Goal: Task Accomplishment & Management: Use online tool/utility

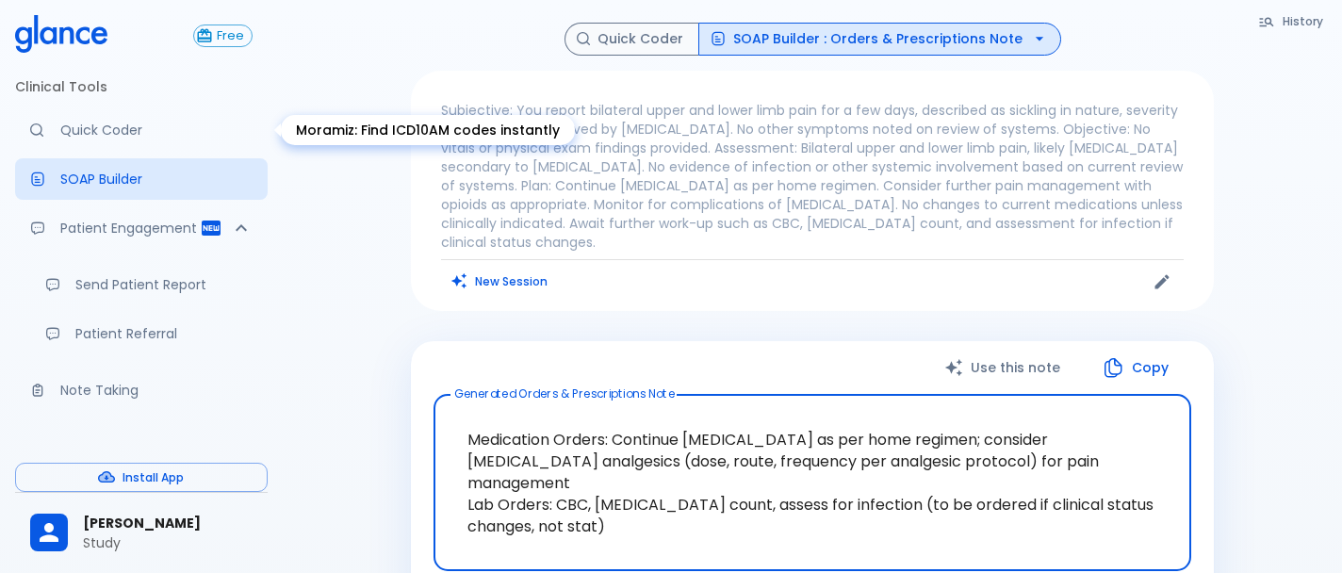
click at [151, 138] on p "Quick Coder" at bounding box center [156, 130] width 192 height 19
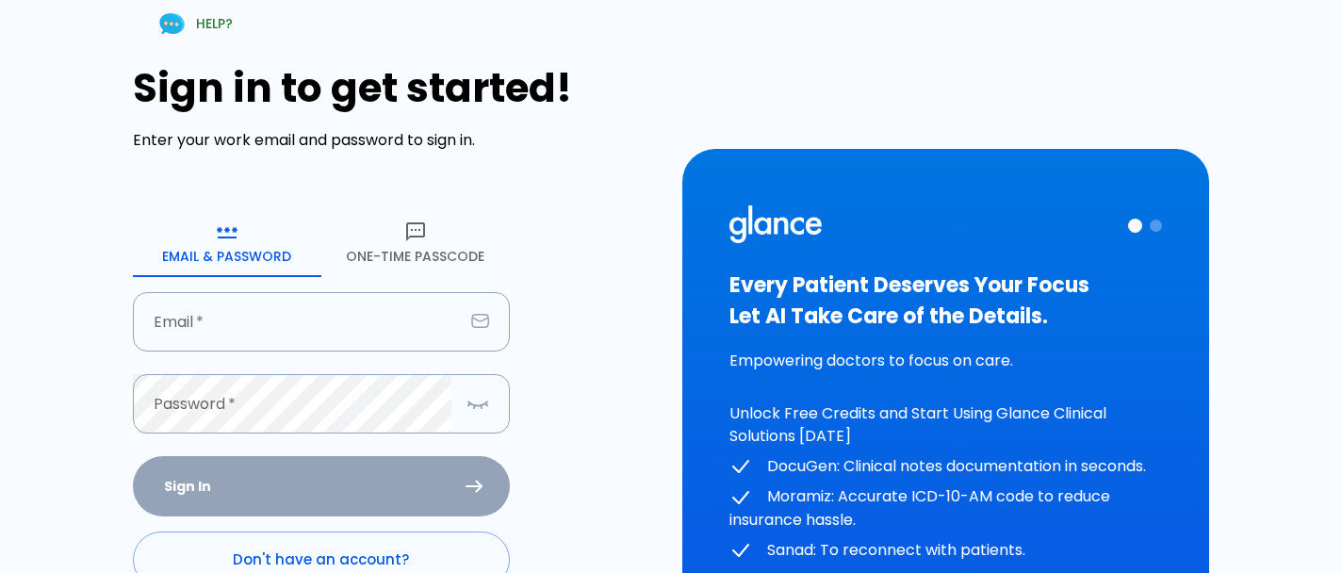
click at [403, 256] on button "One-Time Passcode" at bounding box center [415, 243] width 189 height 68
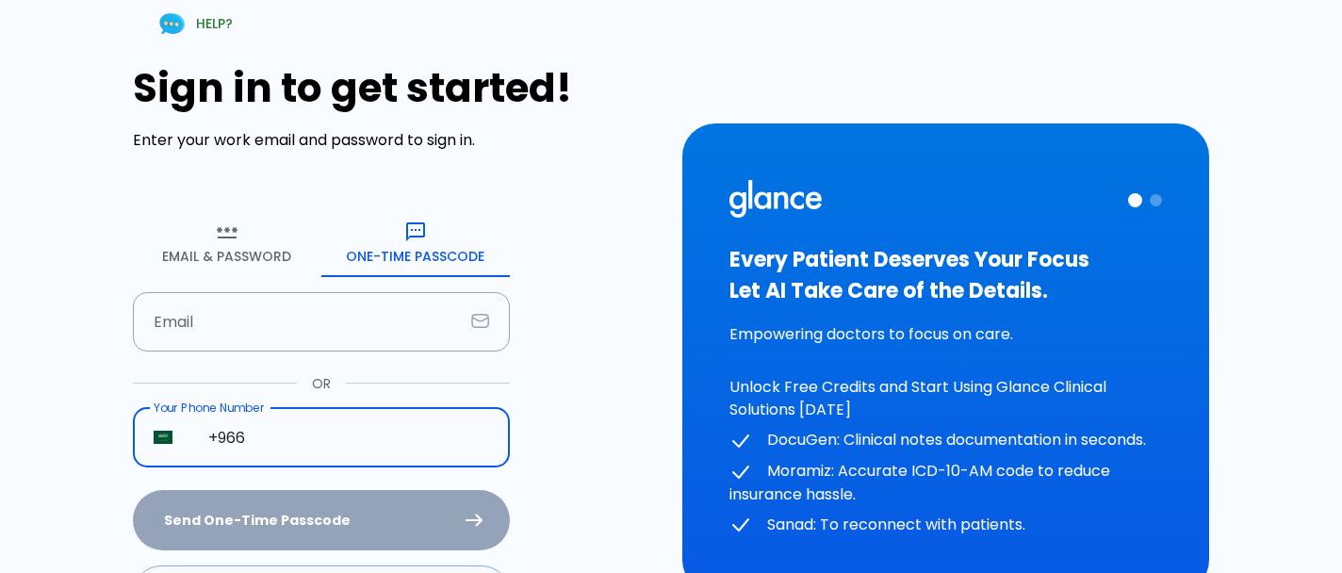
click at [314, 423] on input "+966" at bounding box center [349, 437] width 322 height 59
type input "[PHONE_NUMBER]"
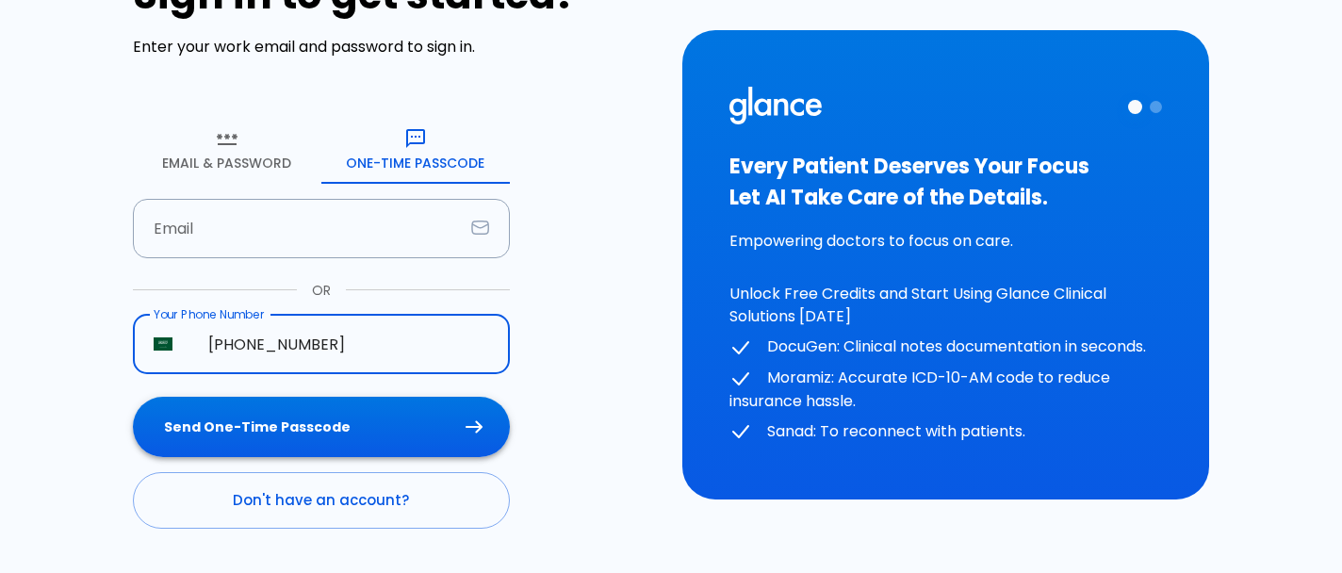
scroll to position [121, 0]
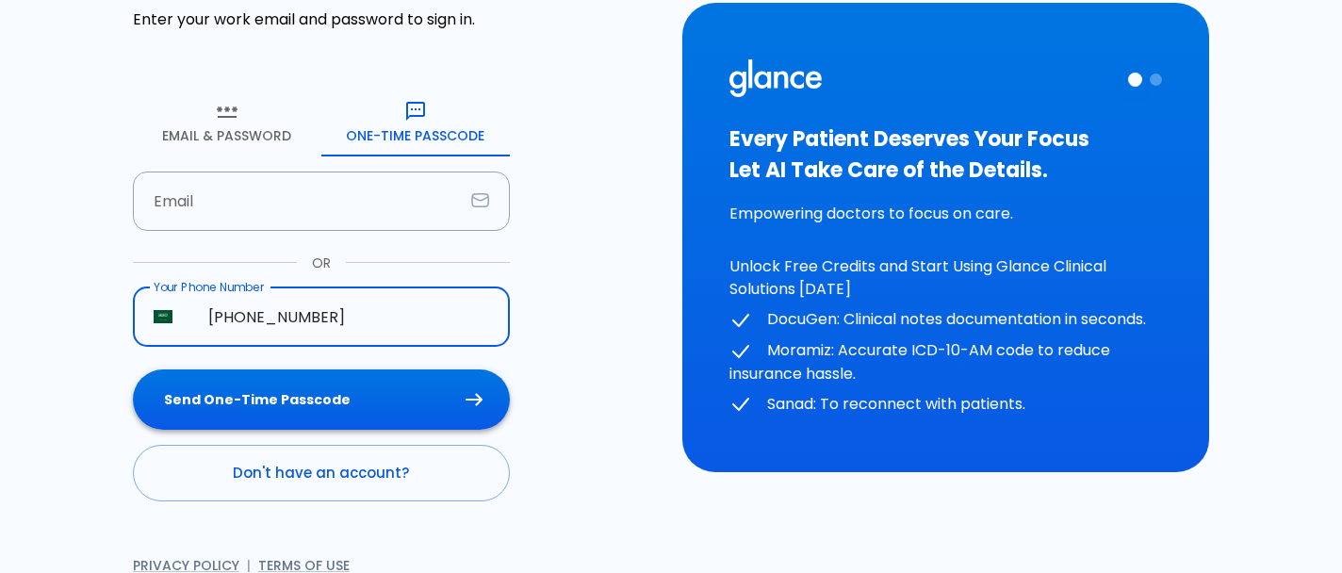
click at [283, 394] on button "Send One-Time Passcode" at bounding box center [321, 400] width 377 height 61
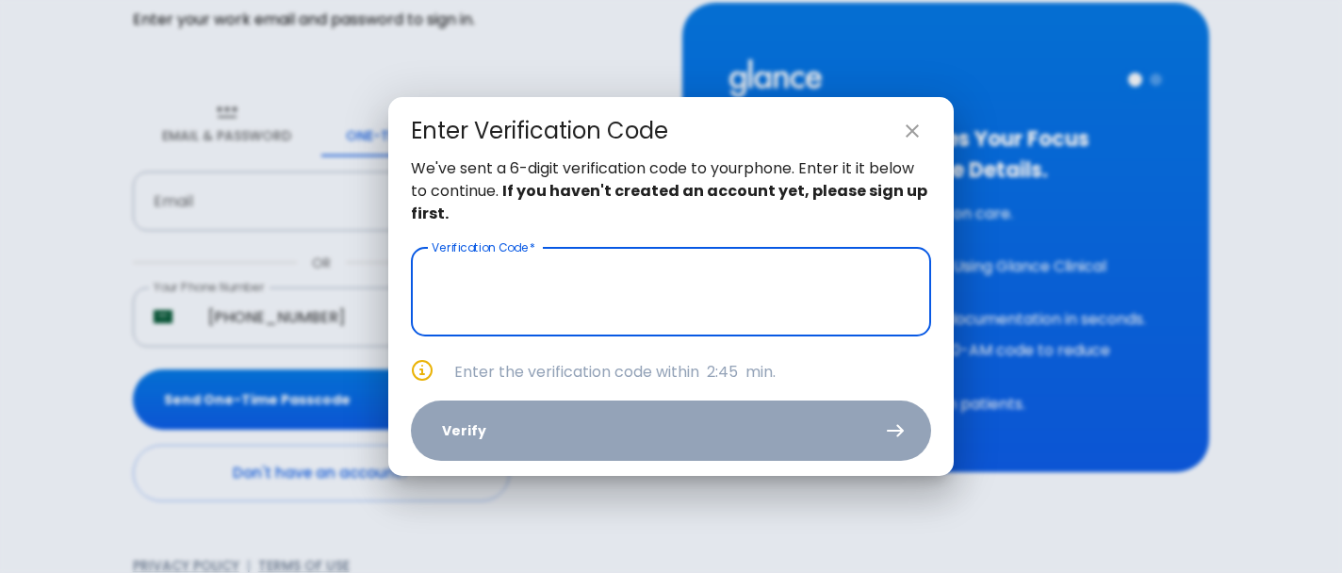
click at [649, 304] on input "text" at bounding box center [671, 292] width 520 height 89
click at [612, 267] on input "text" at bounding box center [671, 292] width 520 height 89
click at [485, 297] on input "text" at bounding box center [671, 292] width 520 height 89
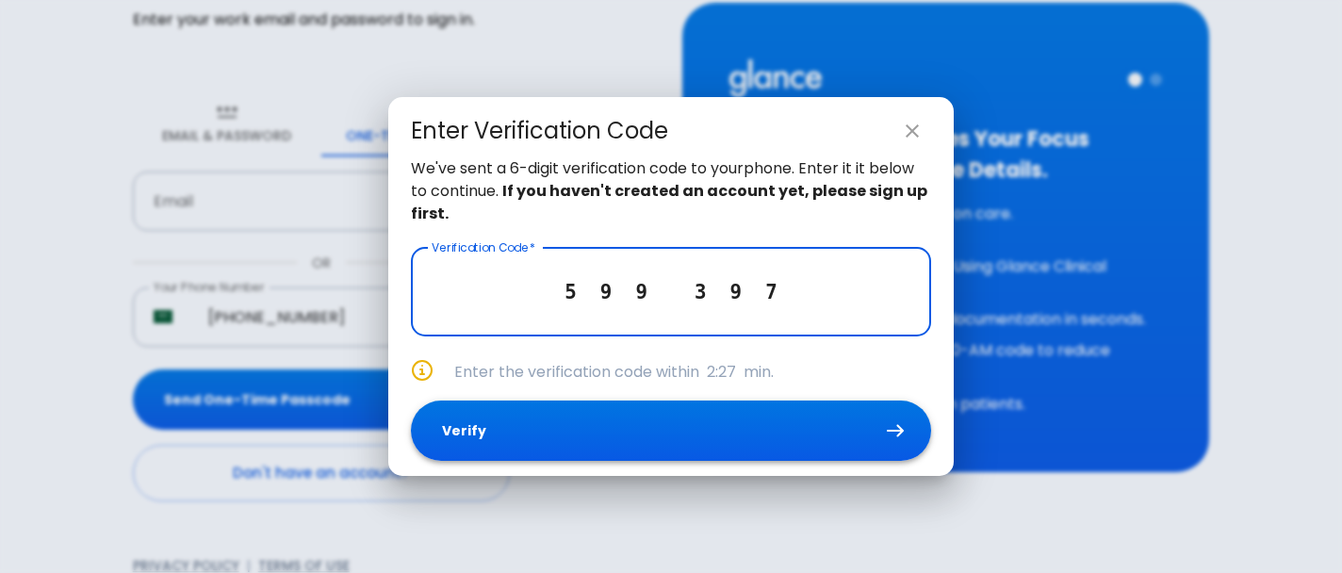
type input "5 9 9 3 9 7"
click at [447, 426] on button "Verify" at bounding box center [671, 431] width 520 height 61
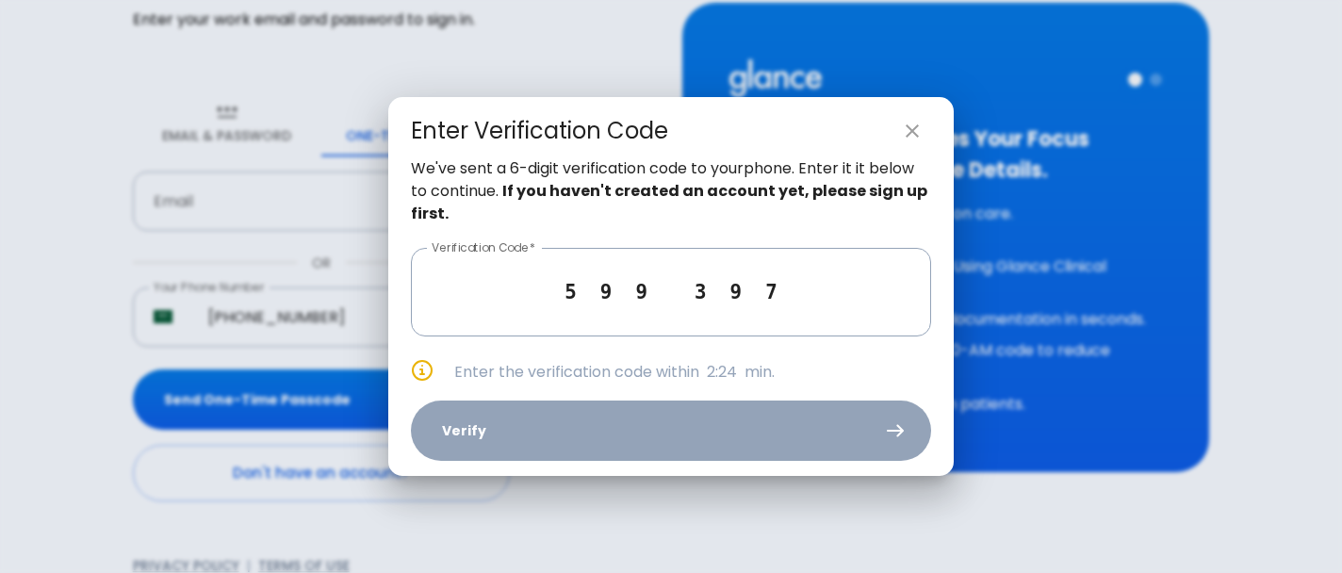
scroll to position [0, 0]
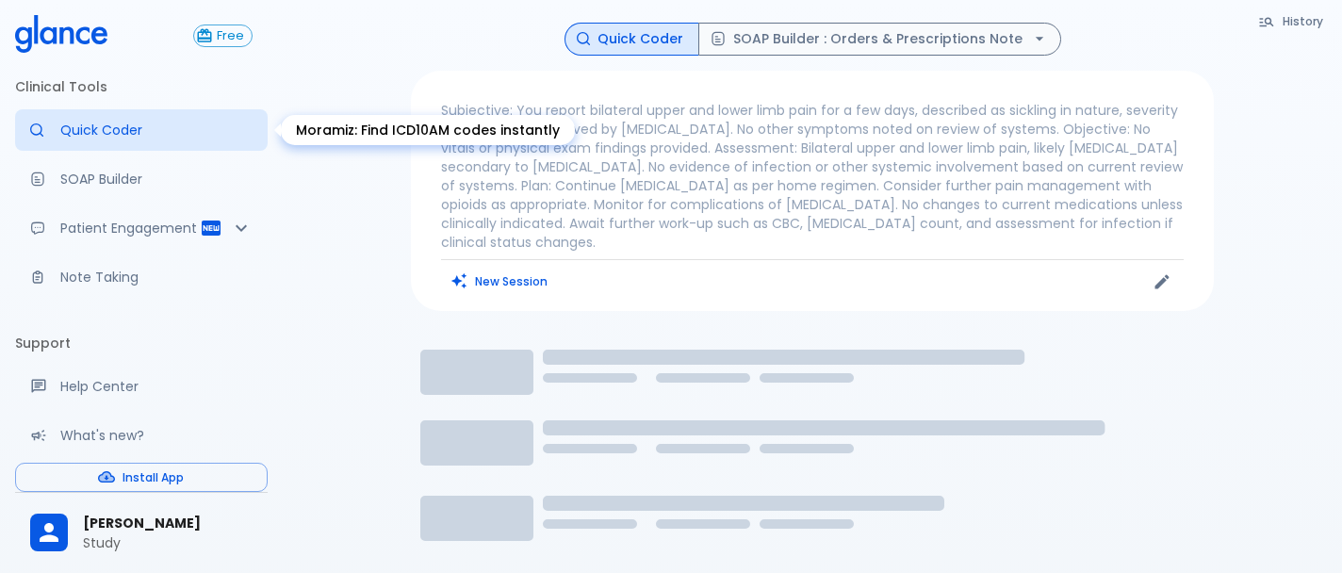
click at [99, 115] on link "Quick Coder" at bounding box center [141, 129] width 253 height 41
click at [92, 120] on link "Quick Coder" at bounding box center [141, 129] width 253 height 41
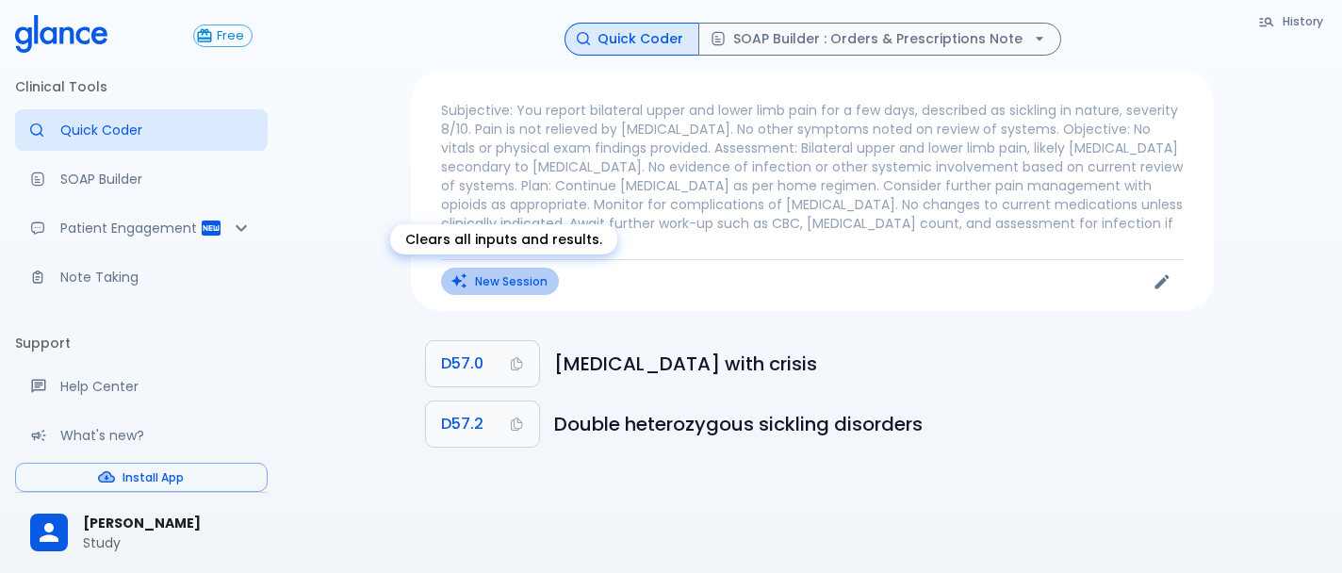
click at [503, 280] on button "New Session" at bounding box center [500, 281] width 118 height 27
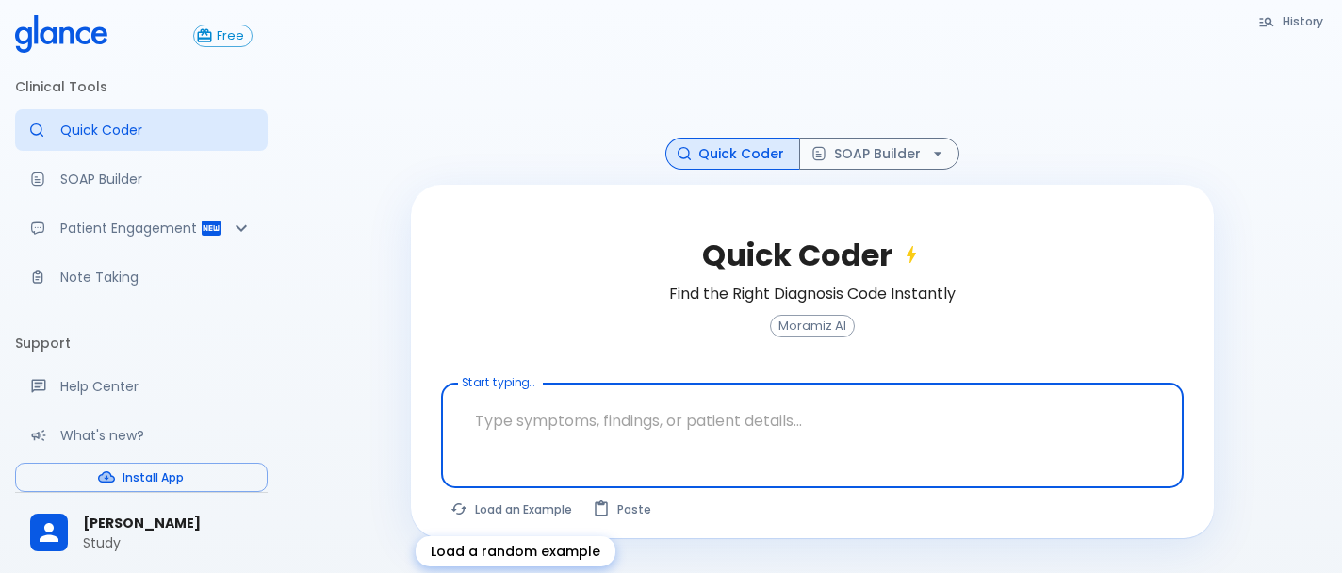
click at [525, 501] on button "Load an Example" at bounding box center [512, 509] width 142 height 27
type textarea "62M, HTN, acute tearing [MEDICAL_DATA] to back, BP 170/95, asymmetric pulses, C…"
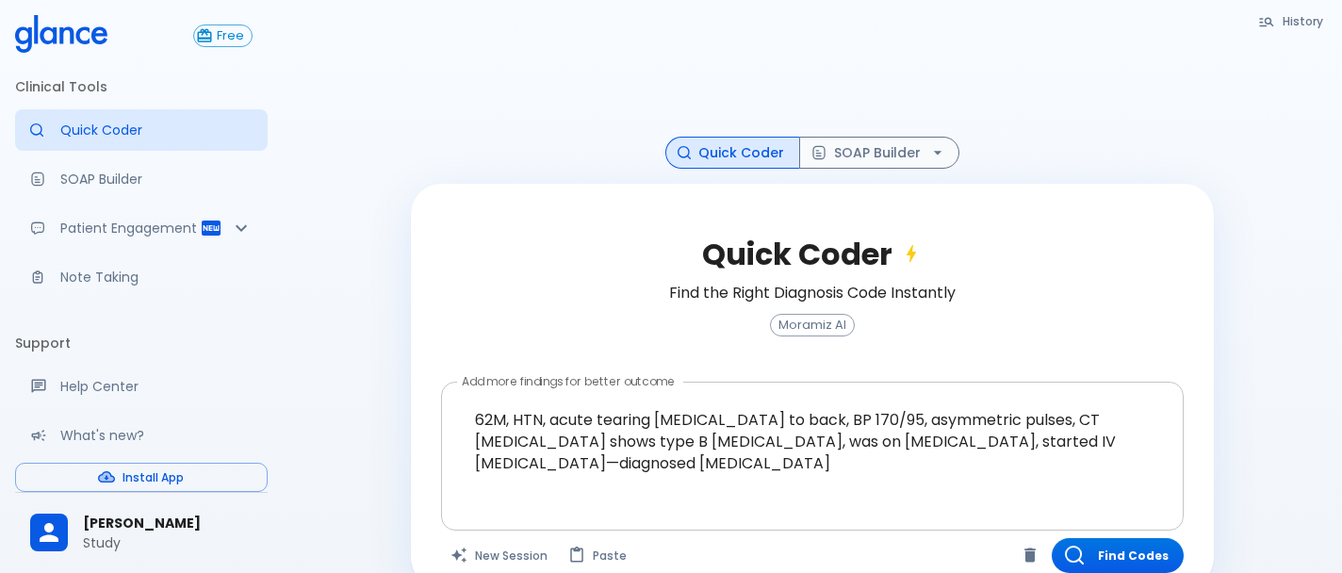
scroll to position [45, 0]
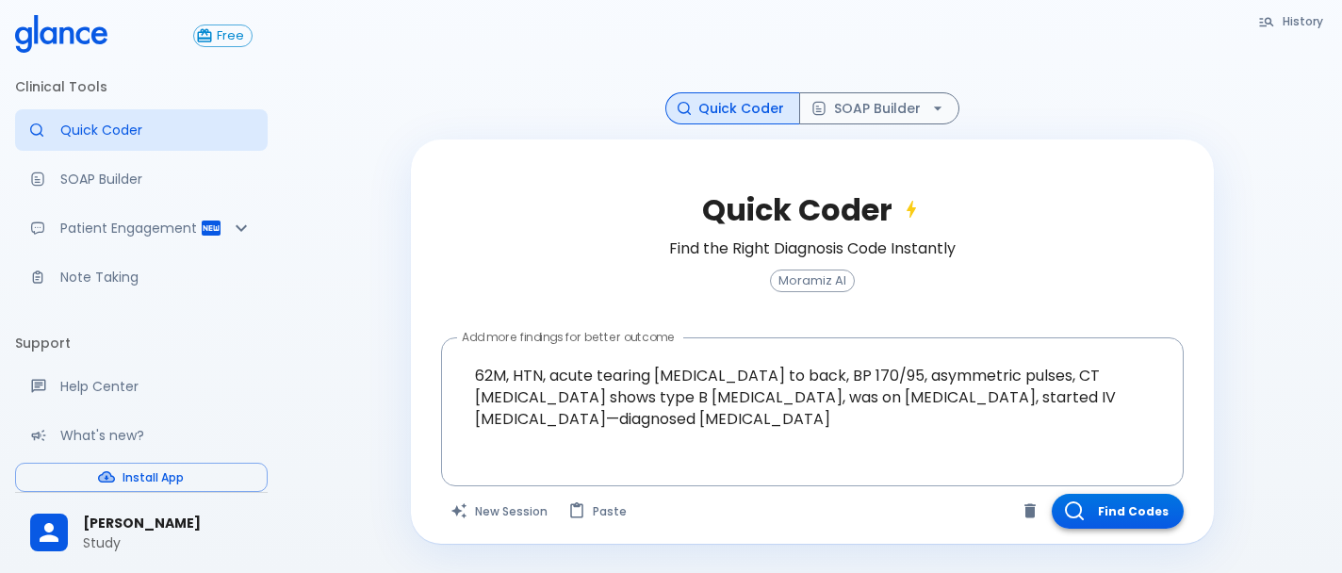
click at [1151, 510] on button "Find Codes" at bounding box center [1118, 511] width 132 height 35
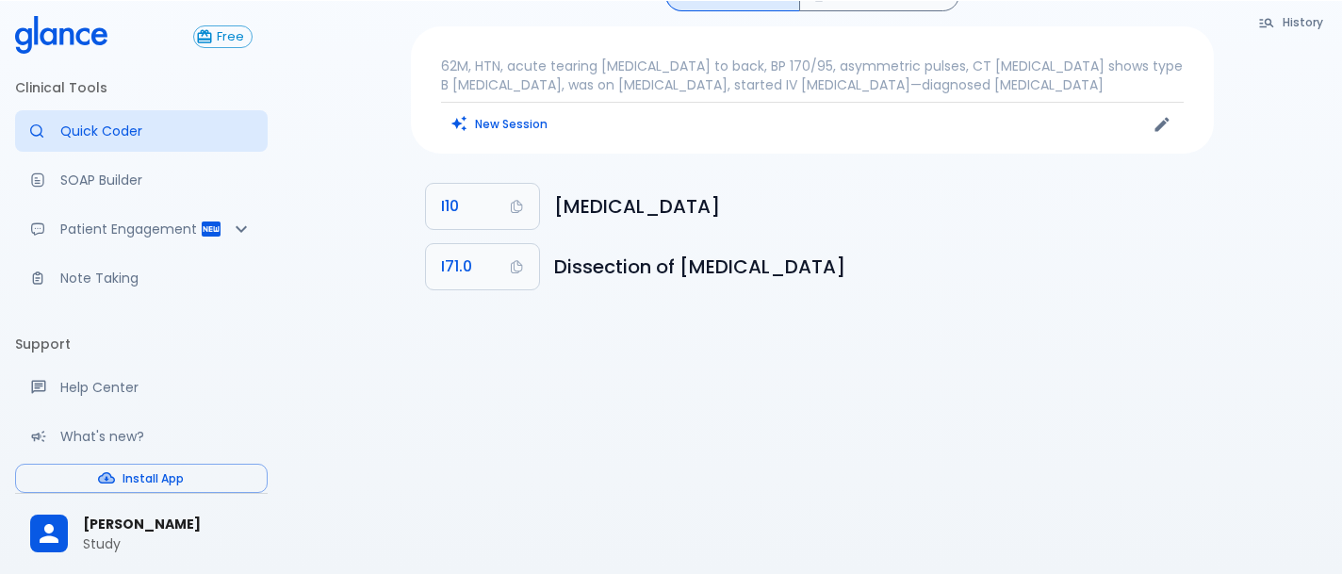
scroll to position [0, 0]
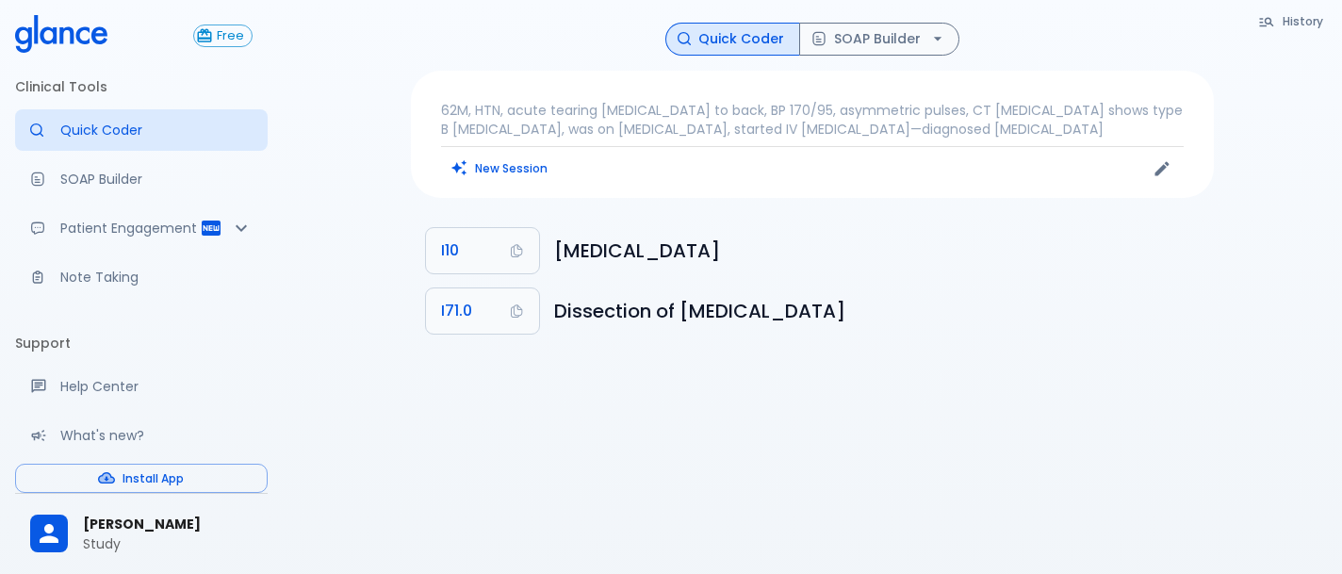
click at [835, 110] on p "62M, HTN, acute tearing [MEDICAL_DATA] to back, BP 170/95, asymmetric pulses, C…" at bounding box center [812, 120] width 743 height 38
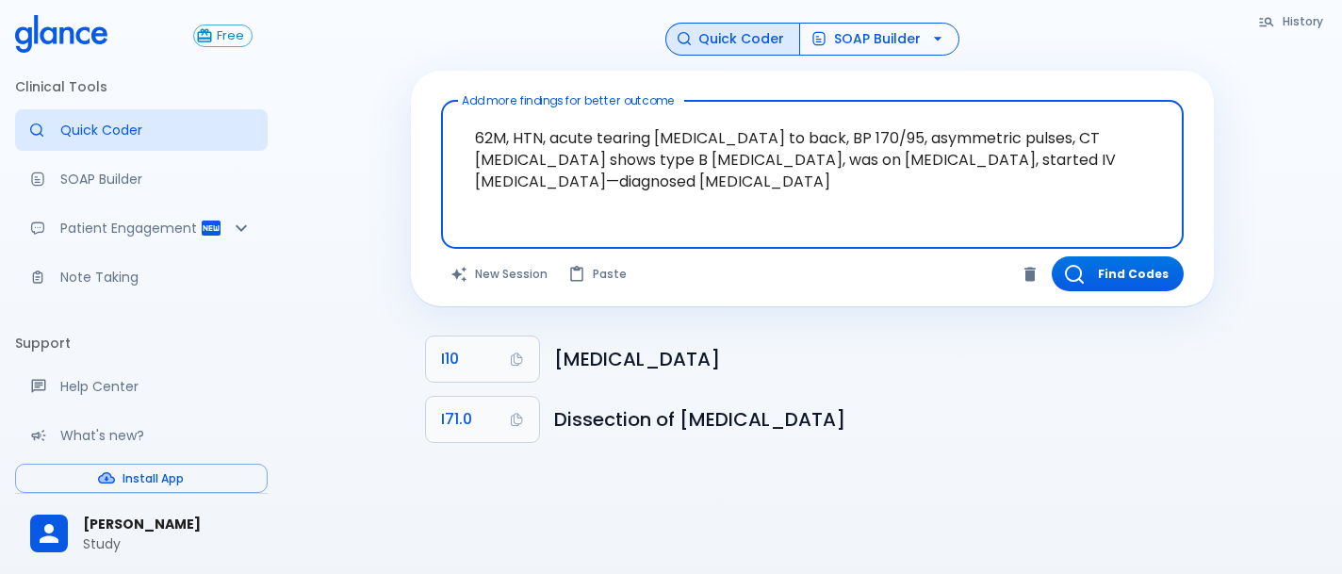
click at [869, 48] on button "SOAP Builder" at bounding box center [879, 39] width 160 height 33
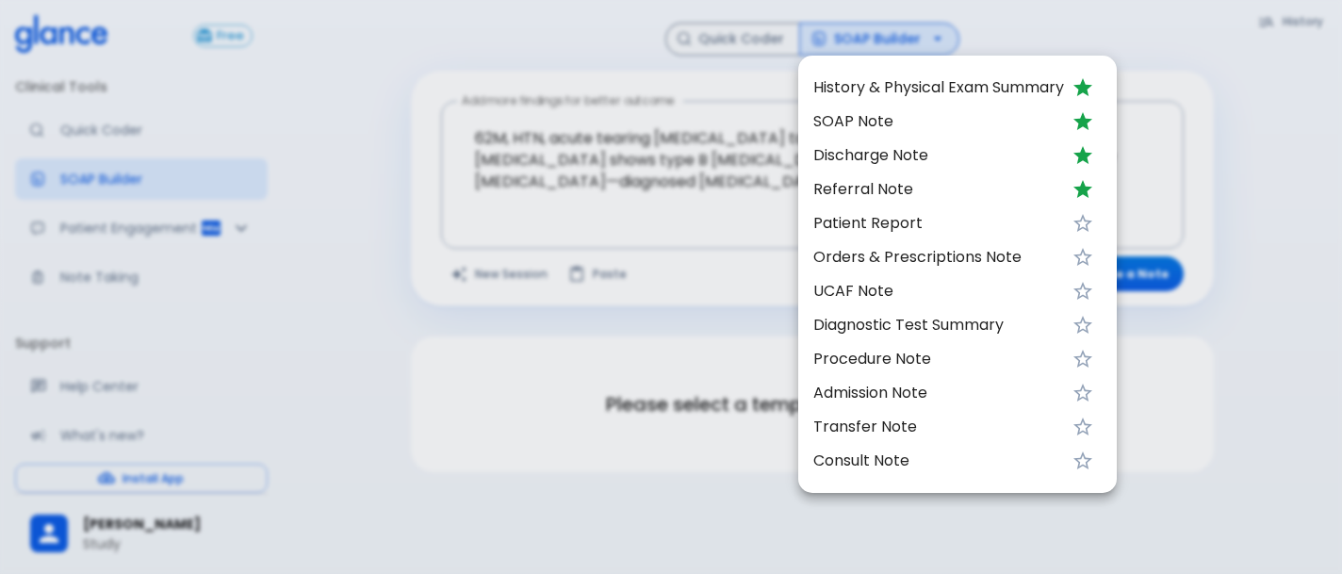
click at [812, 124] on li "SOAP Note" at bounding box center [957, 122] width 319 height 34
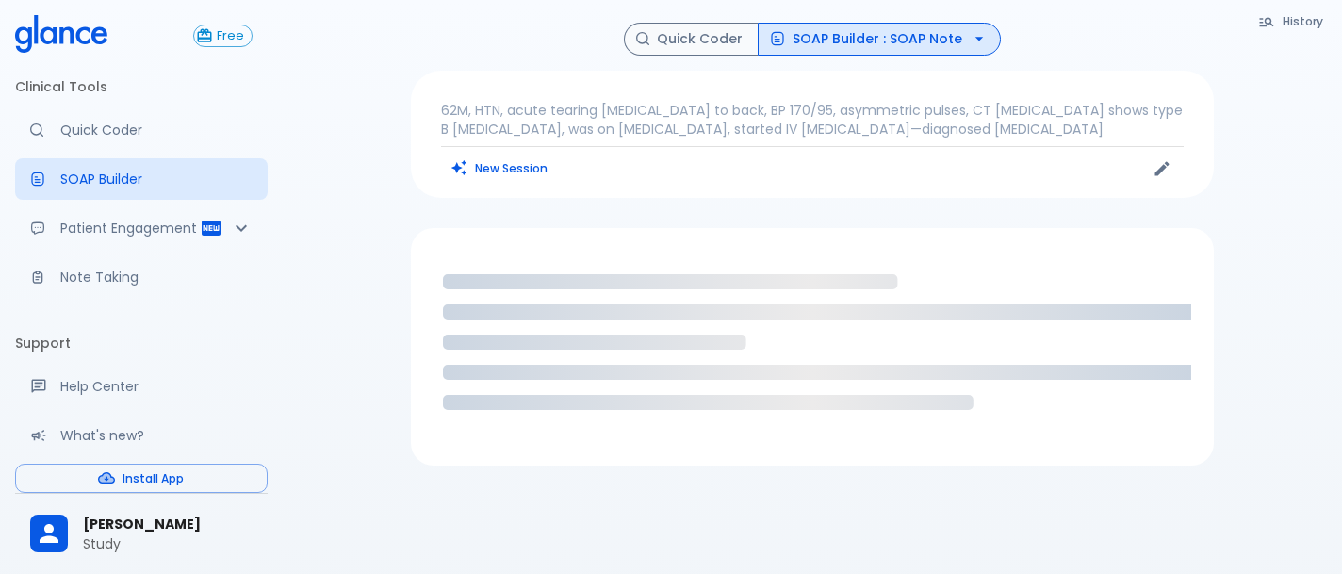
click at [869, 25] on button "SOAP Builder : SOAP Note" at bounding box center [879, 39] width 243 height 33
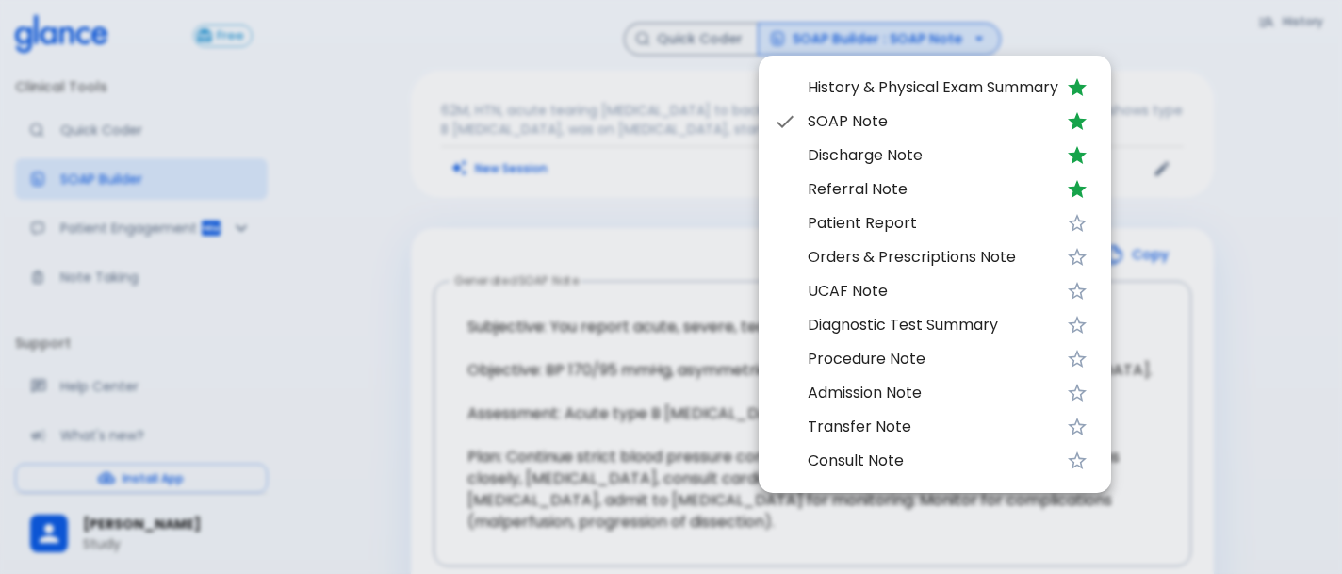
click at [711, 208] on div at bounding box center [671, 287] width 1342 height 574
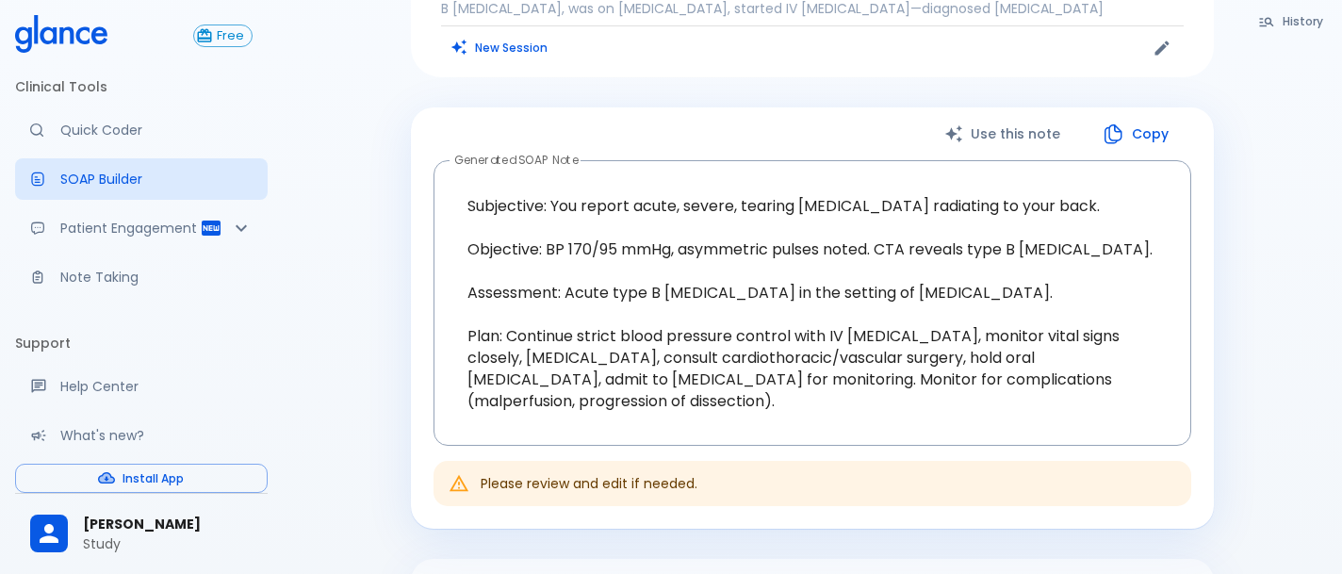
scroll to position [134, 0]
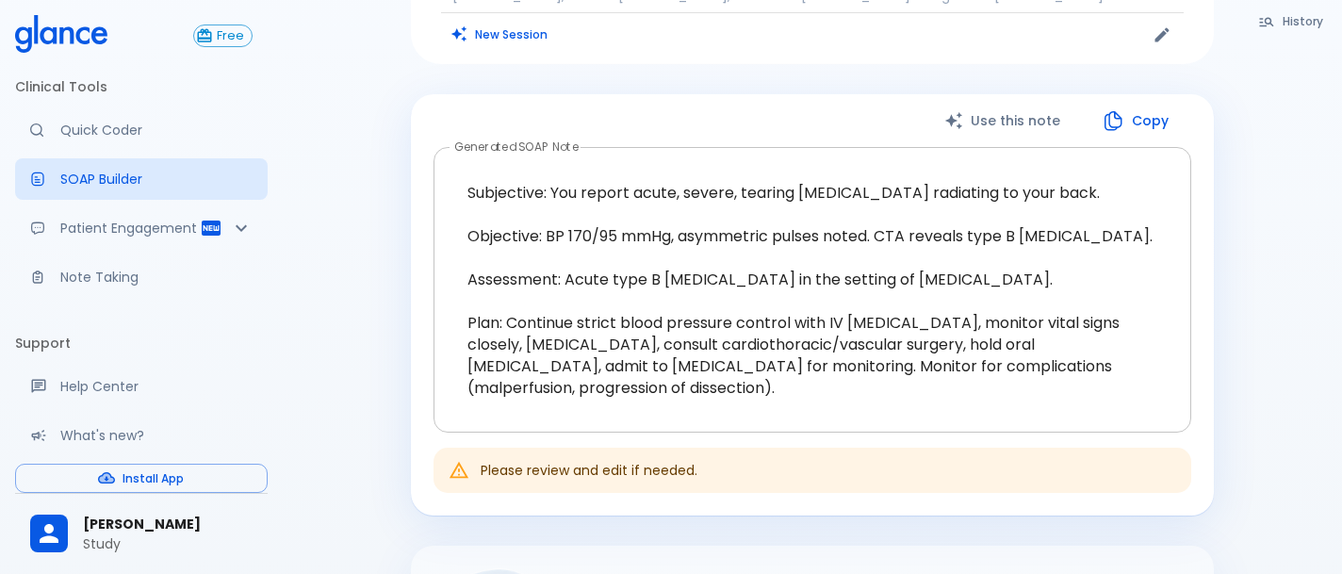
click at [926, 260] on textarea "Subjective: You report acute, severe, tearing [MEDICAL_DATA] radiating to your …" at bounding box center [813, 290] width 732 height 255
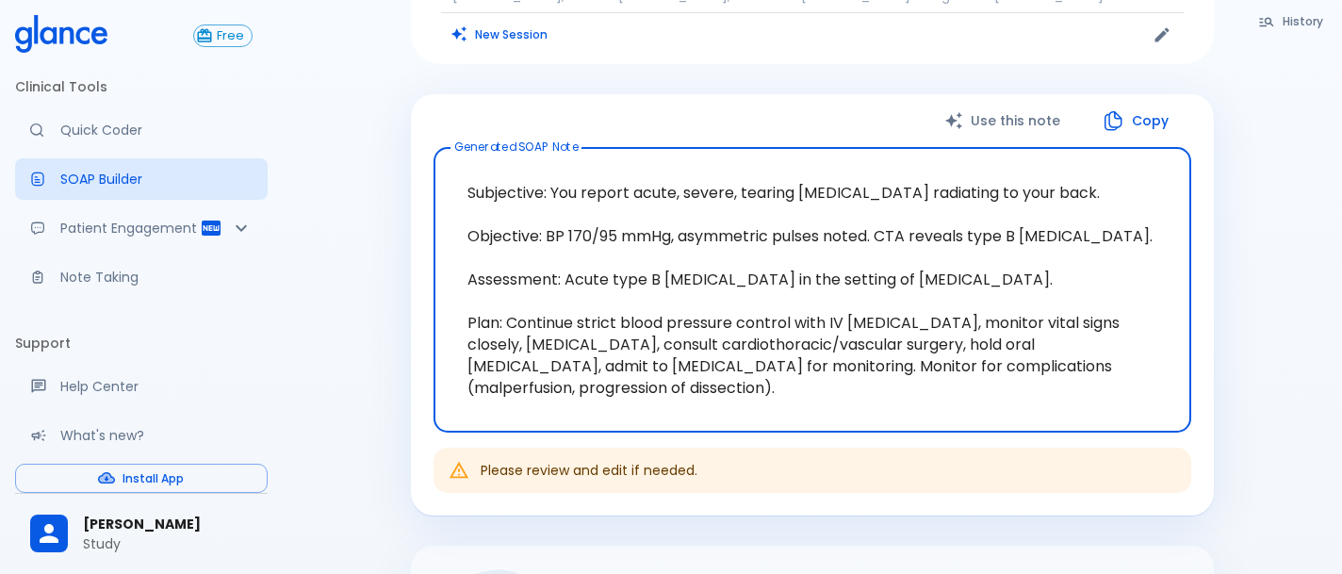
click at [978, 275] on textarea "Subjective: You report acute, severe, tearing [MEDICAL_DATA] radiating to your …" at bounding box center [813, 290] width 732 height 255
click at [1113, 131] on icon "button" at bounding box center [1113, 120] width 23 height 23
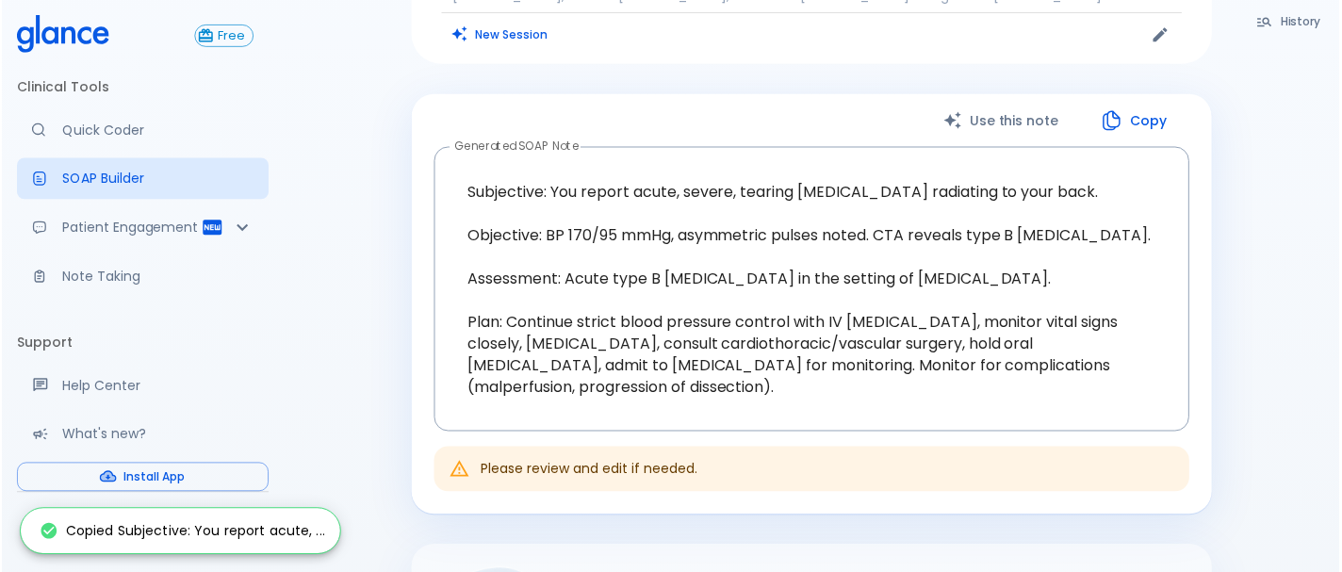
scroll to position [0, 0]
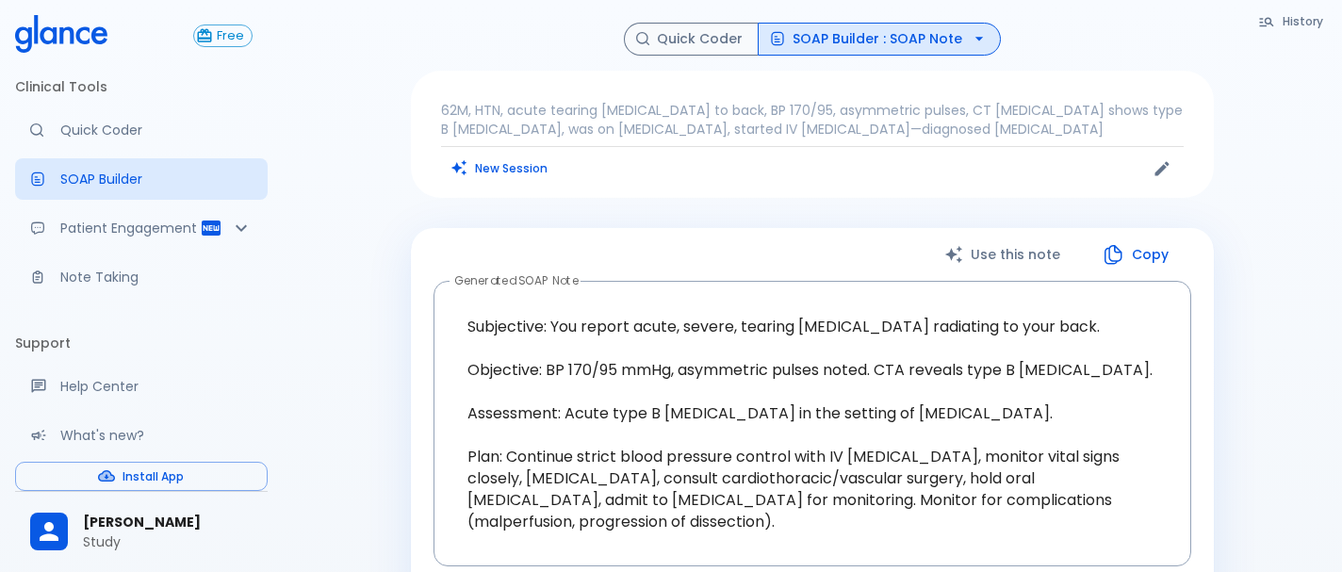
click at [897, 45] on button "SOAP Builder : SOAP Note" at bounding box center [879, 39] width 243 height 33
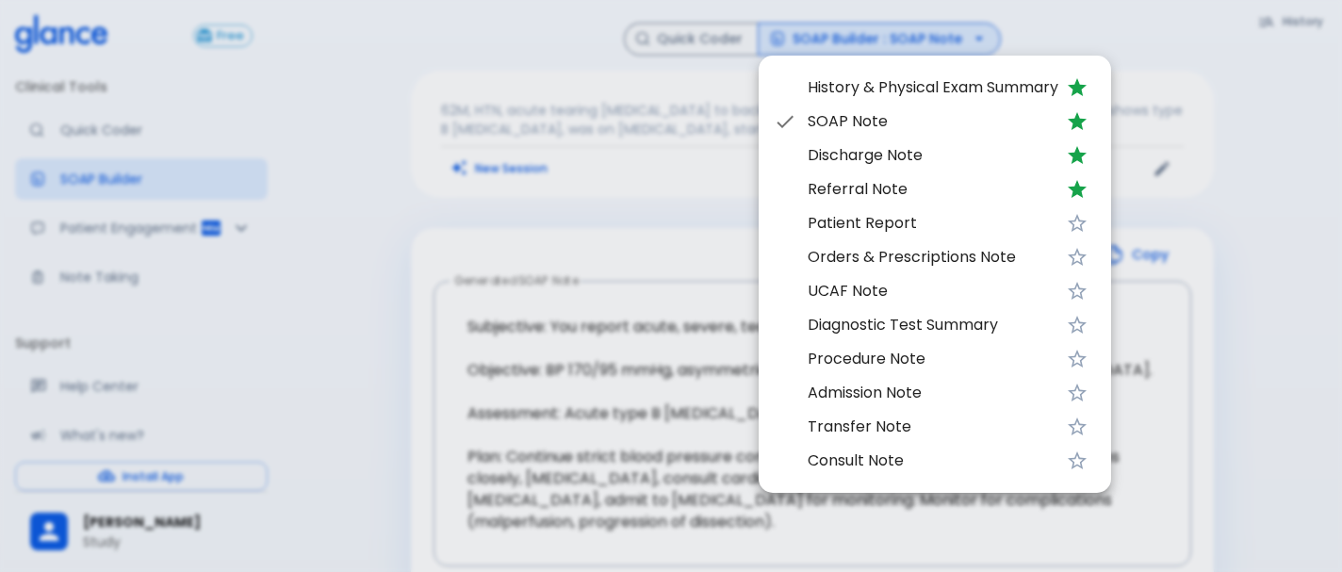
click at [885, 162] on span "Discharge Note" at bounding box center [933, 155] width 251 height 23
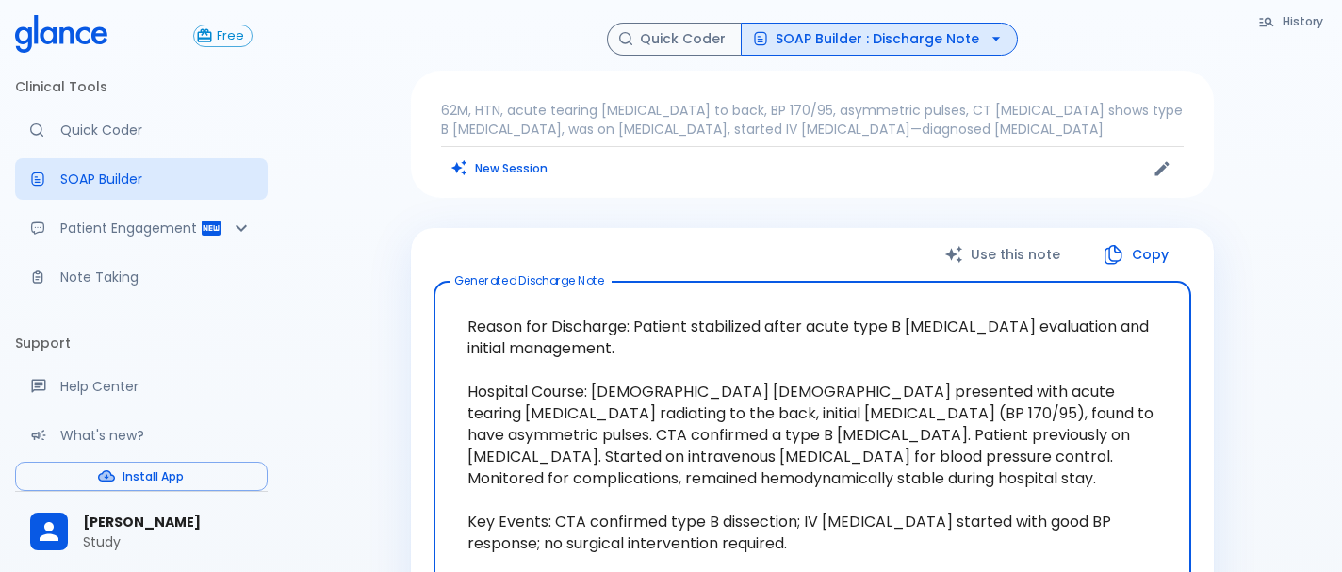
click at [884, 47] on button "SOAP Builder : Discharge Note" at bounding box center [879, 39] width 277 height 33
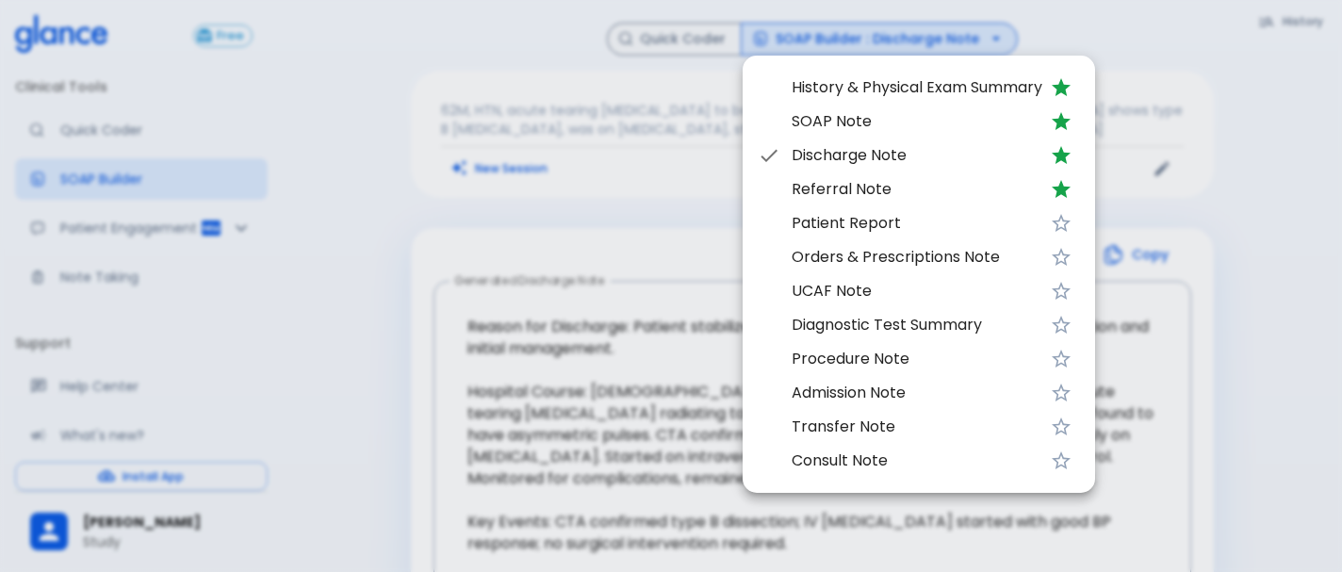
click at [866, 227] on span "Patient Report" at bounding box center [917, 223] width 251 height 23
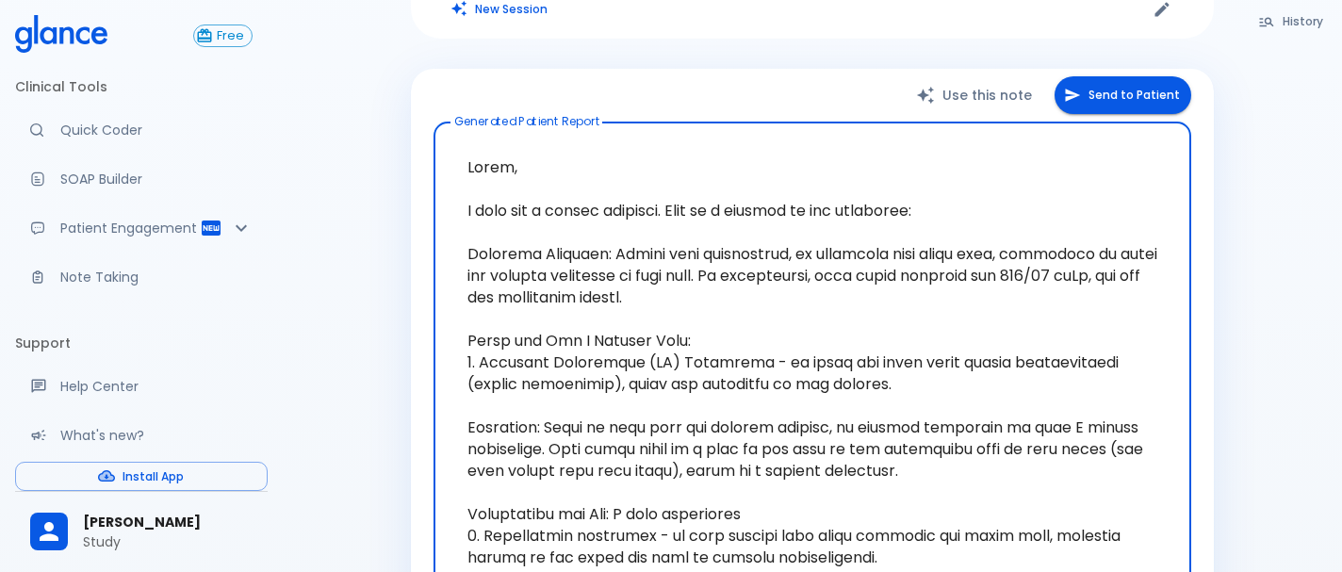
scroll to position [142, 0]
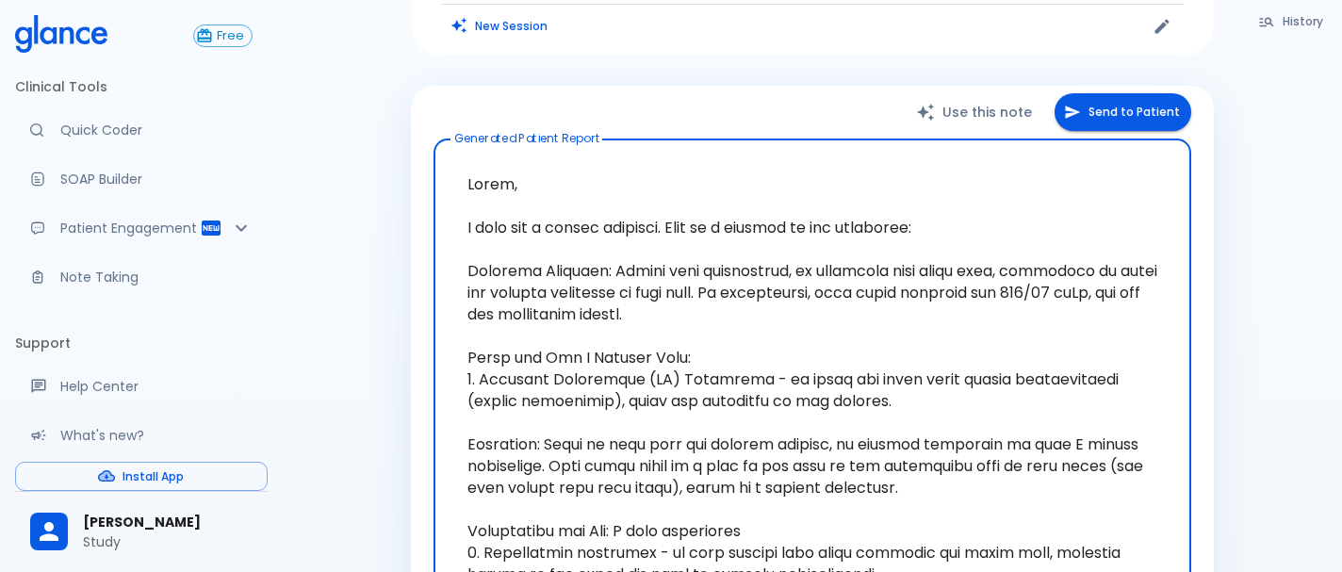
click at [1020, 119] on button "Use this note" at bounding box center [975, 112] width 157 height 39
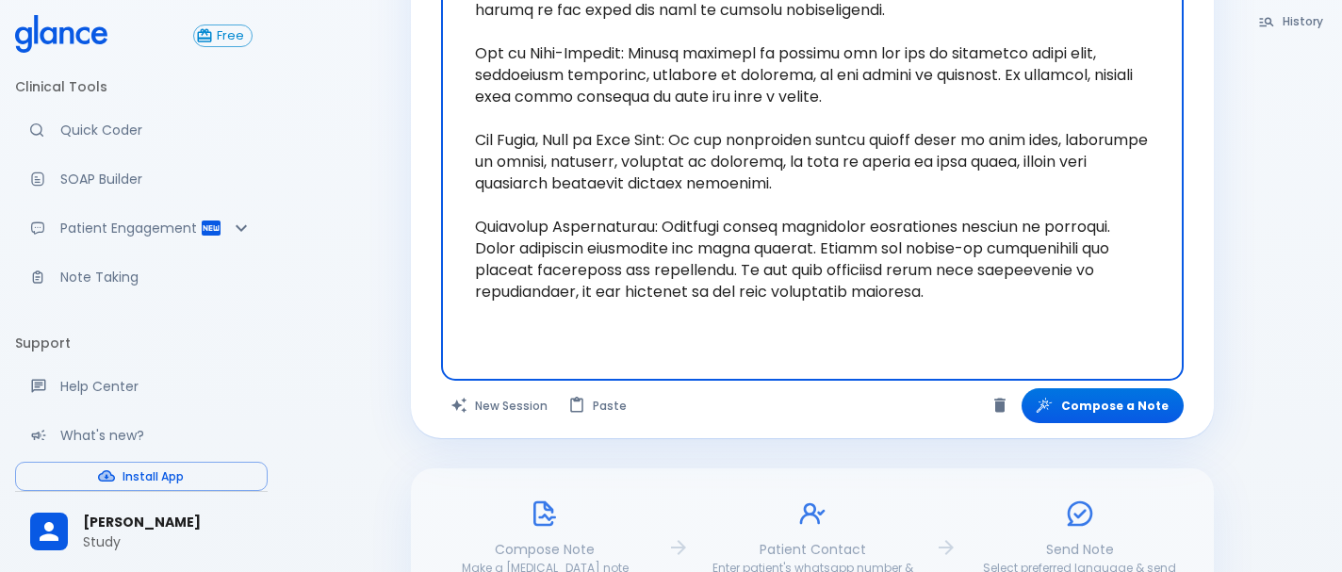
scroll to position [904, 0]
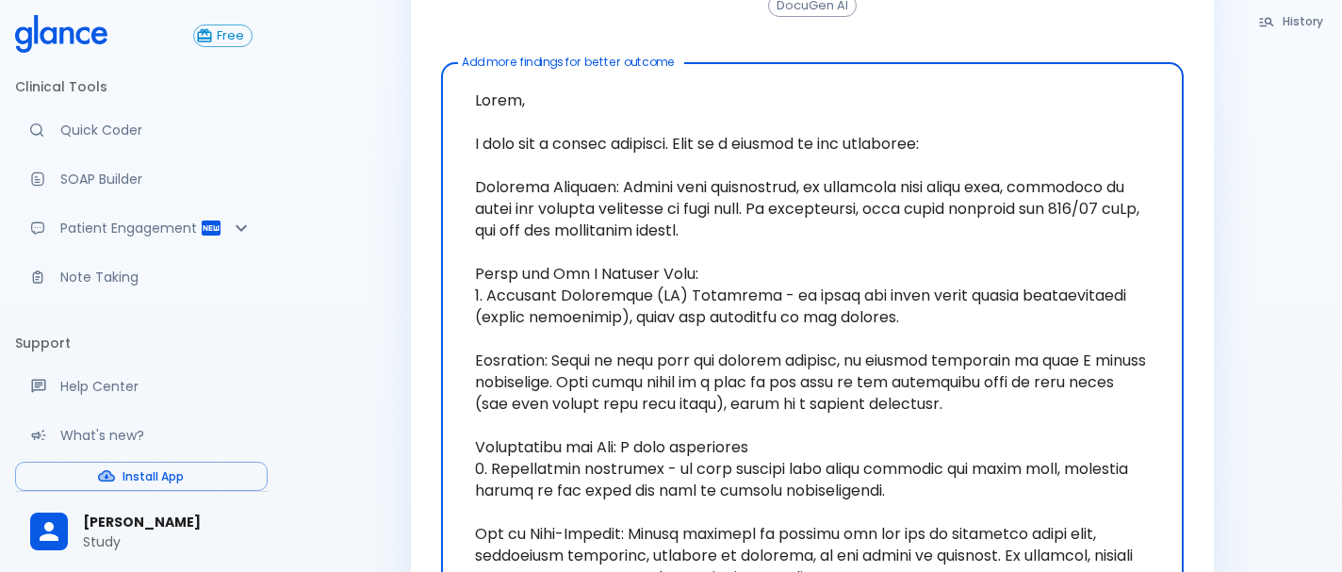
scroll to position [0, 0]
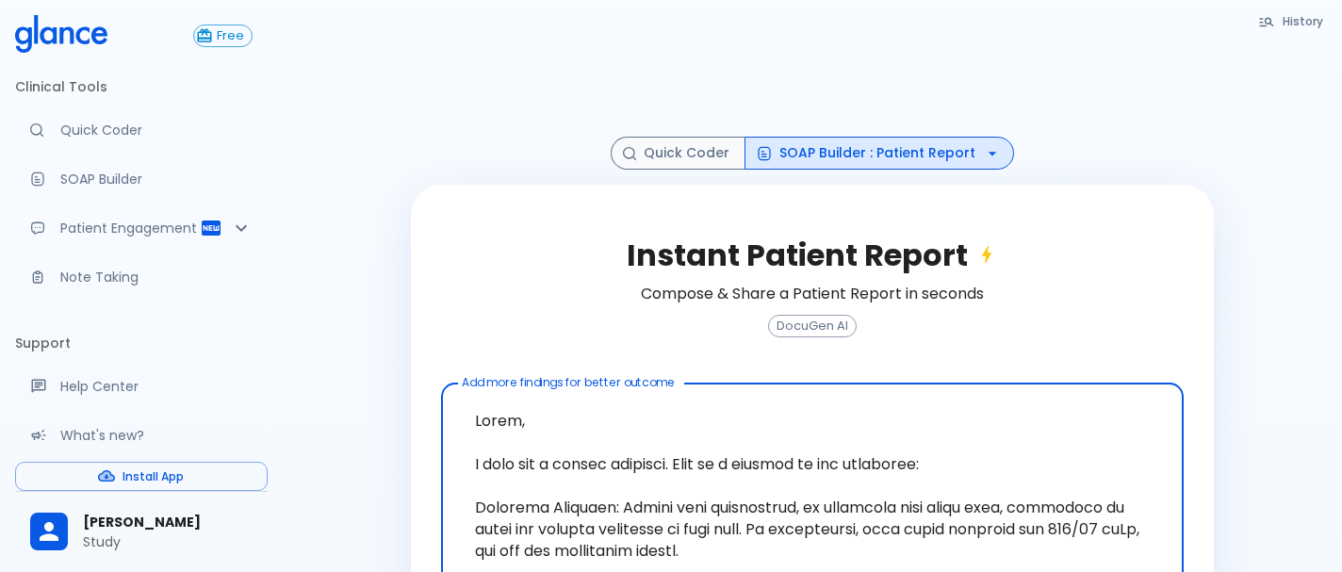
click at [945, 160] on button "SOAP Builder : Patient Report" at bounding box center [880, 153] width 270 height 33
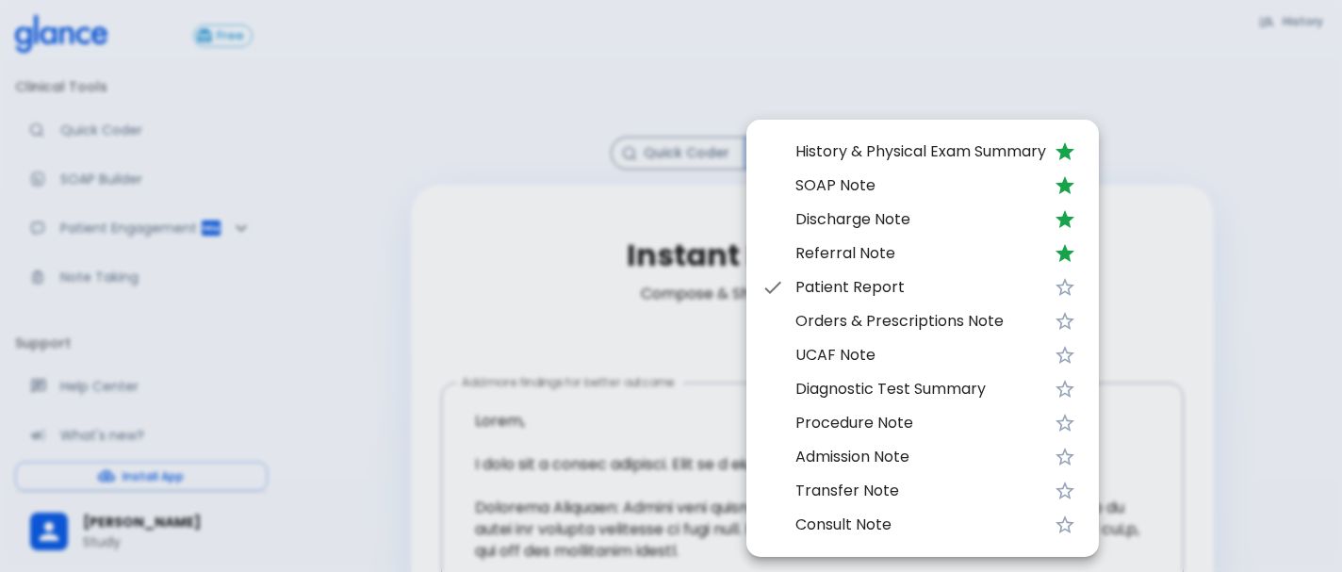
click at [895, 279] on span "Patient Report" at bounding box center [921, 287] width 251 height 23
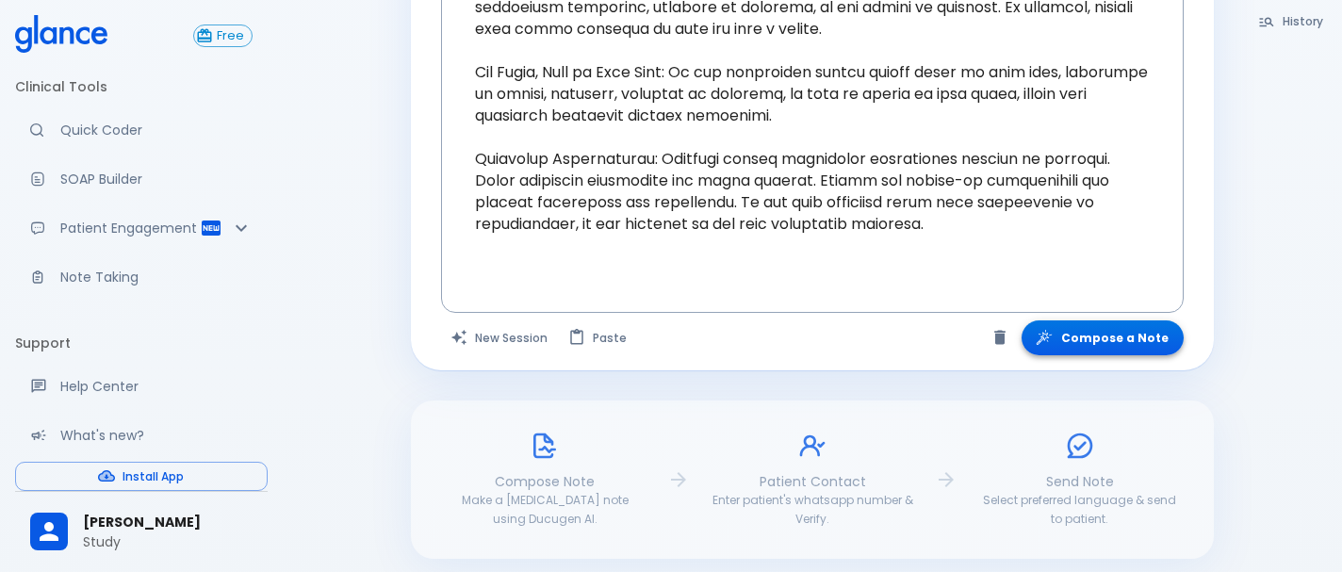
click at [1106, 348] on button "Compose a Note" at bounding box center [1103, 338] width 162 height 35
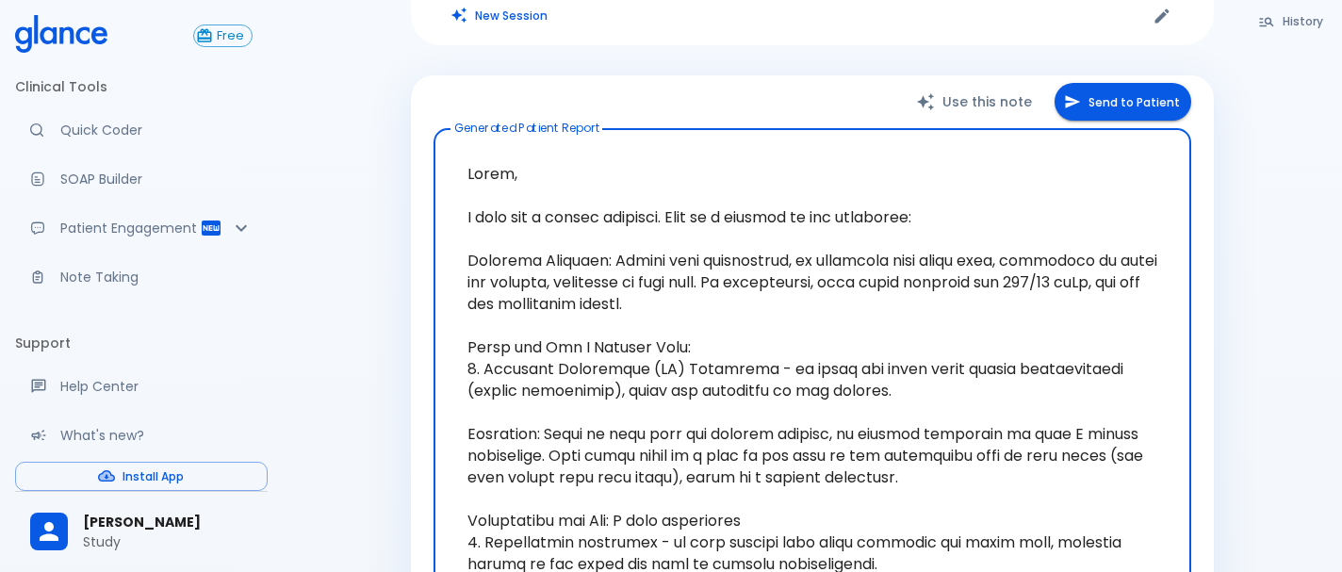
scroll to position [432, 0]
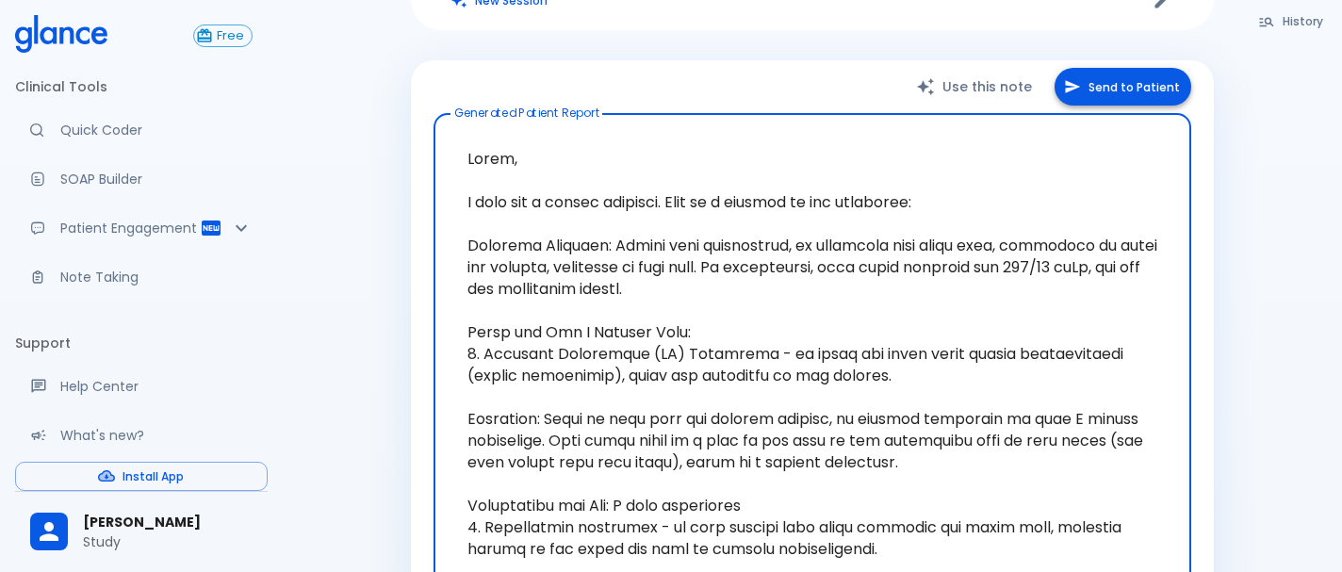
click at [1104, 95] on button "Send to Patient" at bounding box center [1123, 87] width 137 height 39
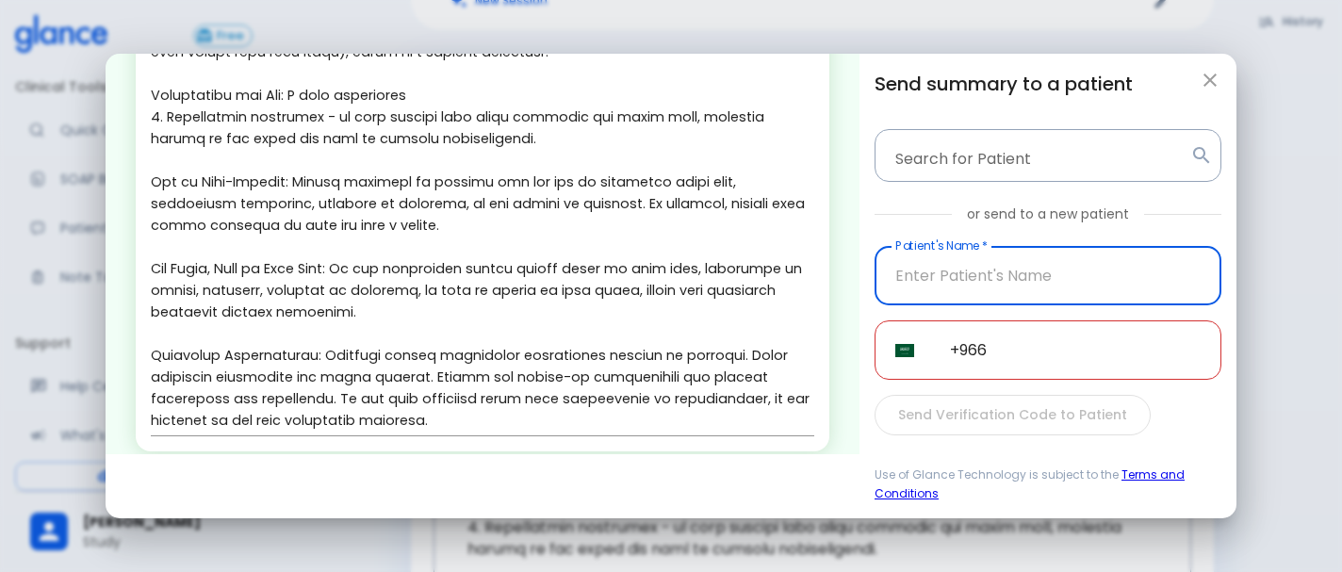
scroll to position [455, 0]
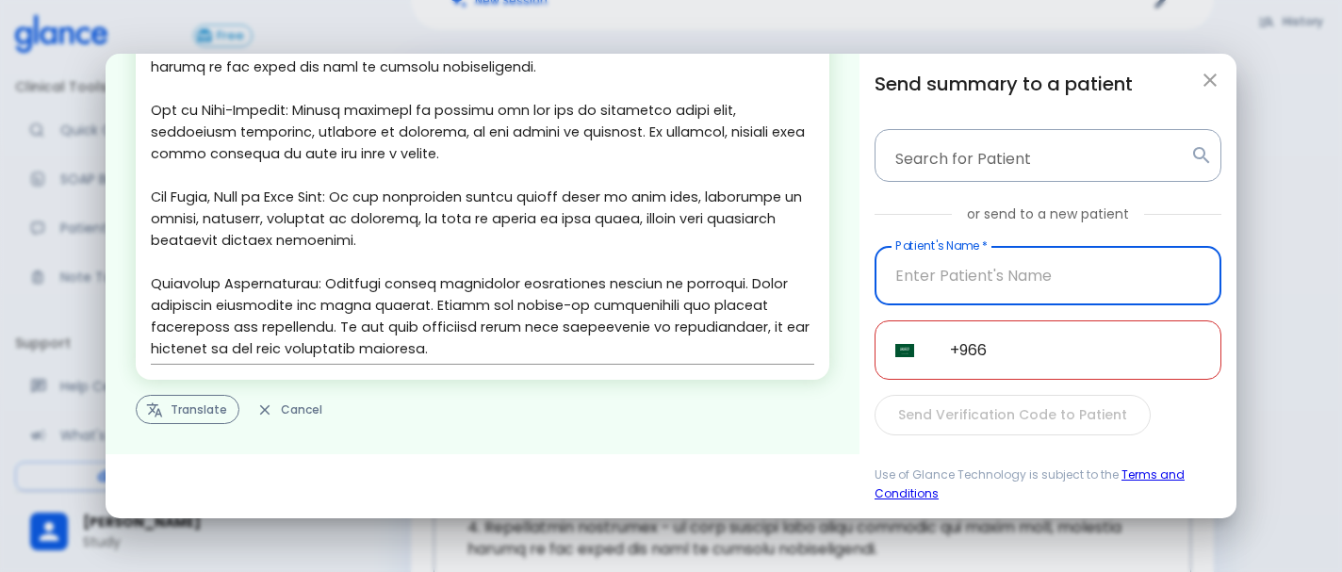
click at [218, 411] on button "Translate" at bounding box center [188, 409] width 104 height 29
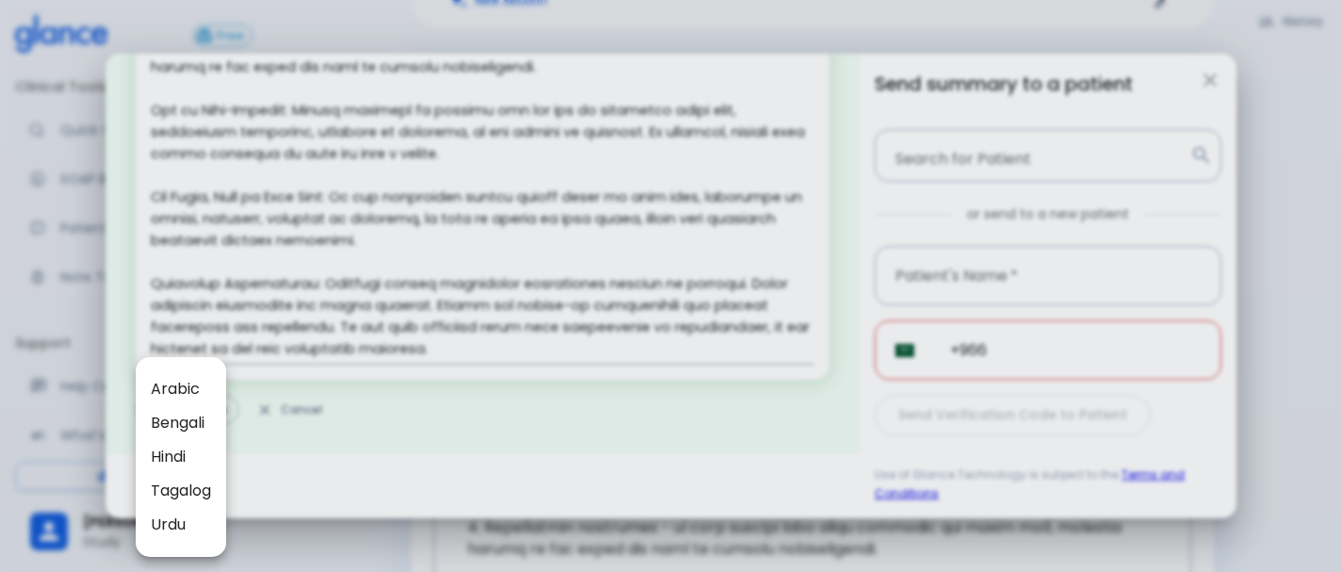
click at [164, 386] on span "Arabic" at bounding box center [181, 389] width 60 height 23
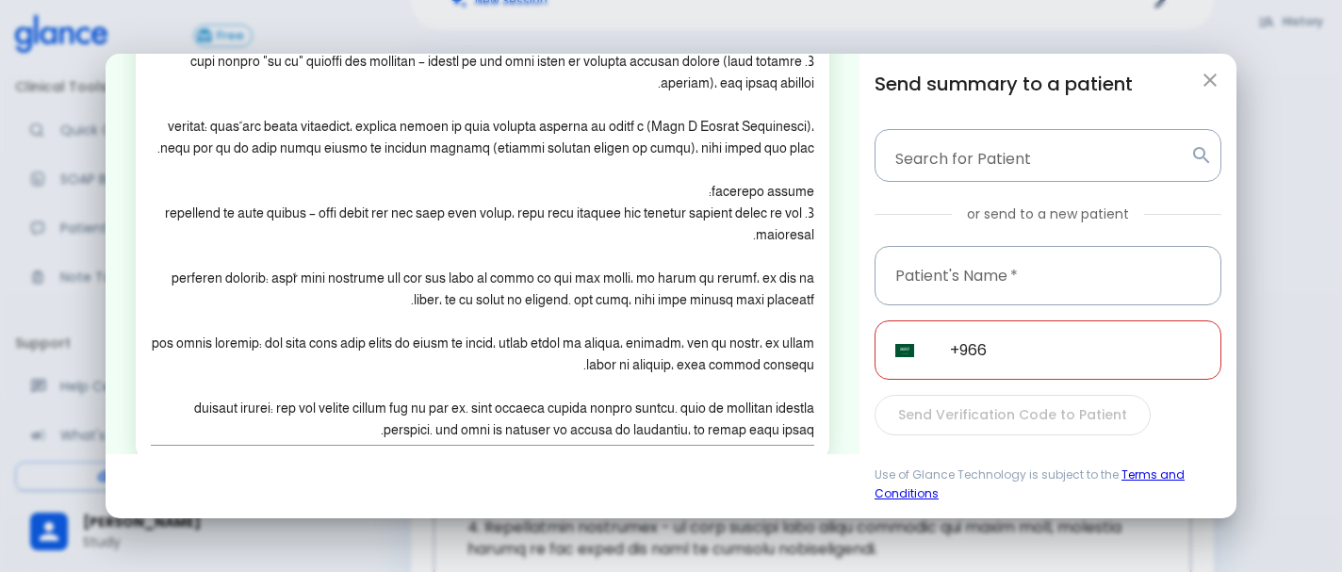
scroll to position [245, 0]
click at [992, 285] on input "text" at bounding box center [1048, 275] width 347 height 59
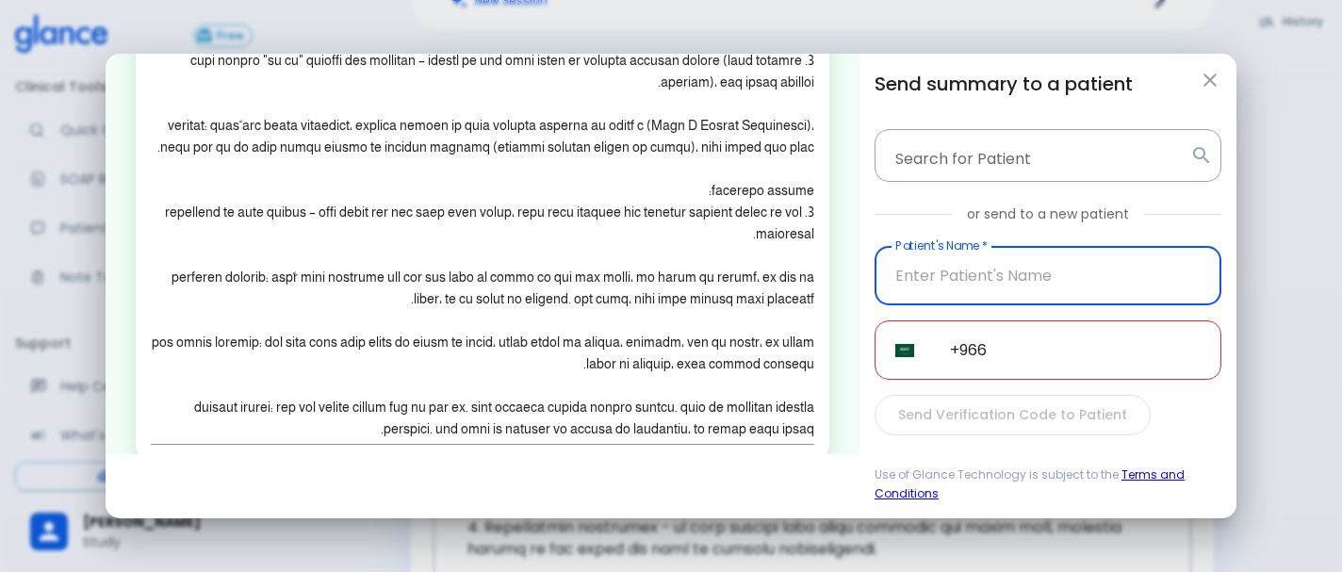
click at [1025, 358] on input "+966" at bounding box center [1076, 350] width 292 height 59
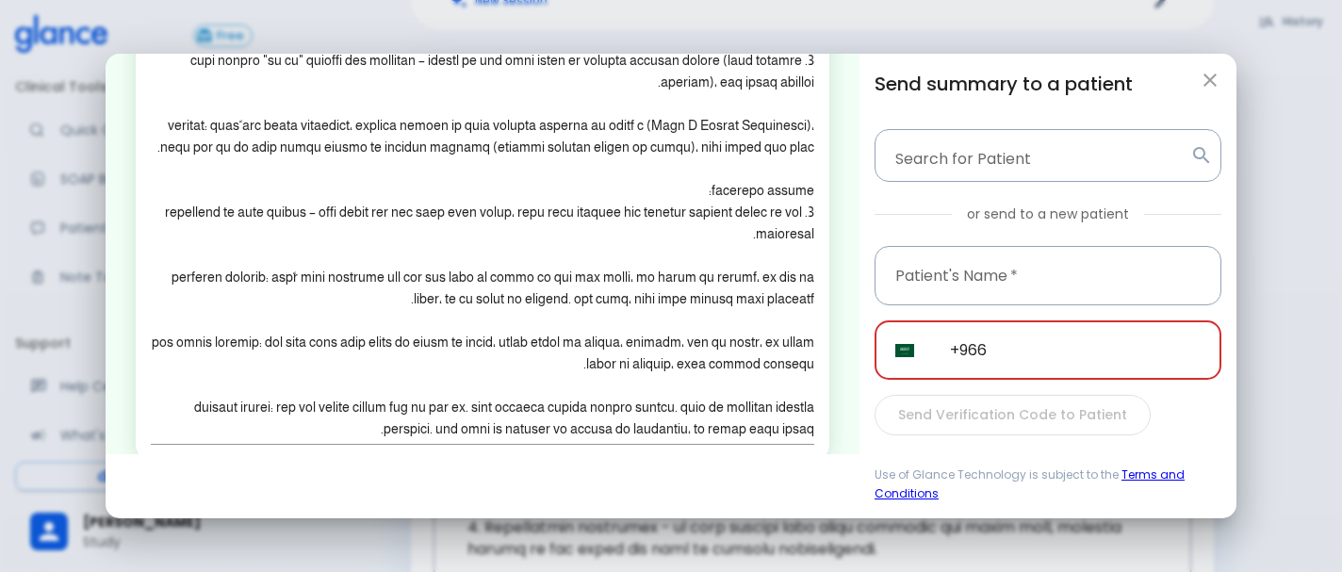
click at [1201, 71] on icon "button" at bounding box center [1210, 80] width 23 height 23
type textarea "Hello, I wish you a speedy recovery. This is a summary of the encounter: Clinic…"
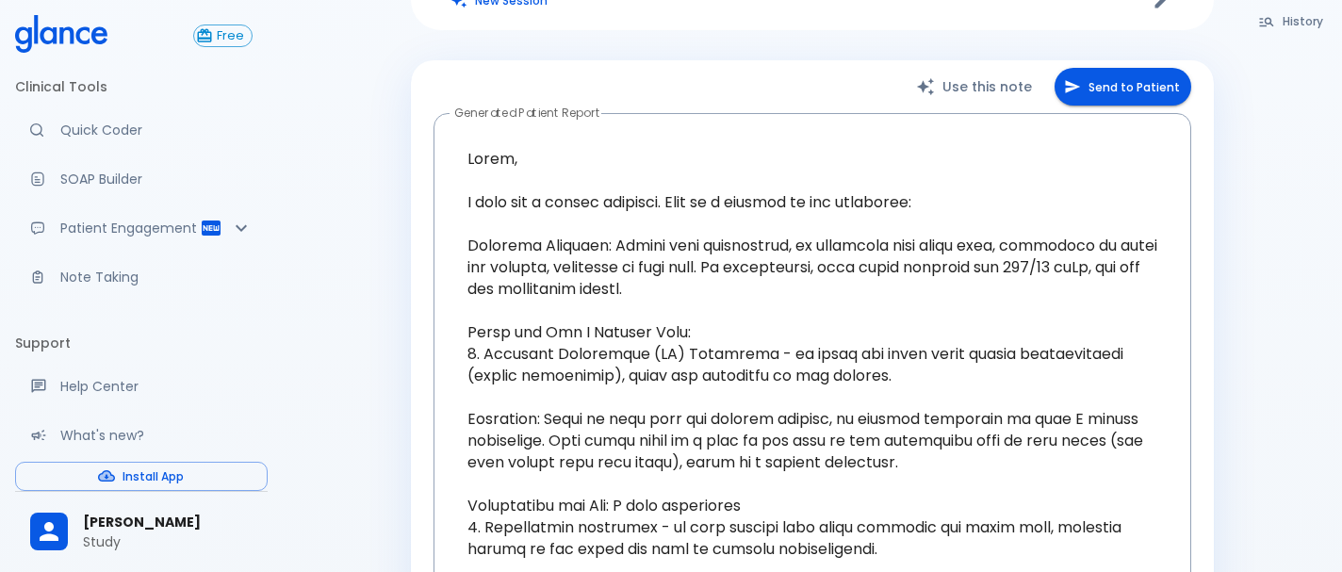
scroll to position [375, 0]
click at [140, 275] on p "Note Taking" at bounding box center [156, 277] width 192 height 19
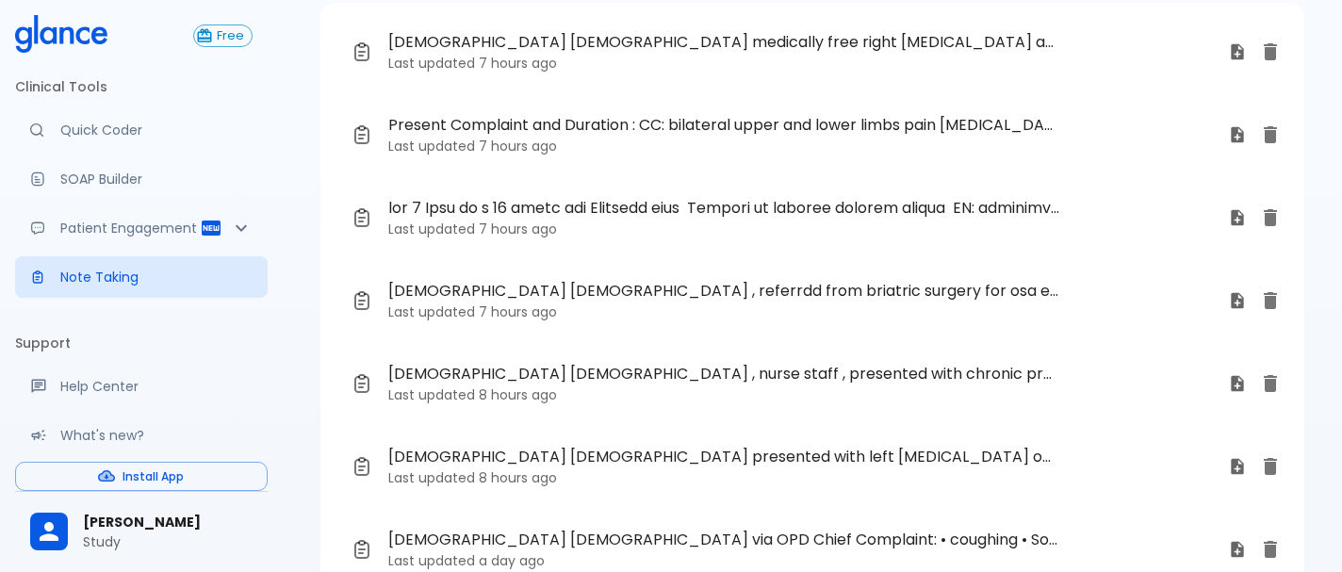
scroll to position [104, 0]
click at [511, 228] on time "7 hours ago" at bounding box center [518, 228] width 78 height 19
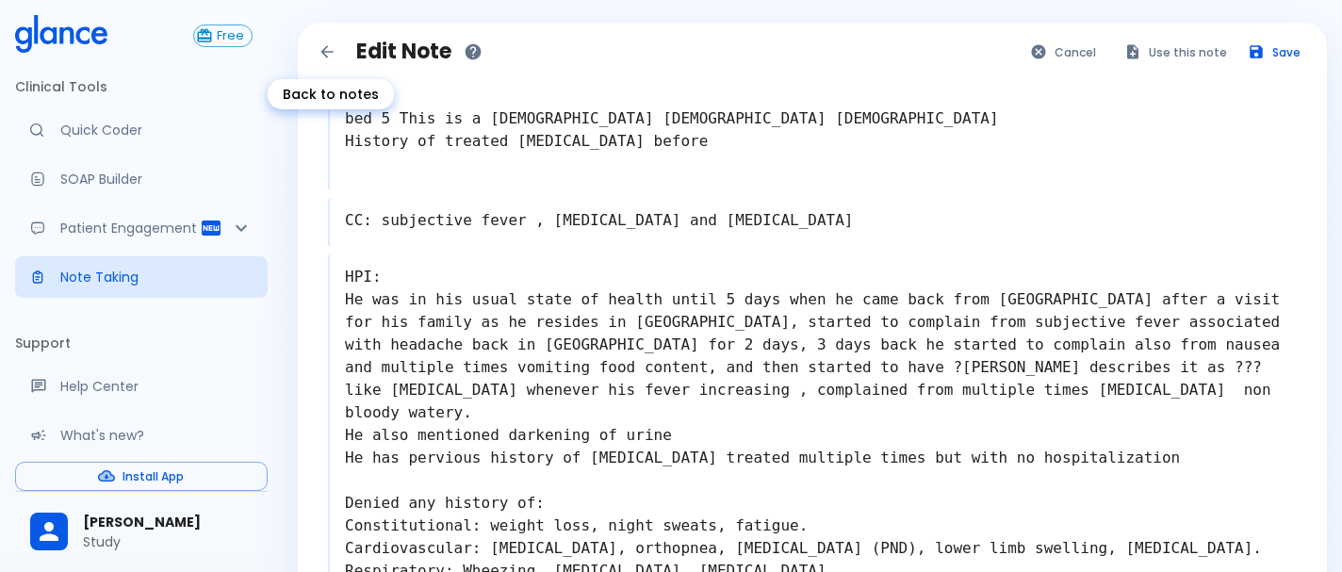
click at [327, 51] on icon "Back to notes" at bounding box center [327, 51] width 12 height 12
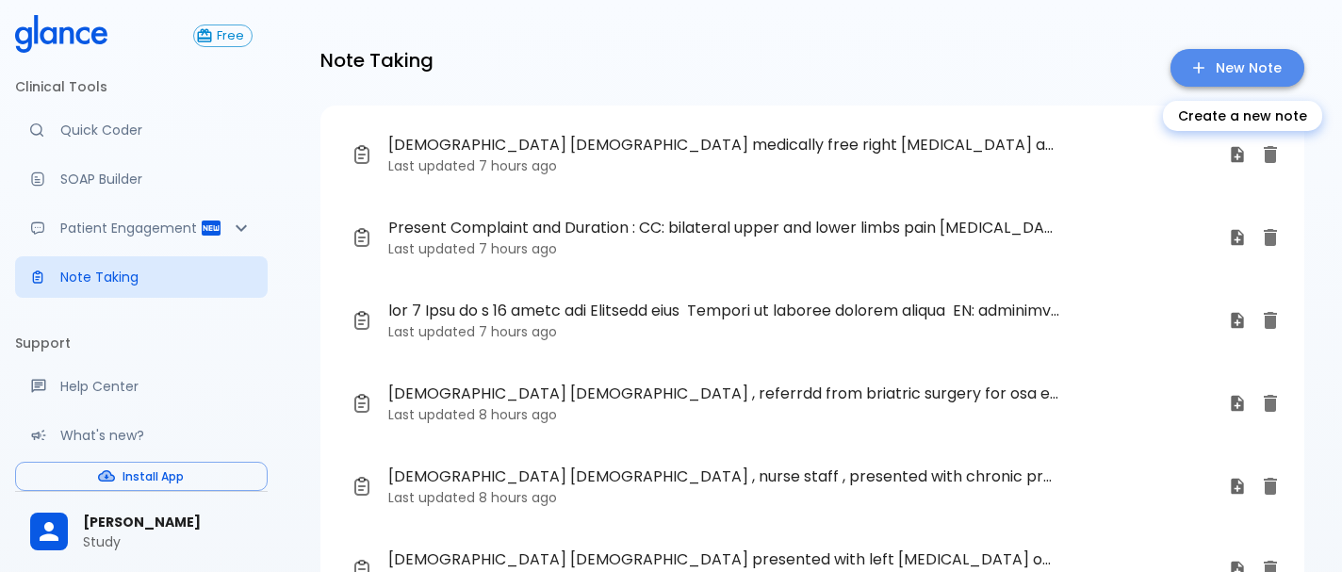
click at [1272, 74] on link "New Note" at bounding box center [1238, 68] width 134 height 39
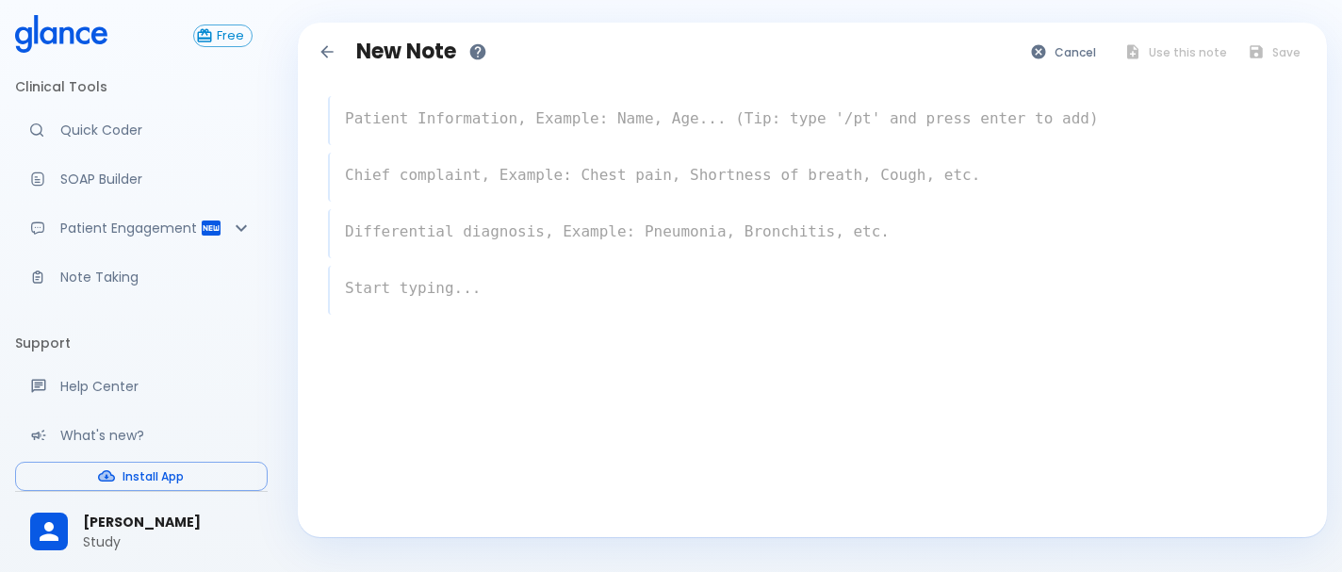
click at [619, 114] on textarea at bounding box center [813, 119] width 967 height 38
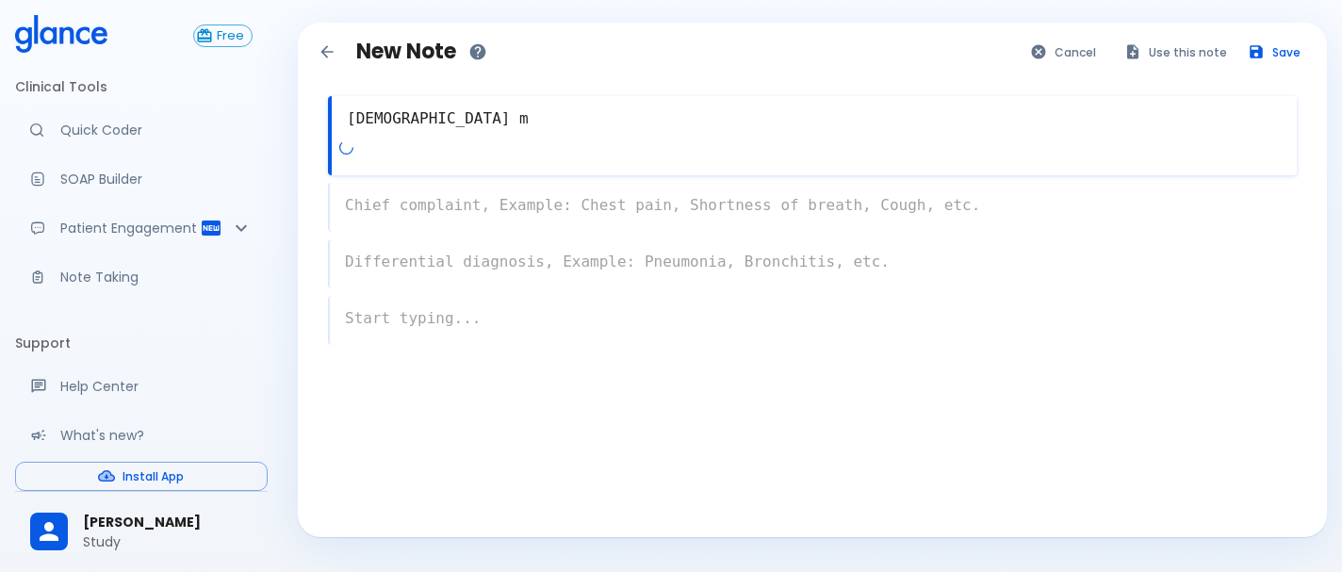
type textarea "[DEMOGRAPHIC_DATA] m"
click at [496, 209] on div "x" at bounding box center [812, 207] width 969 height 49
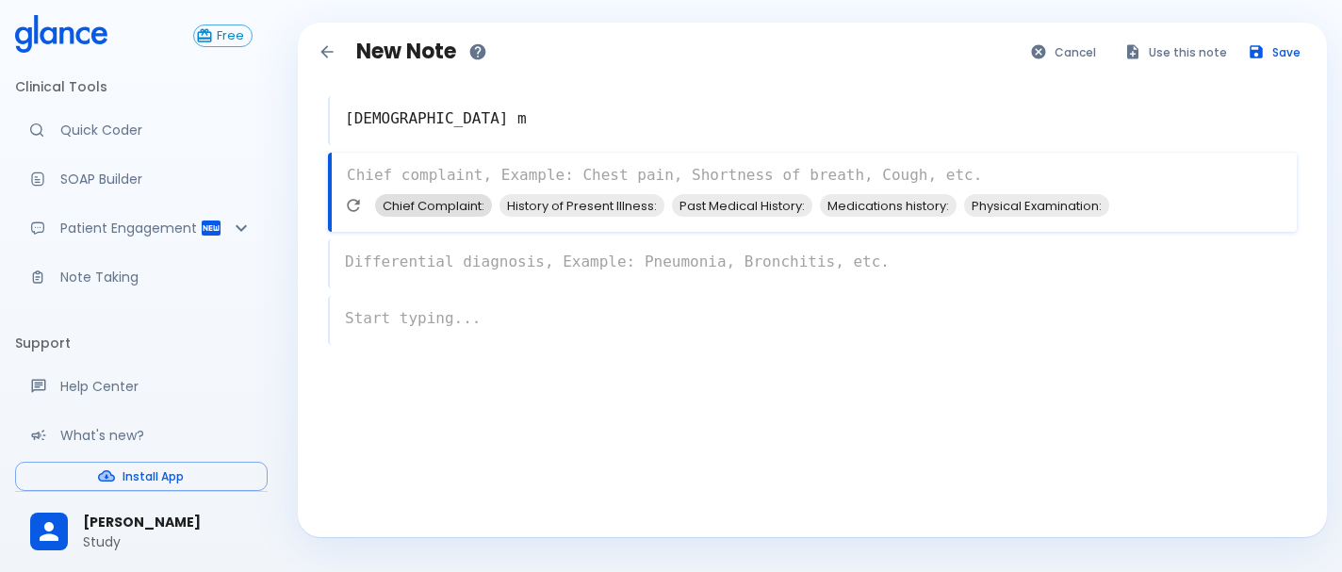
click at [457, 211] on span "Chief Complaint:" at bounding box center [433, 206] width 117 height 22
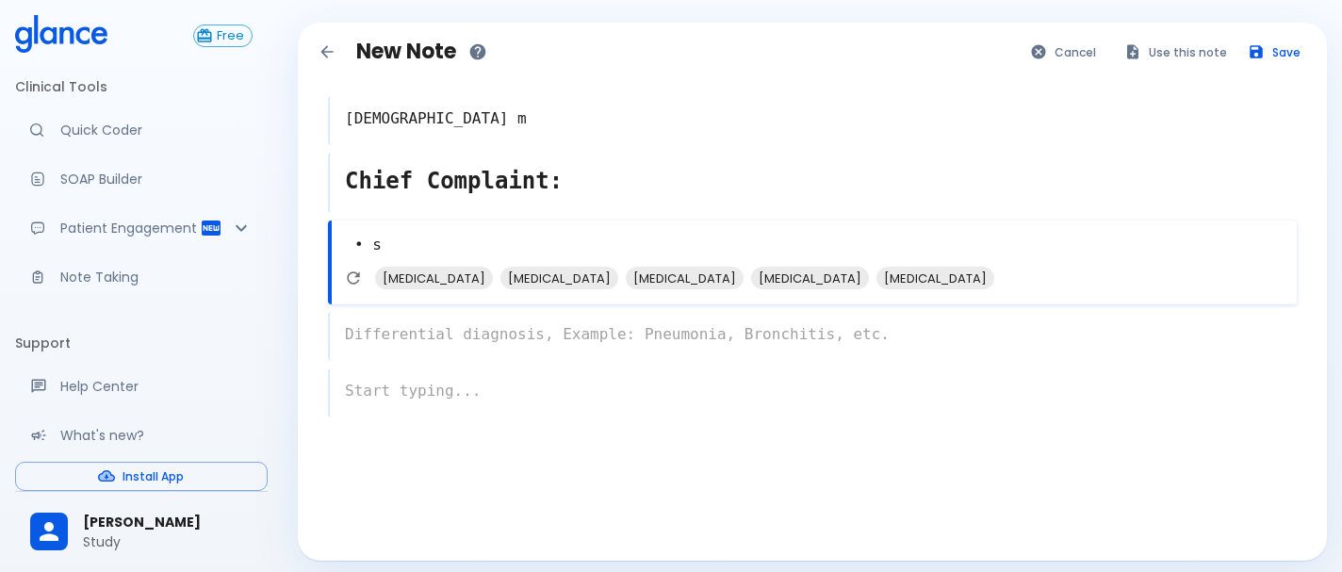
type textarea "•"
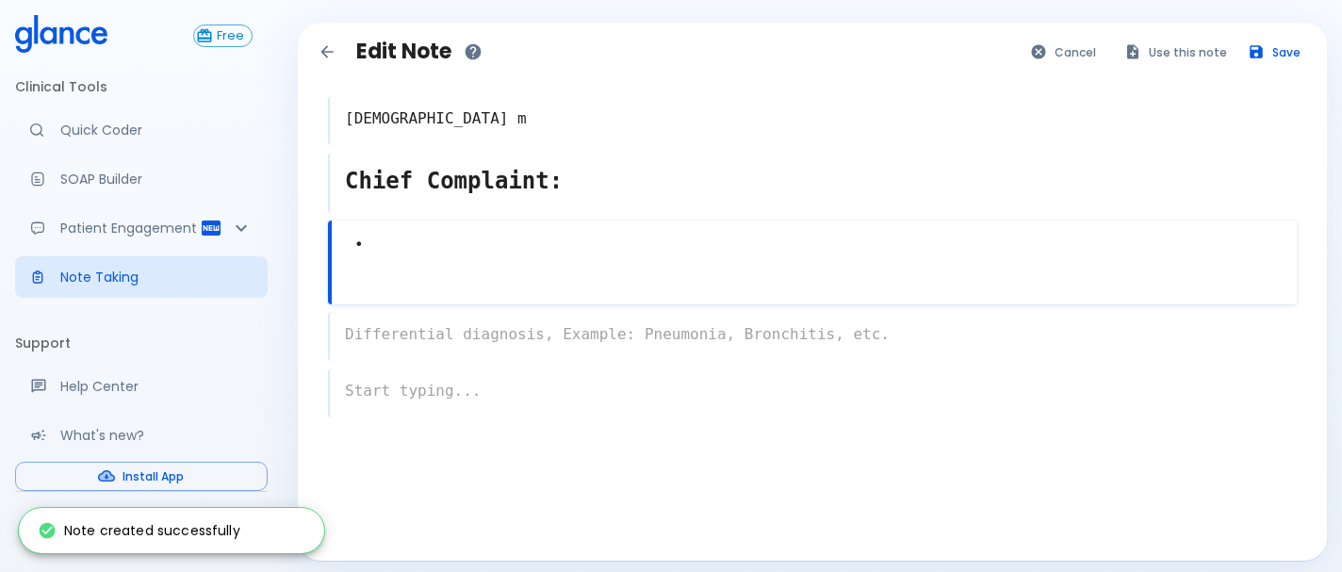
click at [519, 245] on textarea "•" at bounding box center [814, 245] width 965 height 42
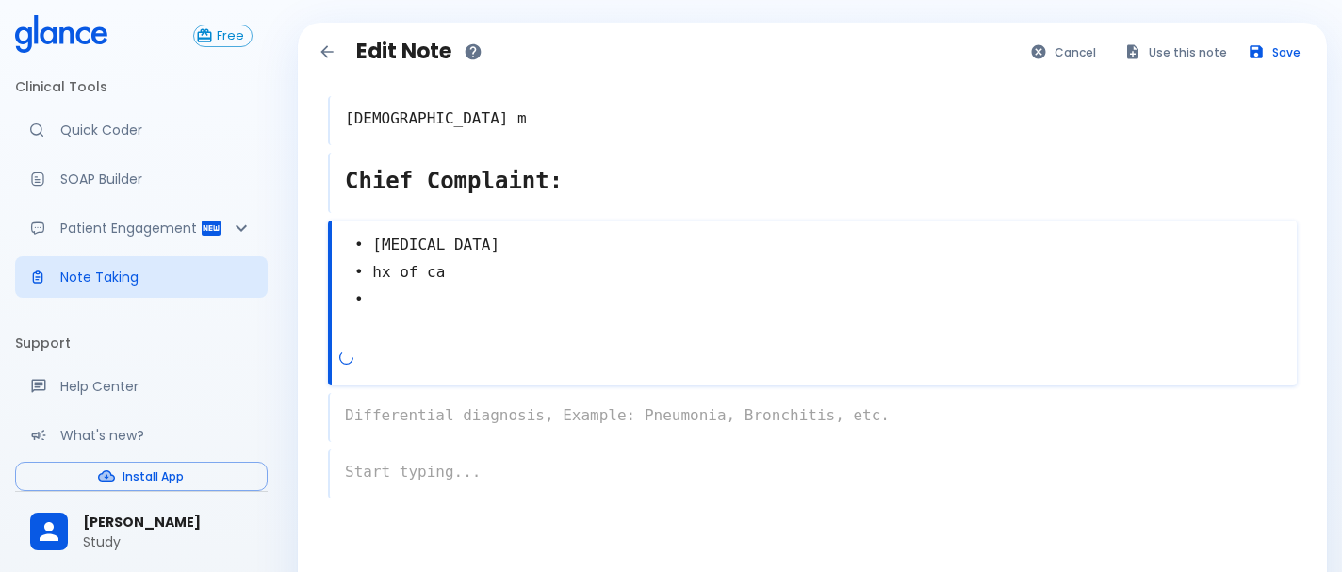
click at [428, 271] on textarea "• [MEDICAL_DATA] • hx of ca •" at bounding box center [814, 285] width 965 height 123
click at [492, 273] on textarea "• [MEDICAL_DATA] • hx of sca •" at bounding box center [814, 285] width 965 height 123
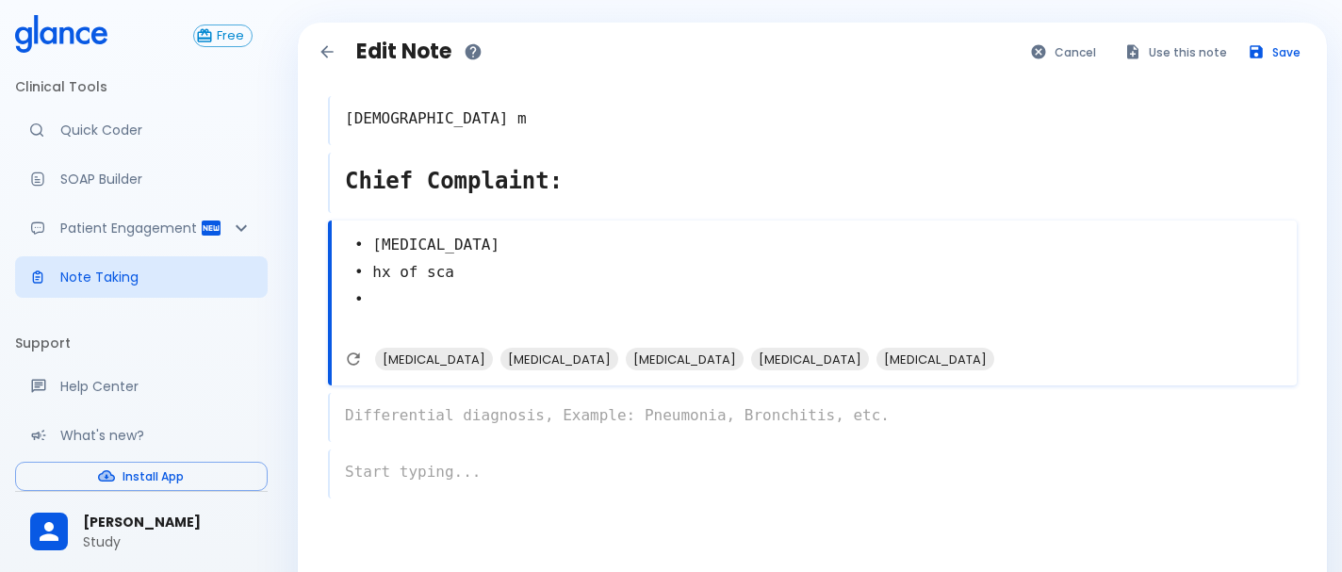
click at [410, 304] on textarea "• [MEDICAL_DATA] • hx of sca •" at bounding box center [814, 285] width 965 height 123
type textarea "• [MEDICAL_DATA] • hx of sca •"
click at [354, 361] on icon "Refresh suggestions" at bounding box center [353, 359] width 19 height 19
click at [479, 416] on div "x" at bounding box center [812, 417] width 969 height 49
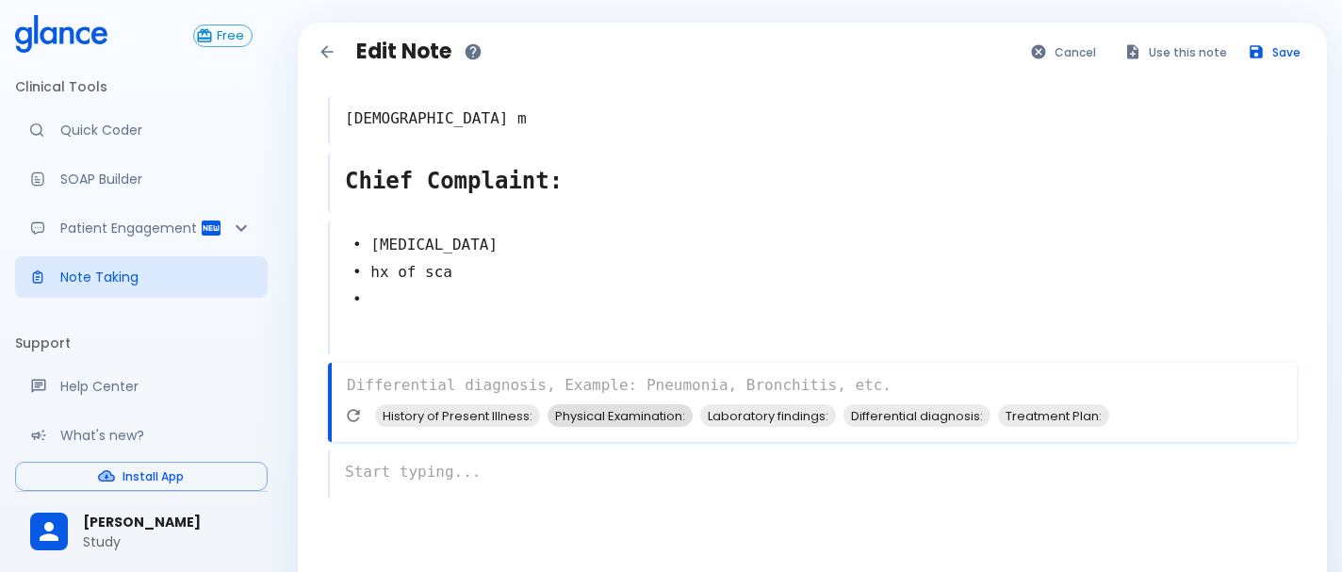
click at [655, 414] on span "Physical Examination:" at bounding box center [620, 416] width 145 height 22
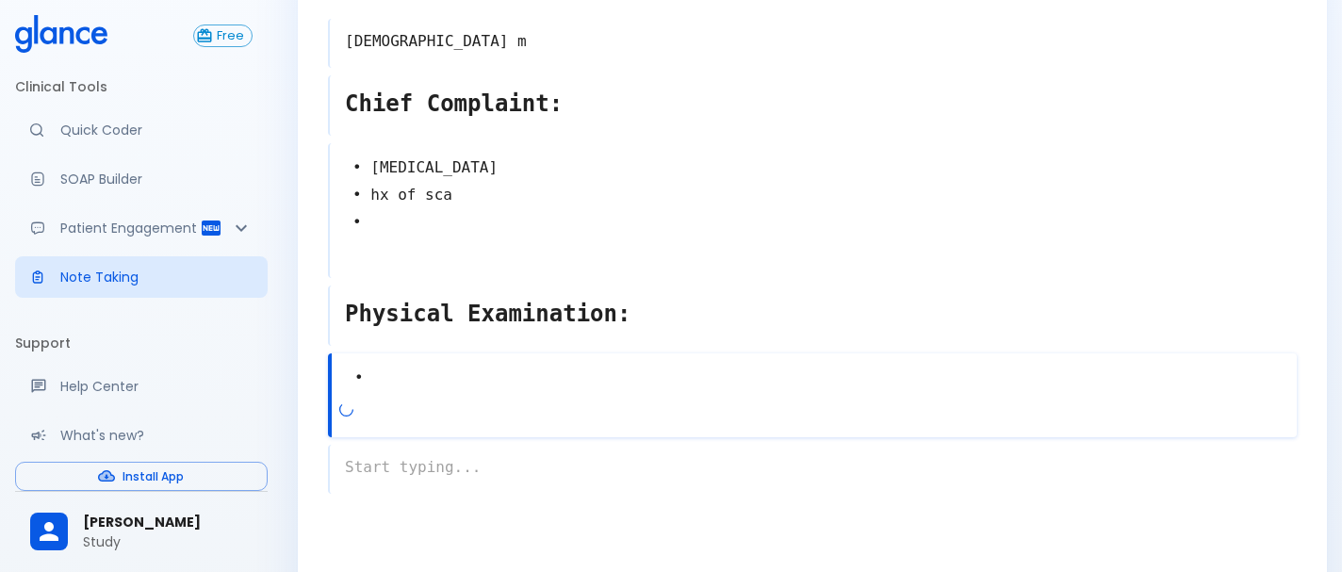
scroll to position [71, 0]
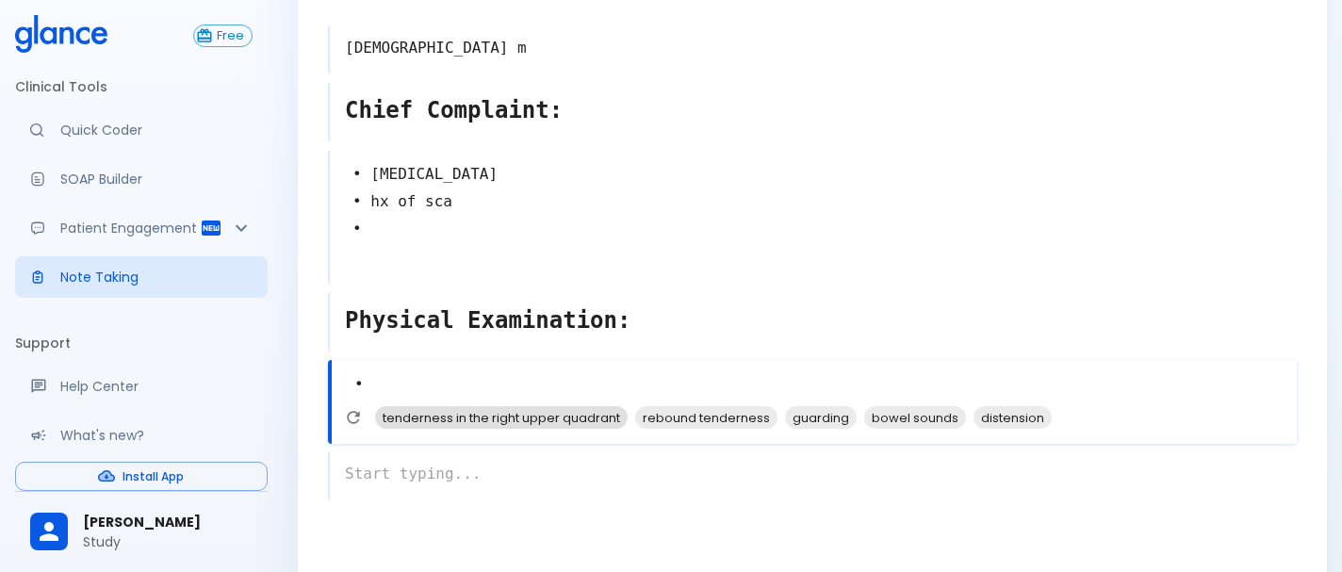
click at [567, 413] on span "tenderness in the right upper quadrant" at bounding box center [501, 418] width 253 height 22
type textarea "• tenderness in the right upper quadrant •"
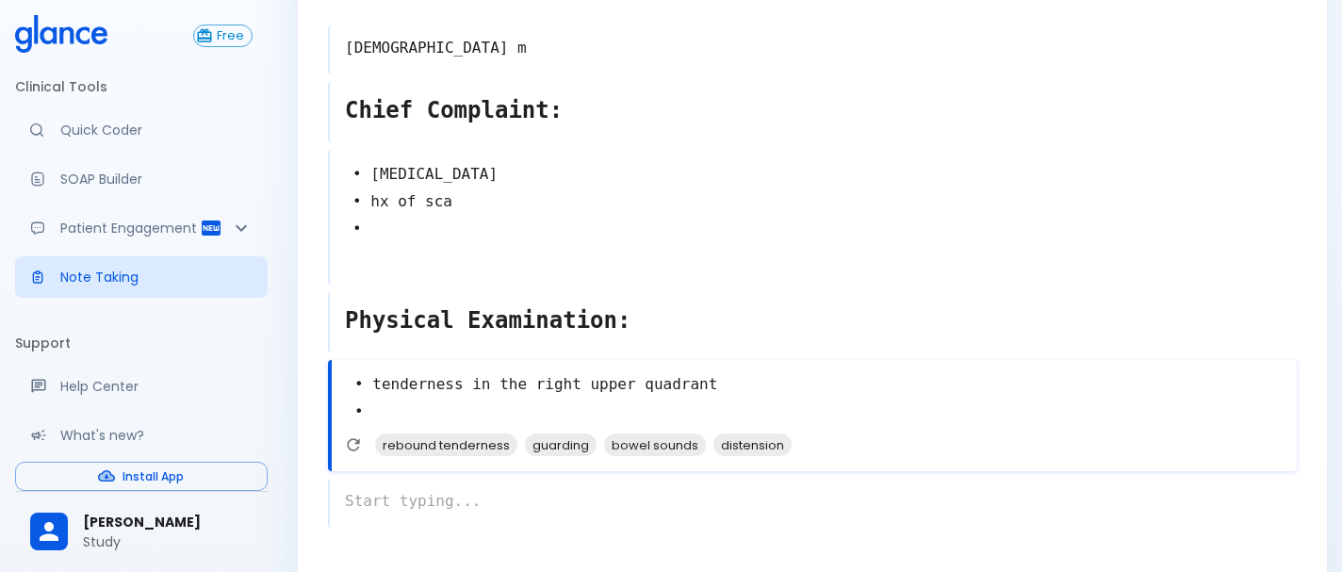
click at [403, 492] on div "x" at bounding box center [812, 503] width 969 height 49
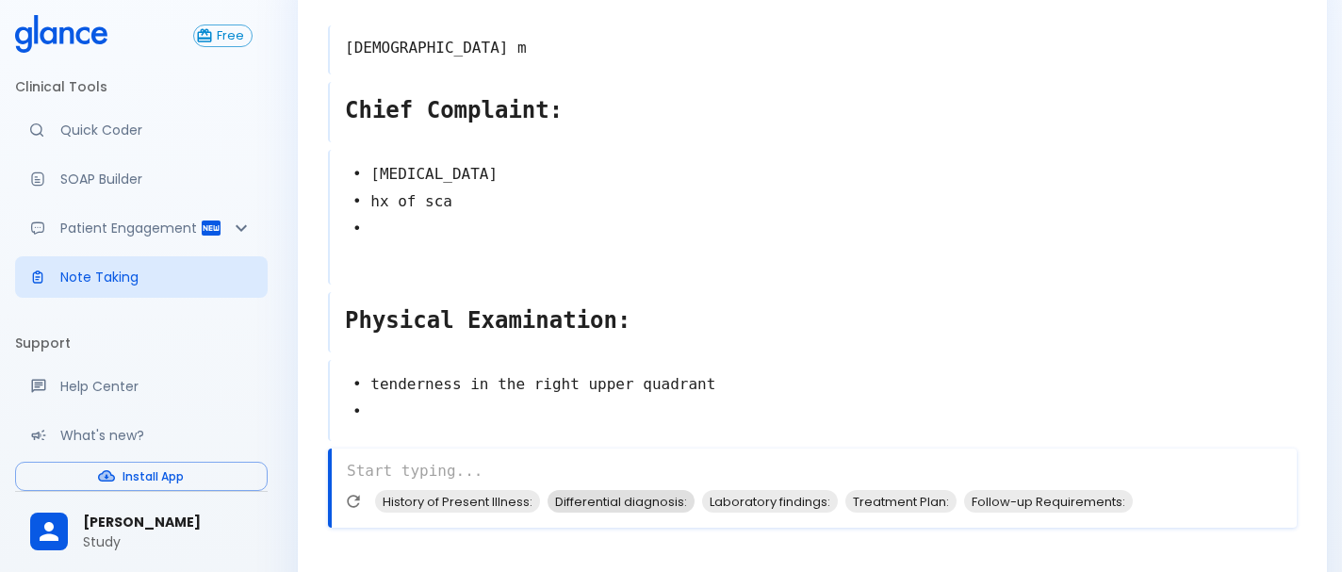
click at [622, 497] on span "Differential diagnosis:" at bounding box center [621, 502] width 147 height 22
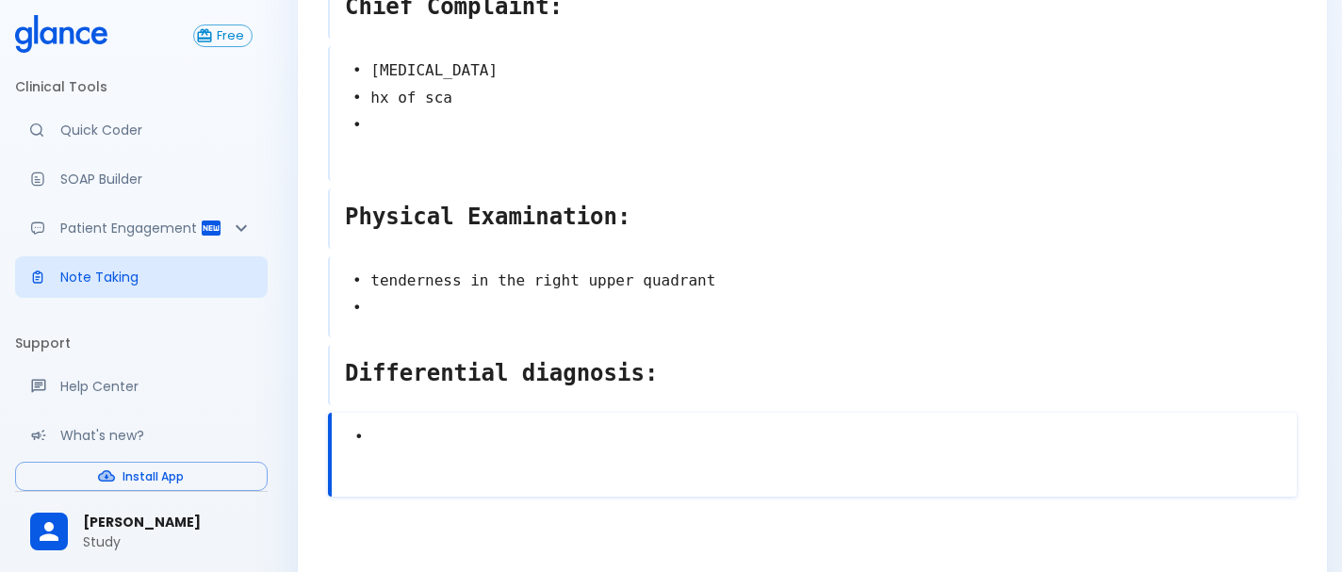
scroll to position [178, 0]
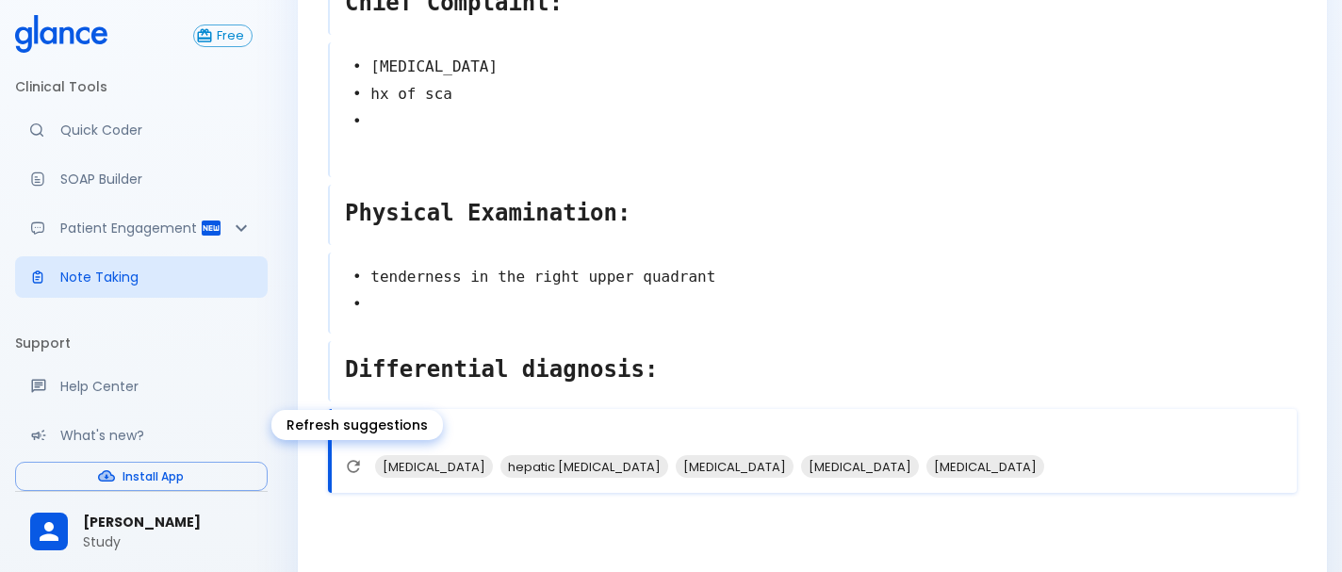
click at [354, 466] on icon "Refresh suggestions" at bounding box center [353, 466] width 19 height 19
click at [354, 466] on icon "Refresh suggestions" at bounding box center [351, 466] width 19 height 19
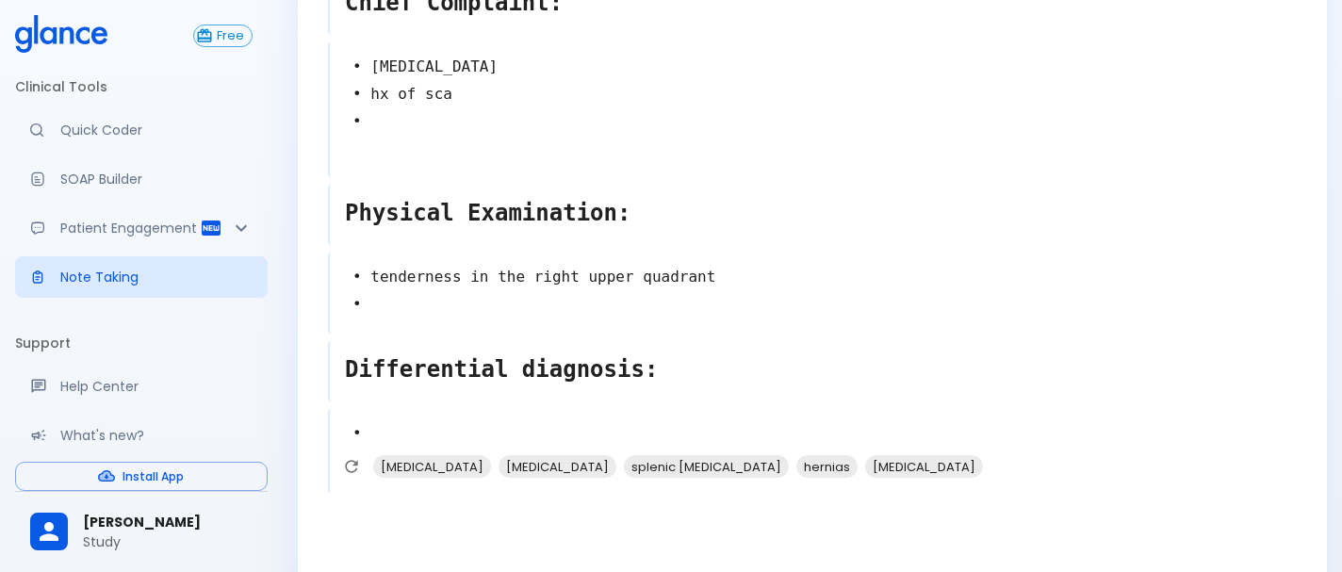
click at [484, 425] on textarea "•" at bounding box center [813, 434] width 967 height 42
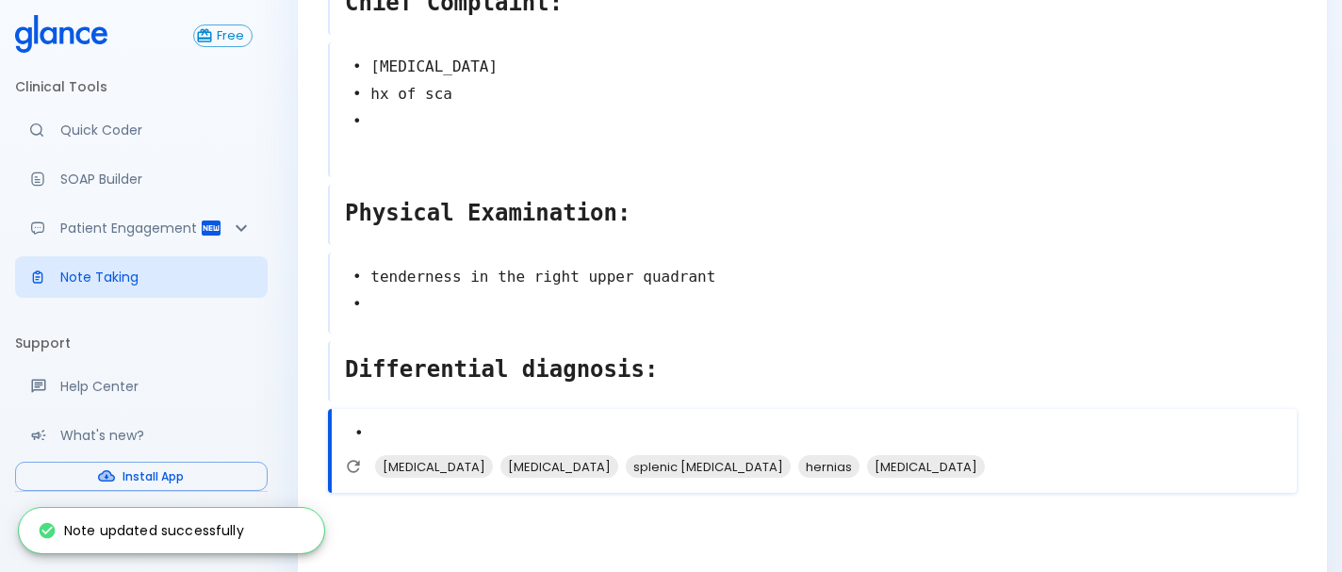
click at [647, 366] on textarea "Differential diagnosis:" at bounding box center [813, 369] width 967 height 49
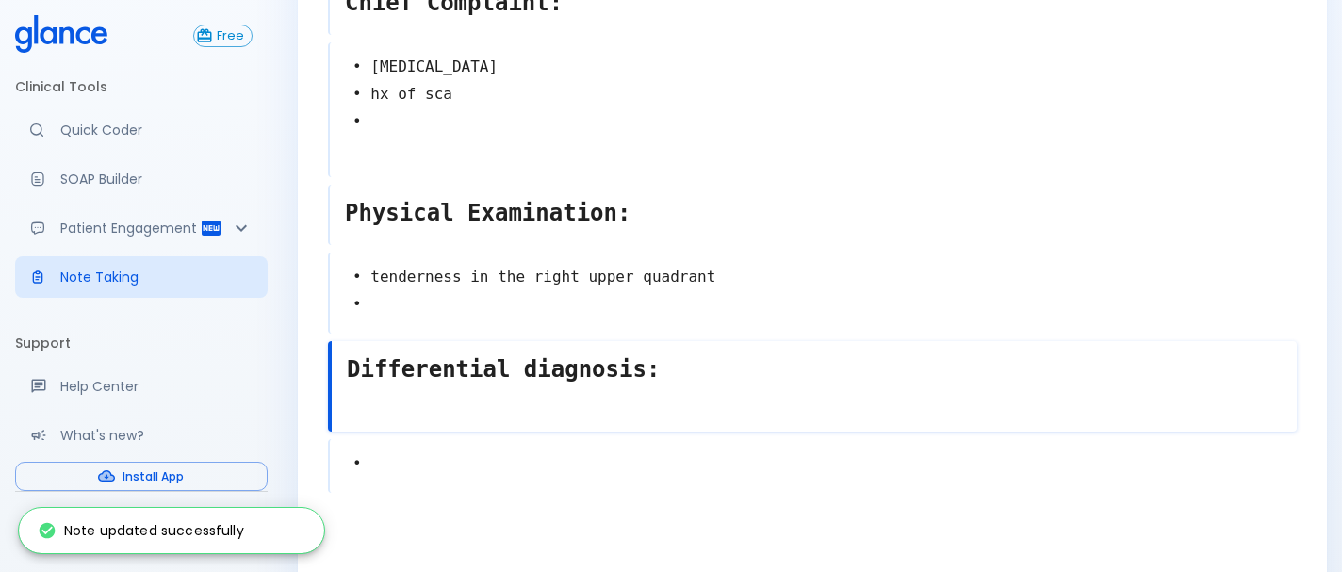
click at [647, 366] on textarea "Differential diagnosis:" at bounding box center [814, 369] width 965 height 49
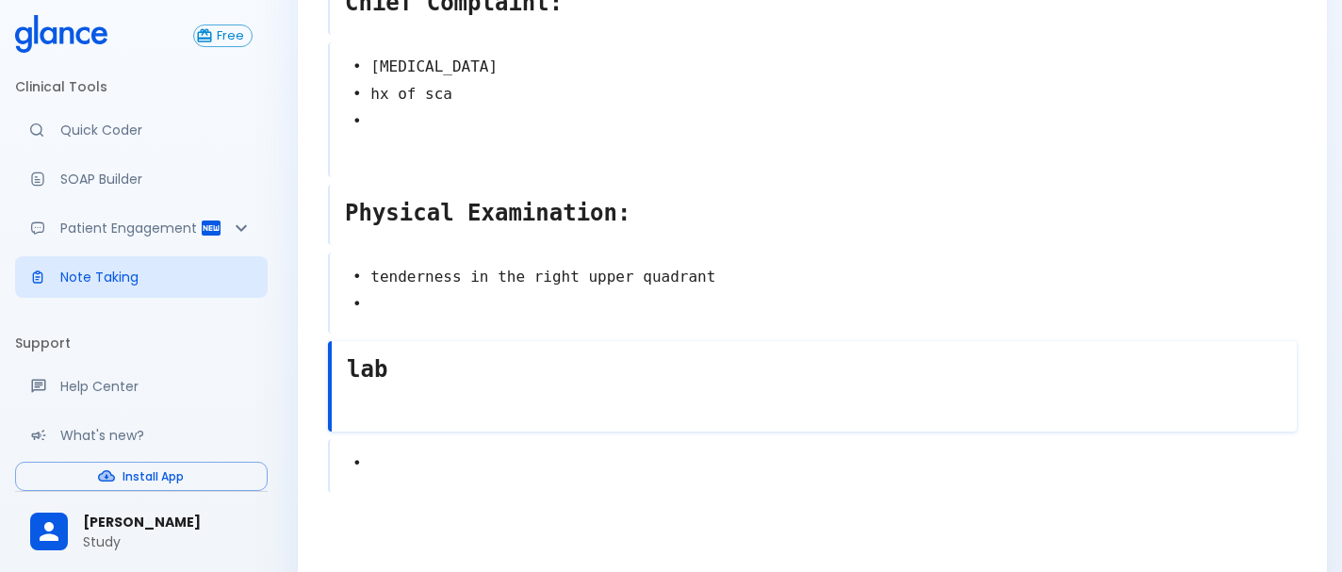
click at [536, 473] on div "• x" at bounding box center [812, 466] width 969 height 54
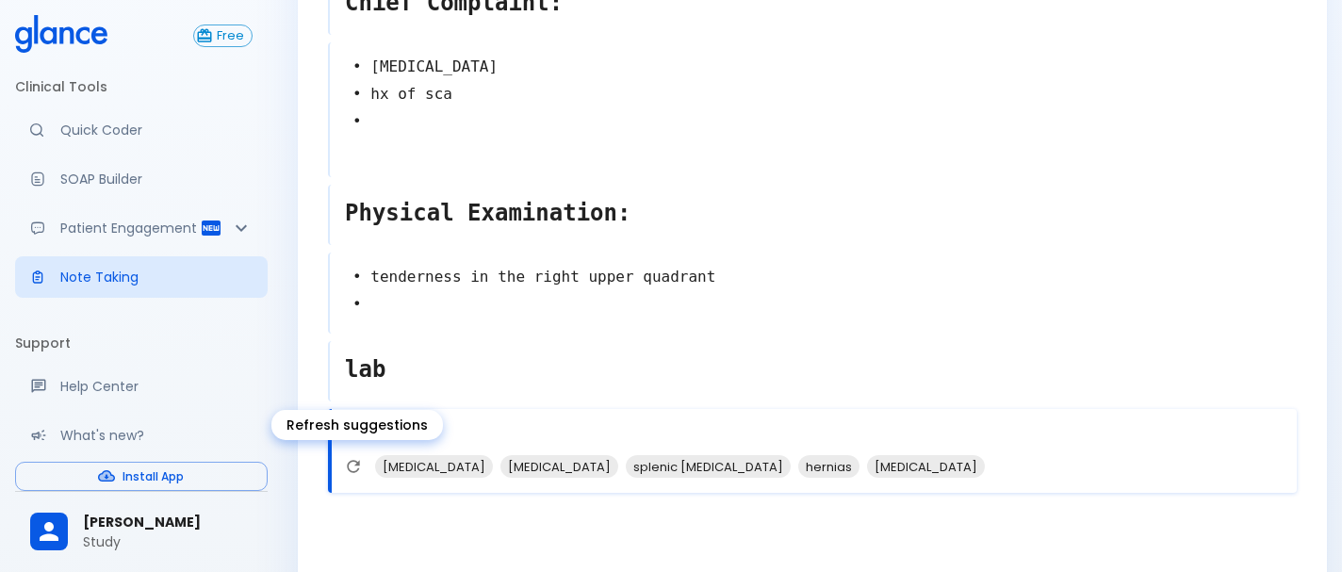
click at [356, 460] on icon "Refresh suggestions" at bounding box center [353, 466] width 19 height 19
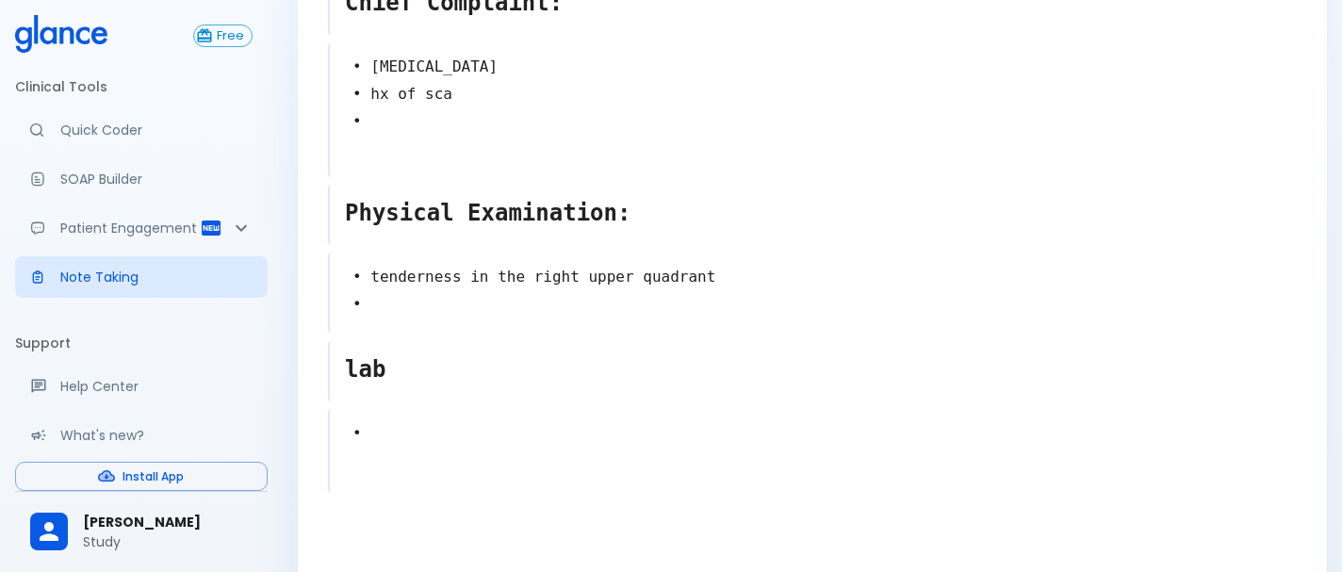
click at [406, 367] on textarea "lab" at bounding box center [813, 369] width 967 height 49
type textarea "l"
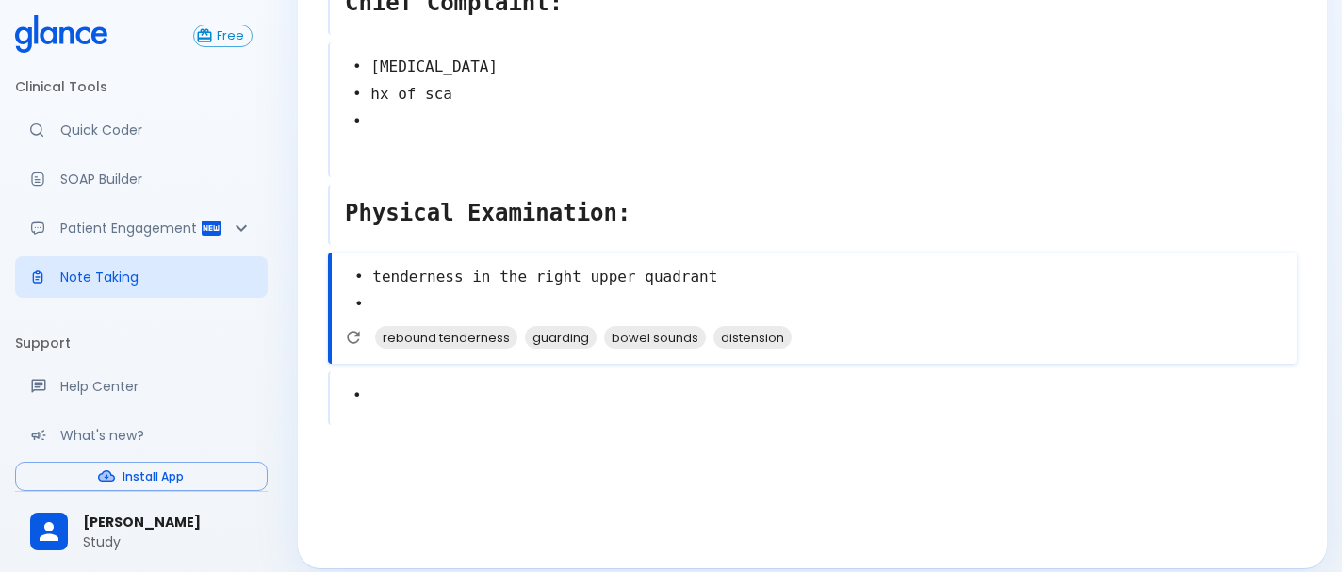
click at [406, 409] on div "• x" at bounding box center [812, 398] width 969 height 54
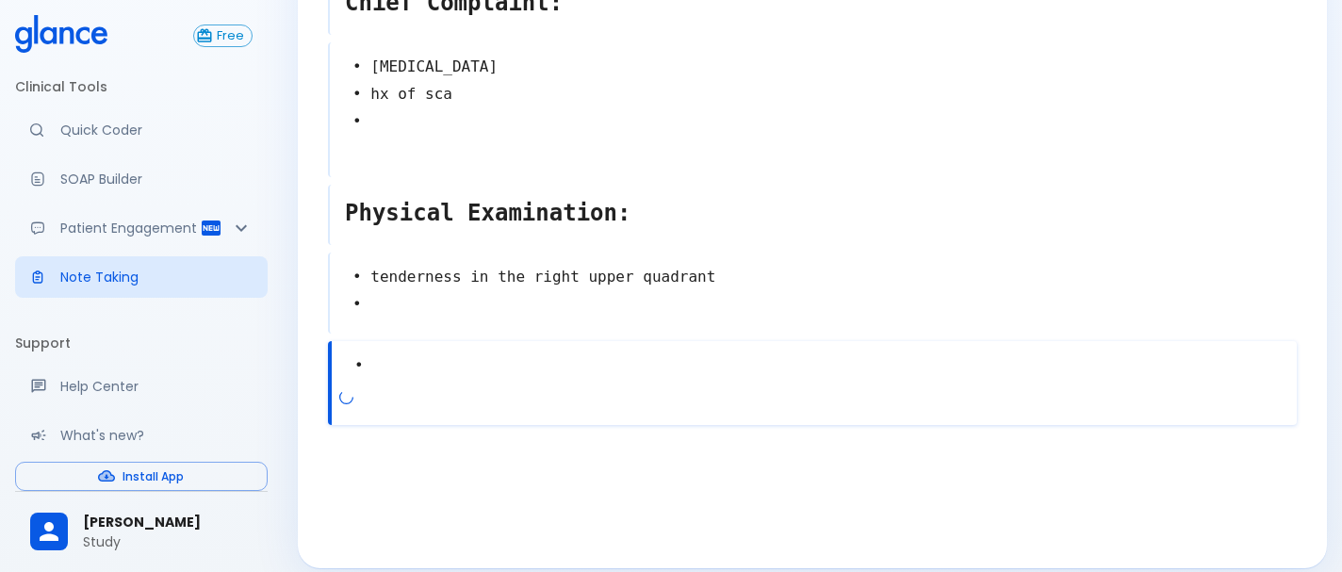
type textarea "•"
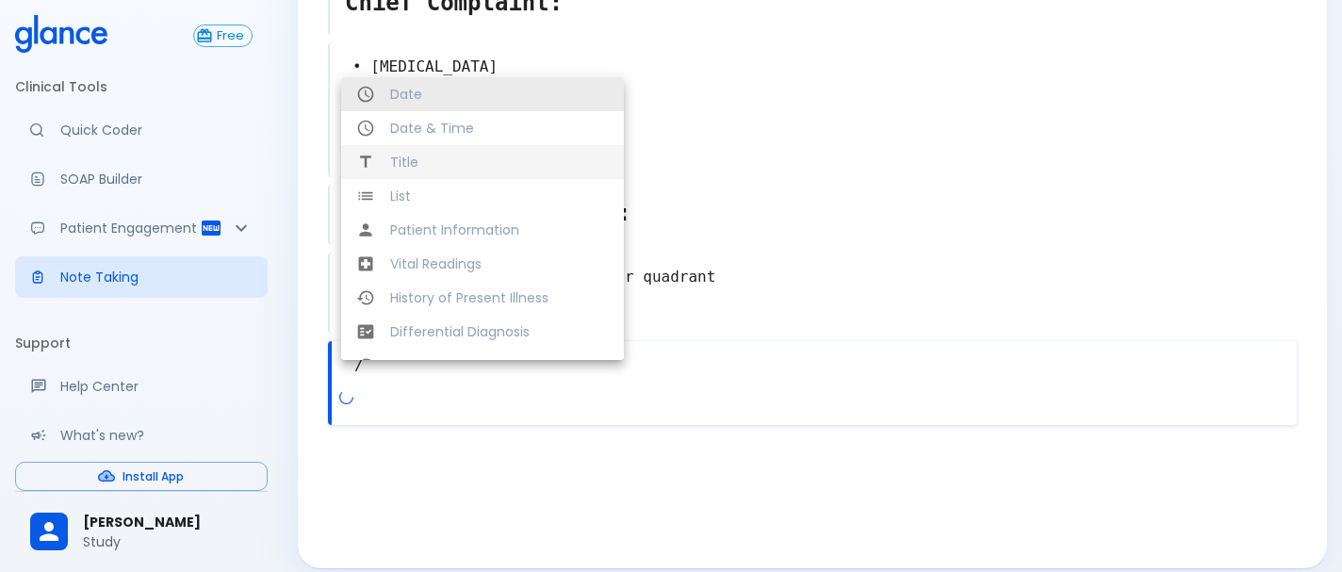
type textarea "/"
click at [437, 165] on span "Title" at bounding box center [499, 162] width 219 height 19
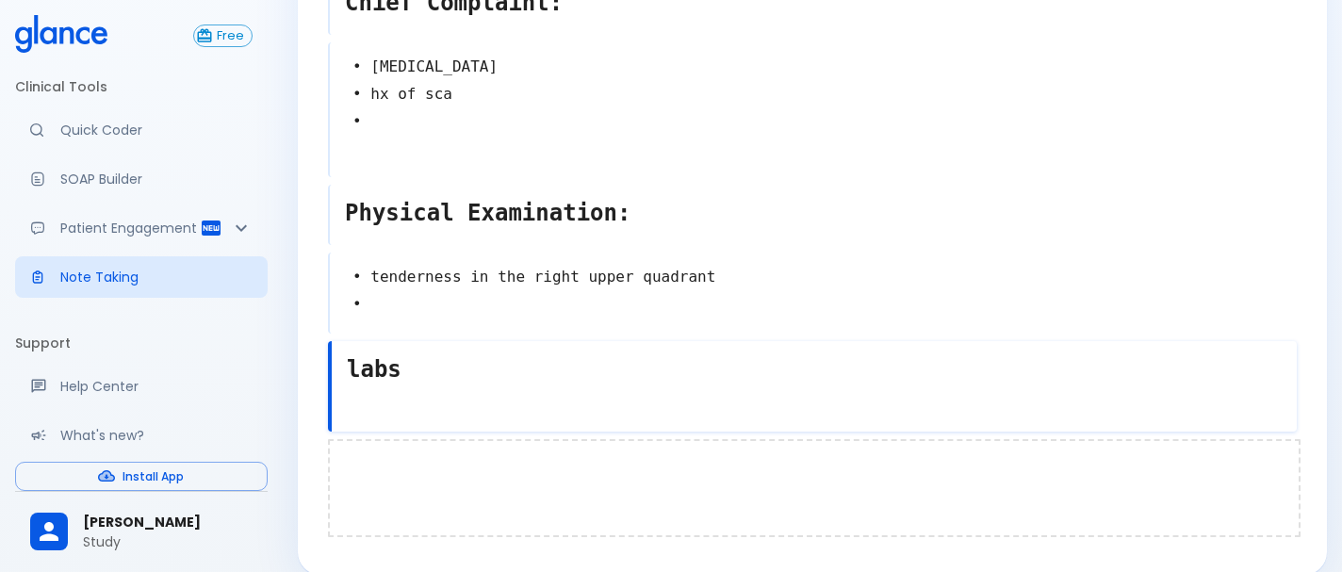
type textarea "labs"
click at [419, 473] on div at bounding box center [814, 488] width 973 height 98
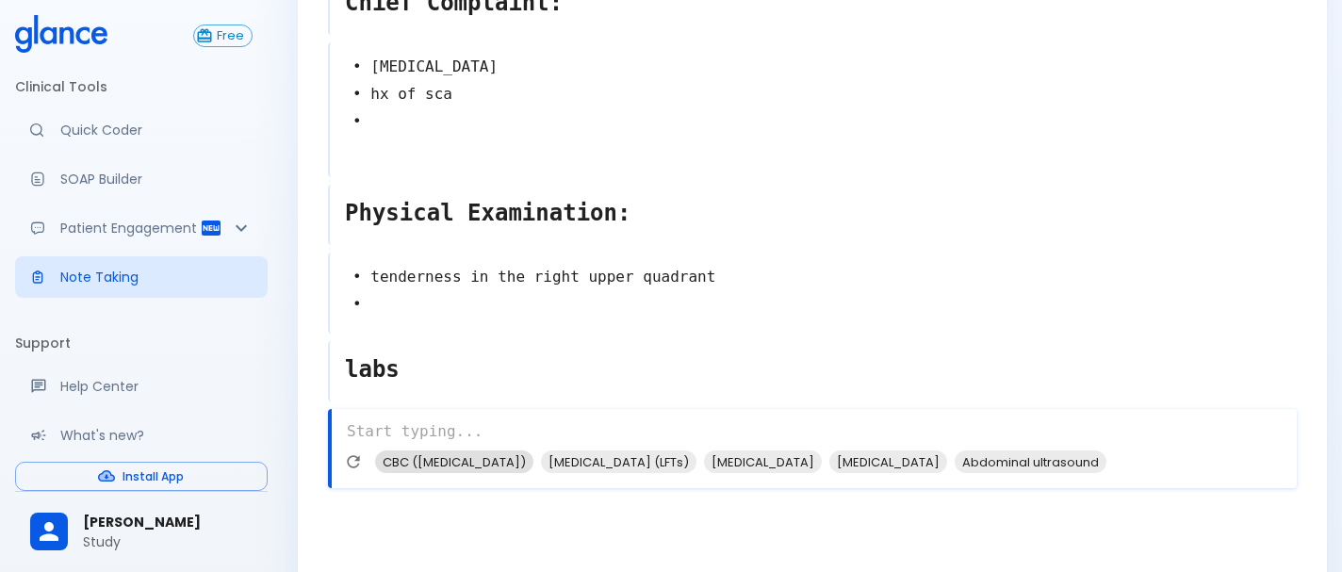
click at [512, 462] on span "CBC ([MEDICAL_DATA])" at bounding box center [454, 463] width 158 height 22
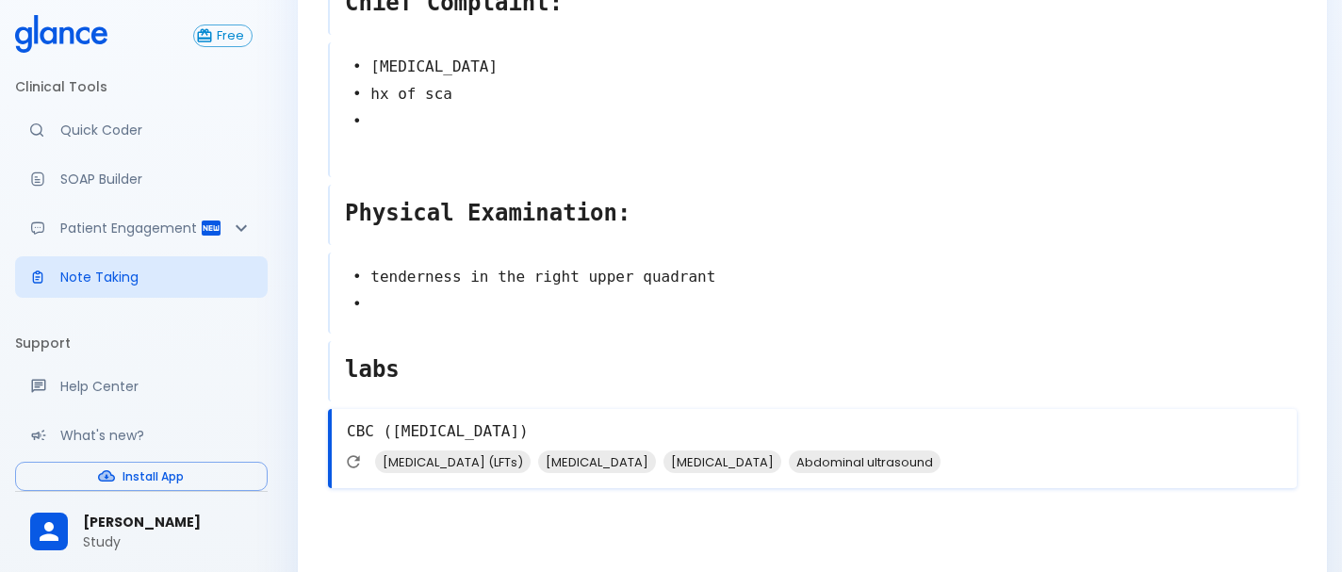
click at [512, 462] on span "[MEDICAL_DATA] (LFTs)" at bounding box center [453, 463] width 156 height 22
click at [422, 458] on span "[MEDICAL_DATA]" at bounding box center [434, 463] width 118 height 22
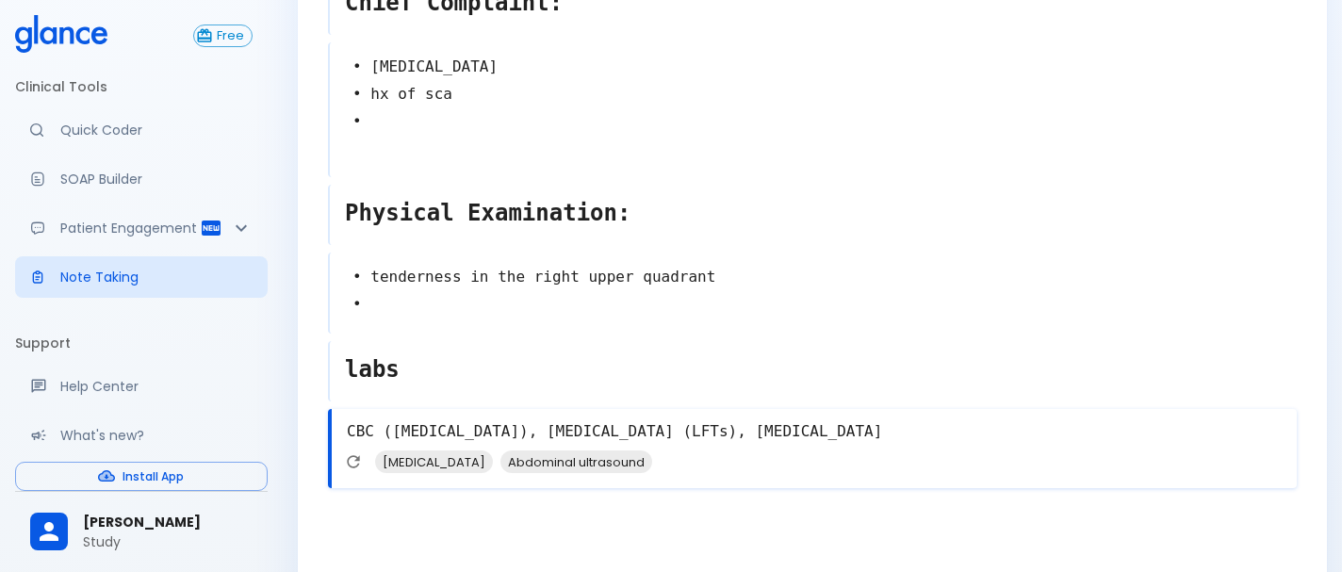
click at [422, 458] on span "[MEDICAL_DATA]" at bounding box center [434, 463] width 118 height 22
click at [422, 458] on span "Abdominal ultrasound" at bounding box center [451, 463] width 152 height 22
type textarea "CBC ([MEDICAL_DATA]), [MEDICAL_DATA] (LFTs), [MEDICAL_DATA], [MEDICAL_DATA], Ab…"
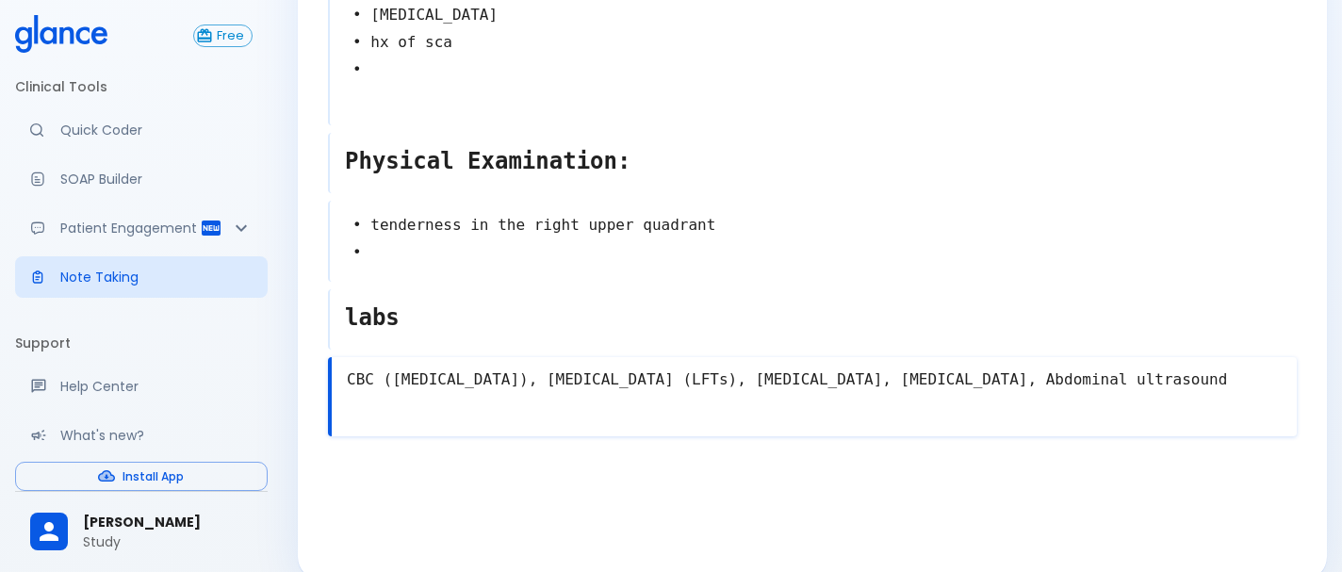
scroll to position [260, 0]
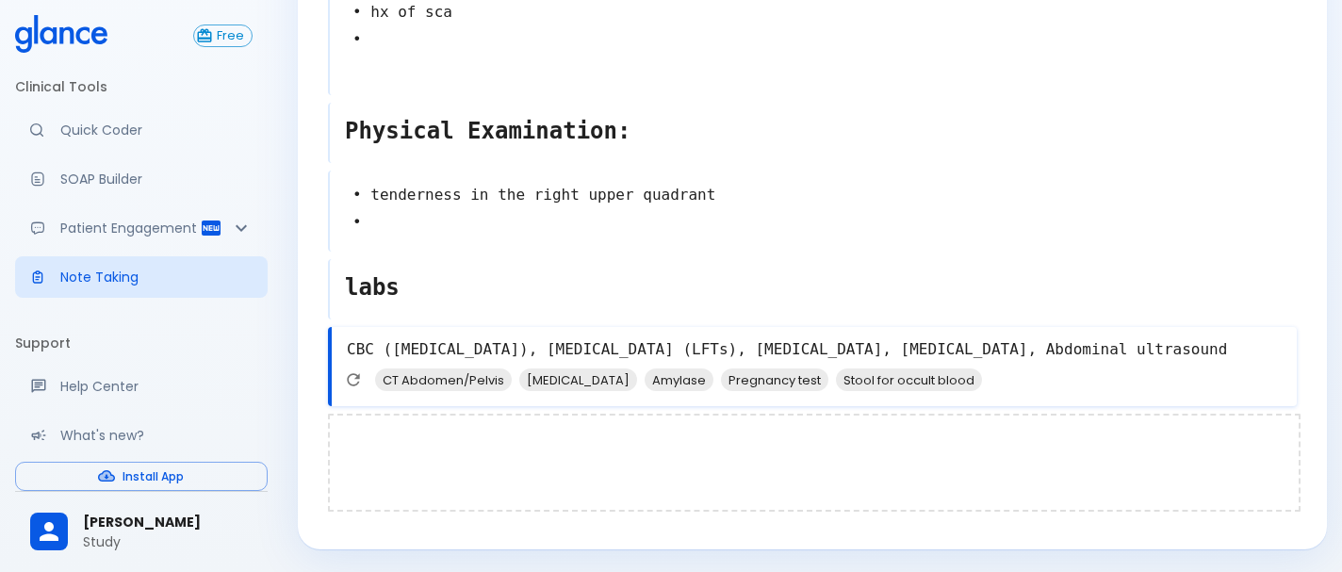
click at [376, 444] on div at bounding box center [814, 463] width 973 height 98
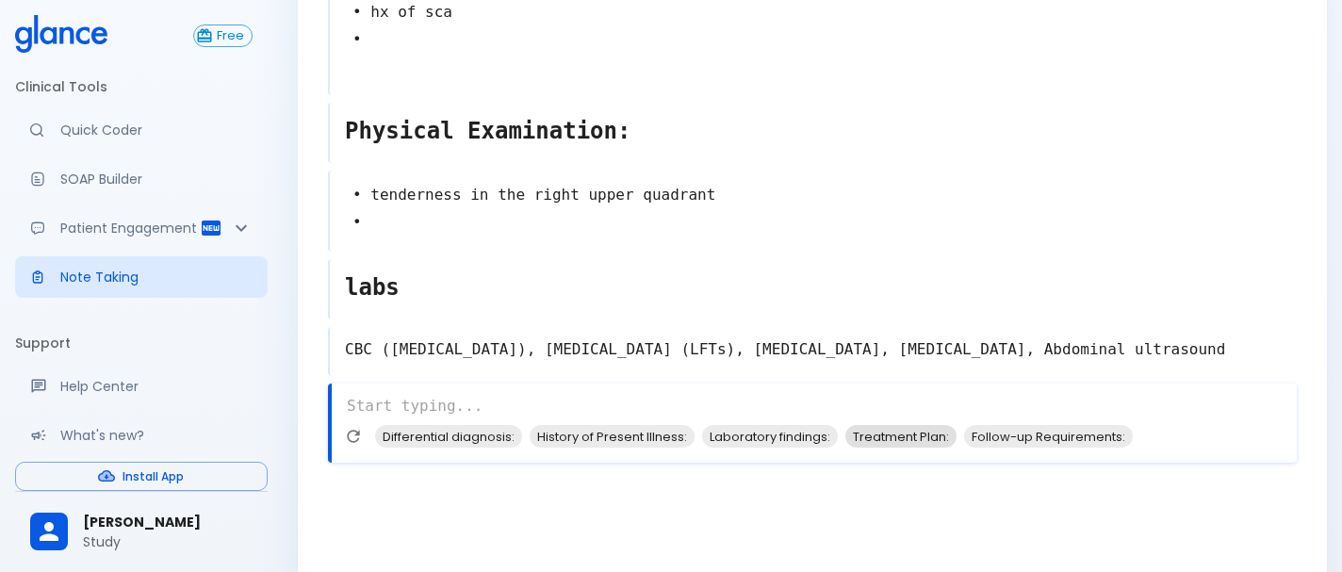
click at [907, 436] on span "Treatment Plan:" at bounding box center [901, 437] width 111 height 22
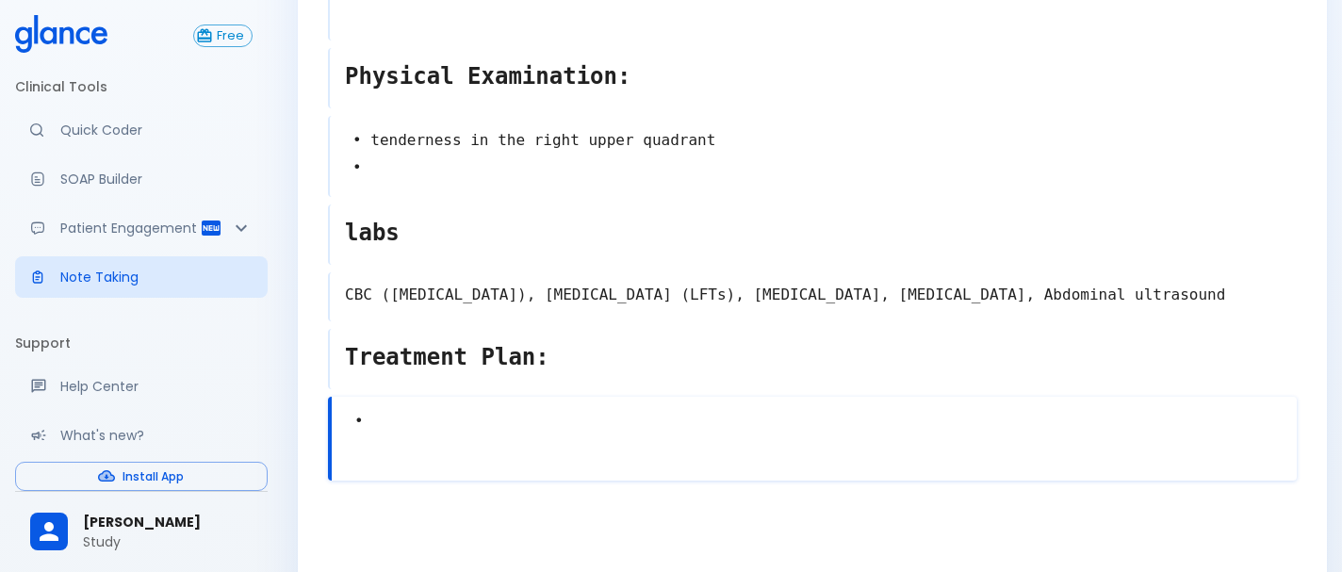
scroll to position [321, 0]
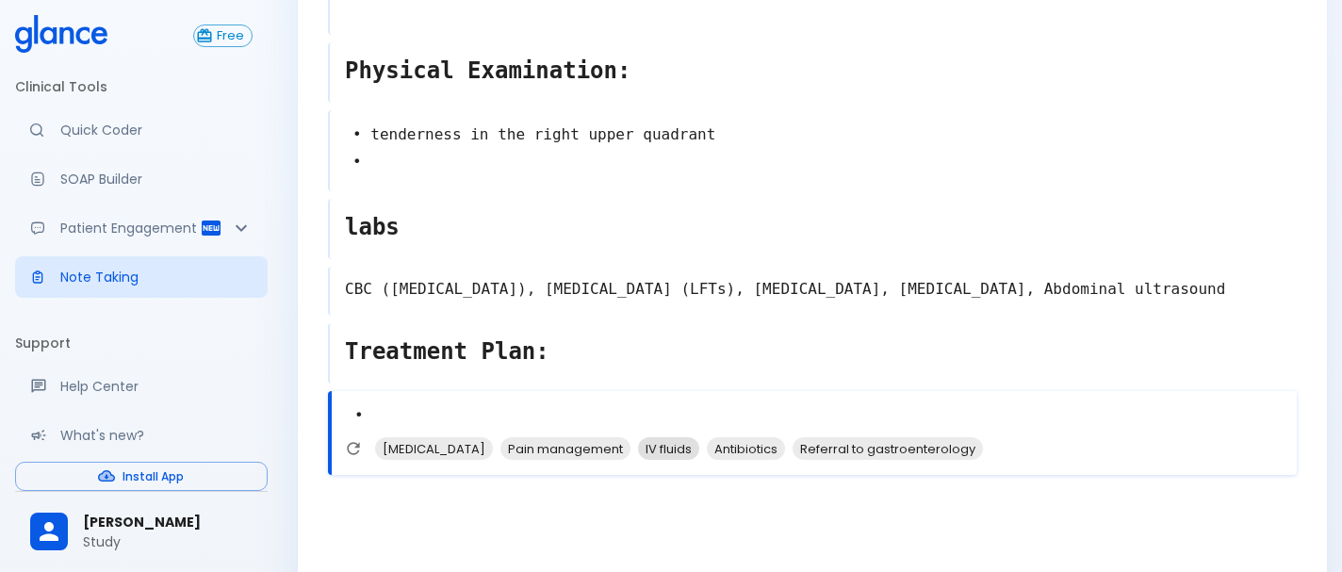
click at [667, 449] on span "IV fluids" at bounding box center [668, 449] width 61 height 22
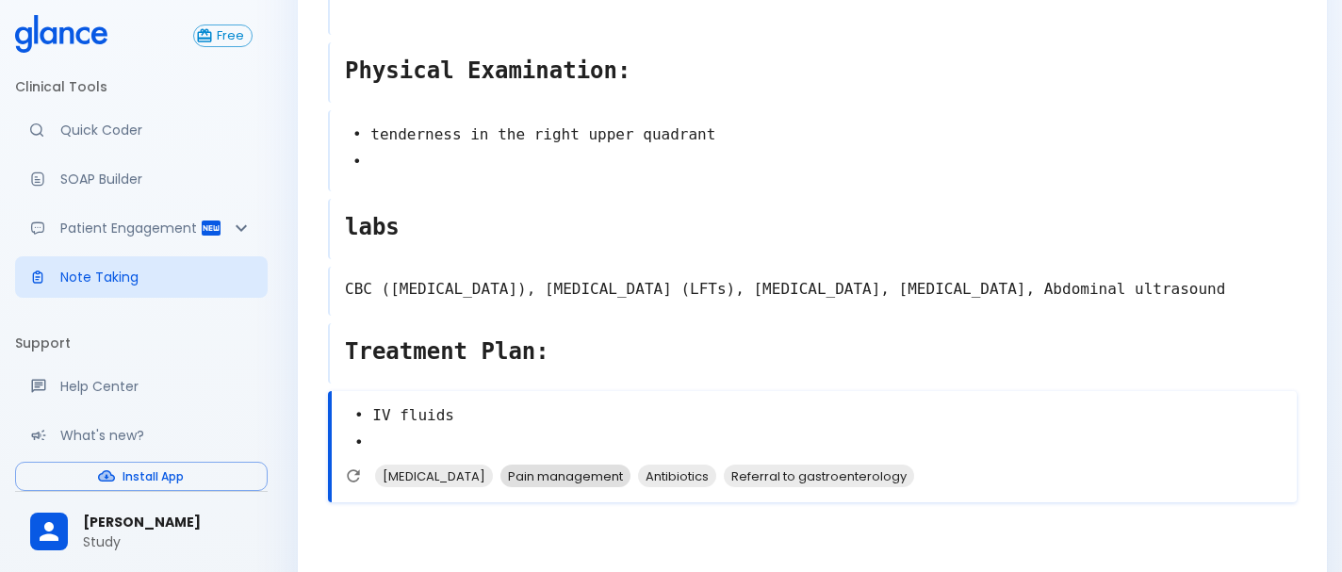
click at [593, 479] on span "Pain management" at bounding box center [566, 477] width 130 height 22
type textarea "• IV fluids • Pain management •"
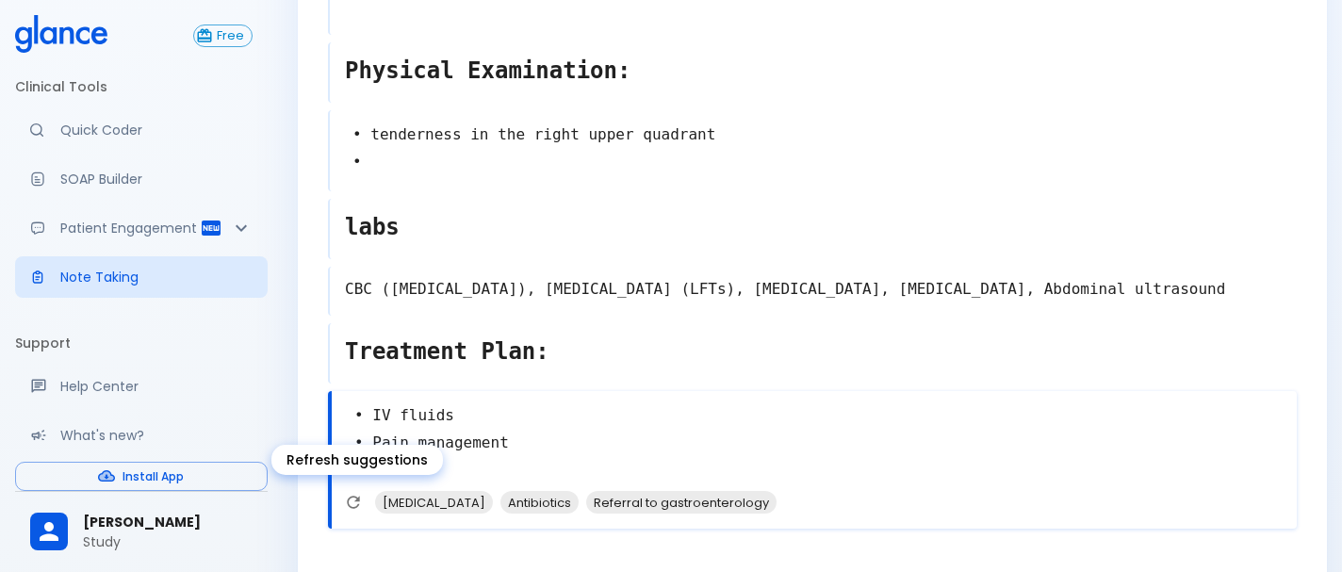
click at [363, 505] on button "Refresh suggestions" at bounding box center [353, 502] width 28 height 28
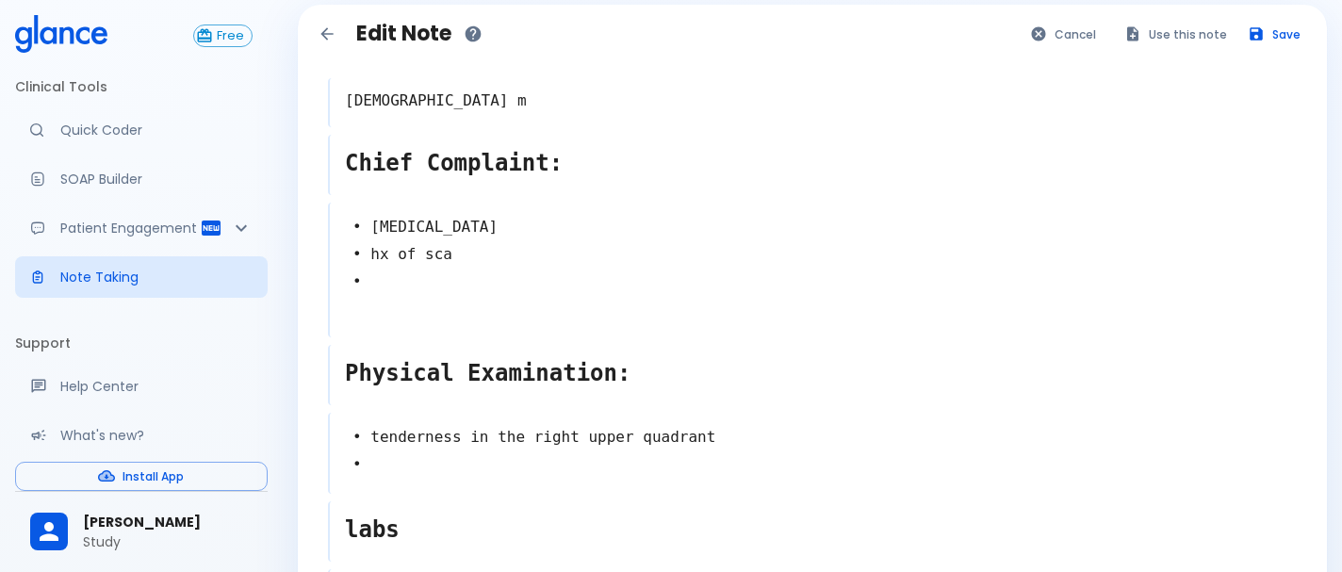
scroll to position [6, 0]
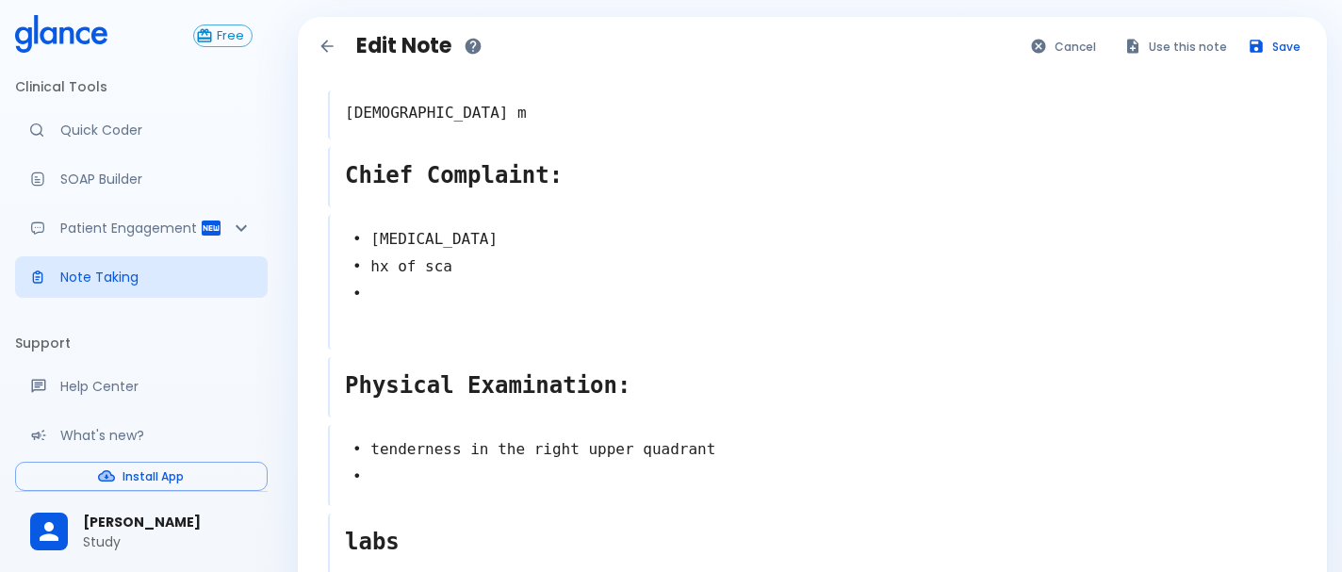
click at [454, 267] on textarea "• [MEDICAL_DATA] • hx of sca •" at bounding box center [813, 280] width 967 height 123
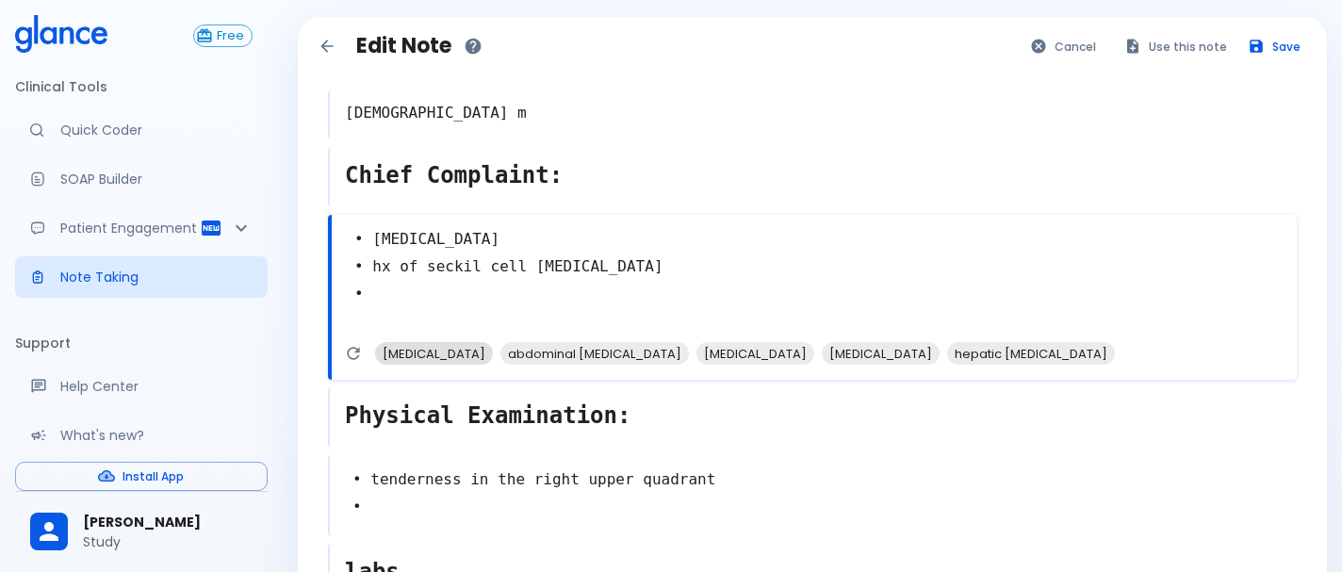
click at [447, 353] on span "[MEDICAL_DATA]" at bounding box center [434, 354] width 118 height 22
type textarea "• [MEDICAL_DATA] • hx of seckil cell [MEDICAL_DATA] [MEDICAL_DATA] •"
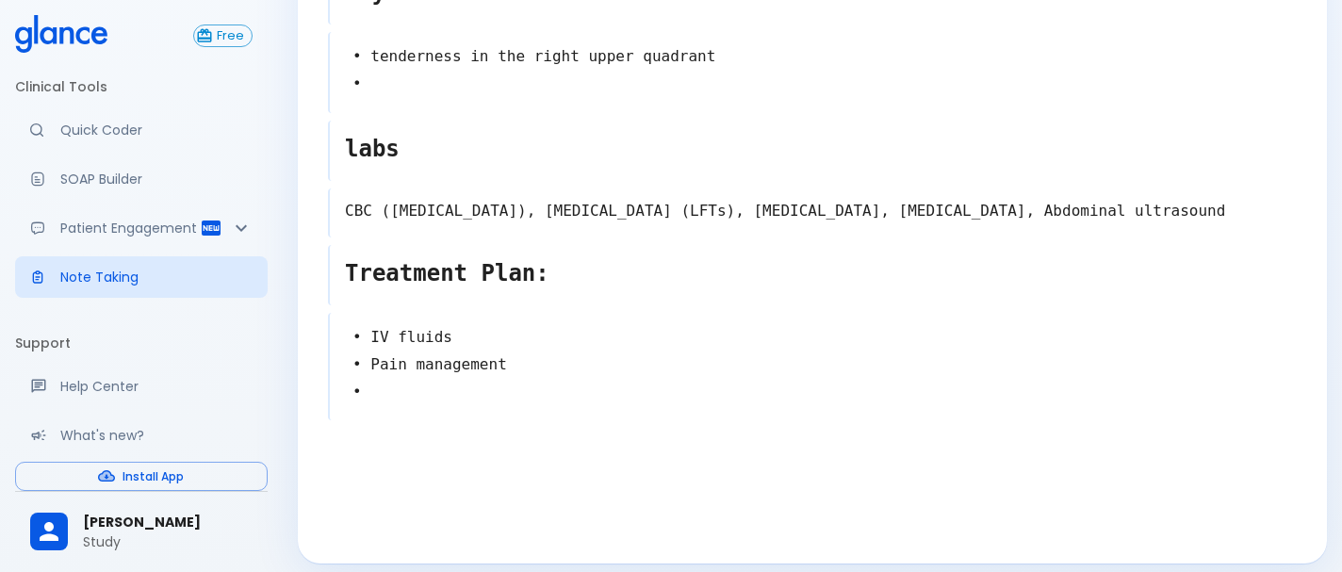
scroll to position [443, 0]
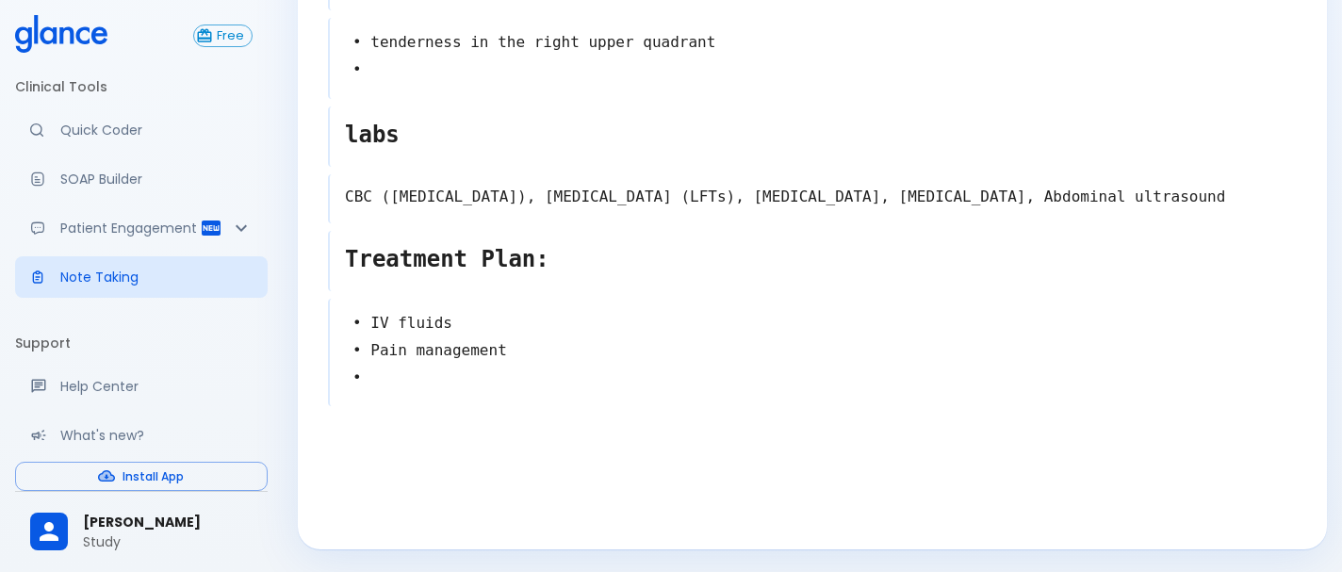
click at [487, 379] on textarea "• IV fluids • Pain management •" at bounding box center [813, 351] width 967 height 96
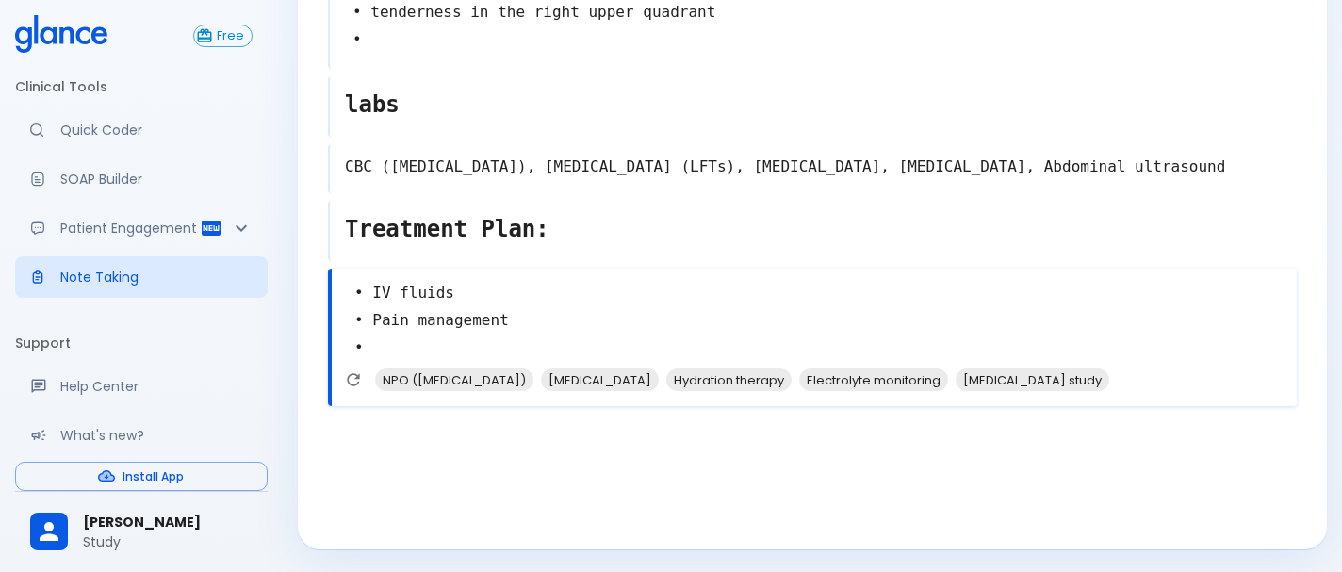
scroll to position [413, 0]
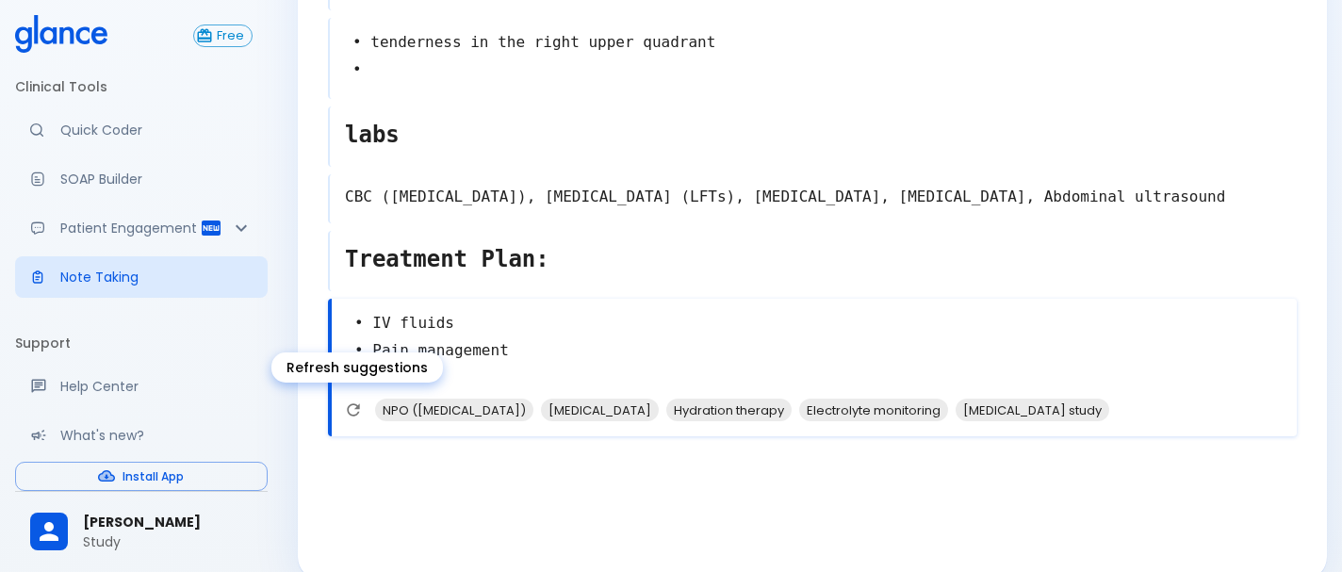
click at [354, 413] on icon "Refresh suggestions" at bounding box center [353, 410] width 19 height 19
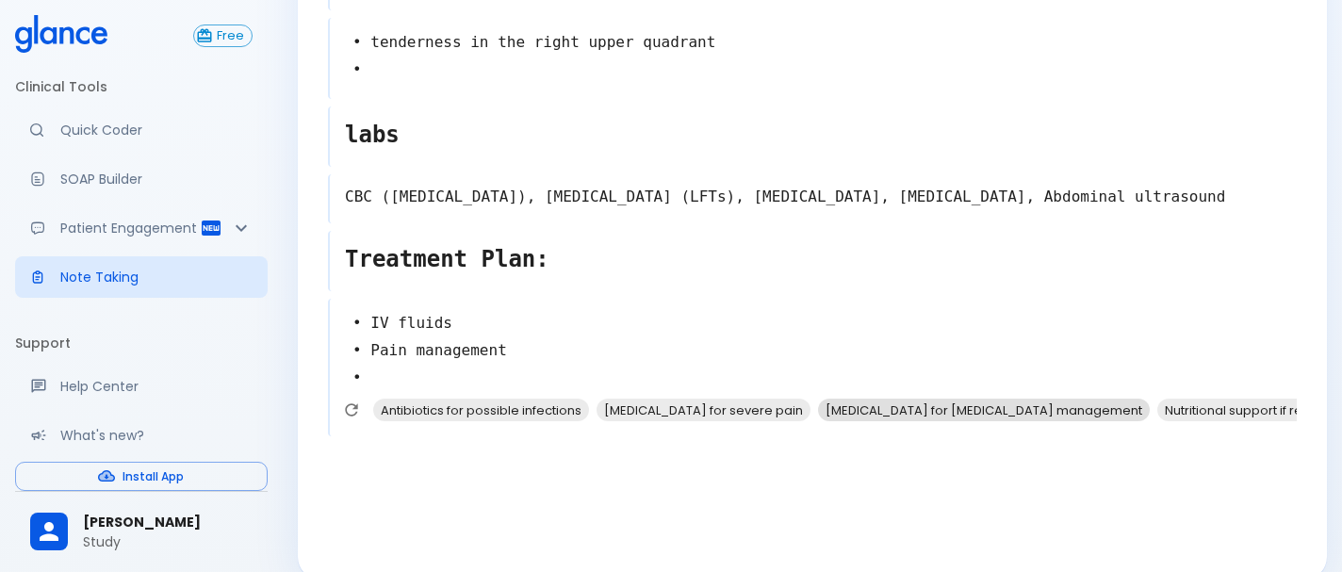
click at [866, 408] on span "[MEDICAL_DATA] for [MEDICAL_DATA] management" at bounding box center [984, 411] width 332 height 22
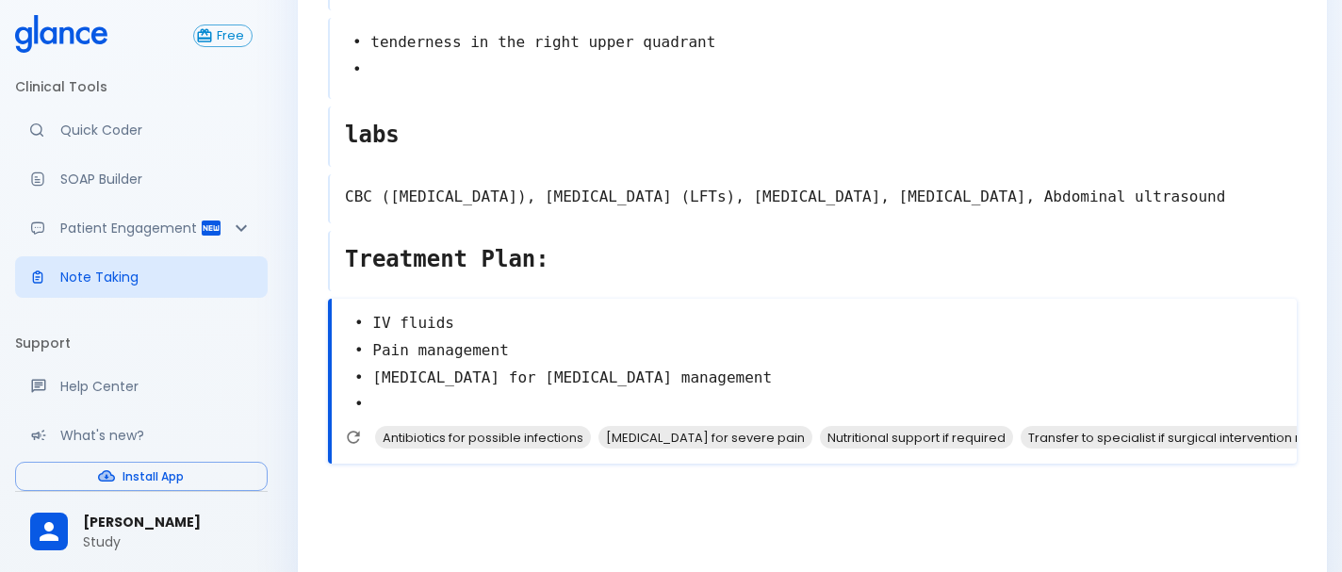
click at [447, 357] on textarea "• IV fluids • Pain management • [MEDICAL_DATA] for [MEDICAL_DATA] management •" at bounding box center [814, 364] width 965 height 123
click at [514, 347] on textarea "• IV fluids • Pain management • [MEDICAL_DATA] for [MEDICAL_DATA] management •" at bounding box center [814, 364] width 965 height 123
click at [423, 409] on textarea "• IV fluids • Pain management • [MEDICAL_DATA] for [MEDICAL_DATA] management •" at bounding box center [814, 364] width 965 height 123
click at [629, 427] on span "[MEDICAL_DATA] for severe pain" at bounding box center [706, 438] width 214 height 22
type textarea "• IV fluids • Pain management • [MEDICAL_DATA] for [MEDICAL_DATA] management • …"
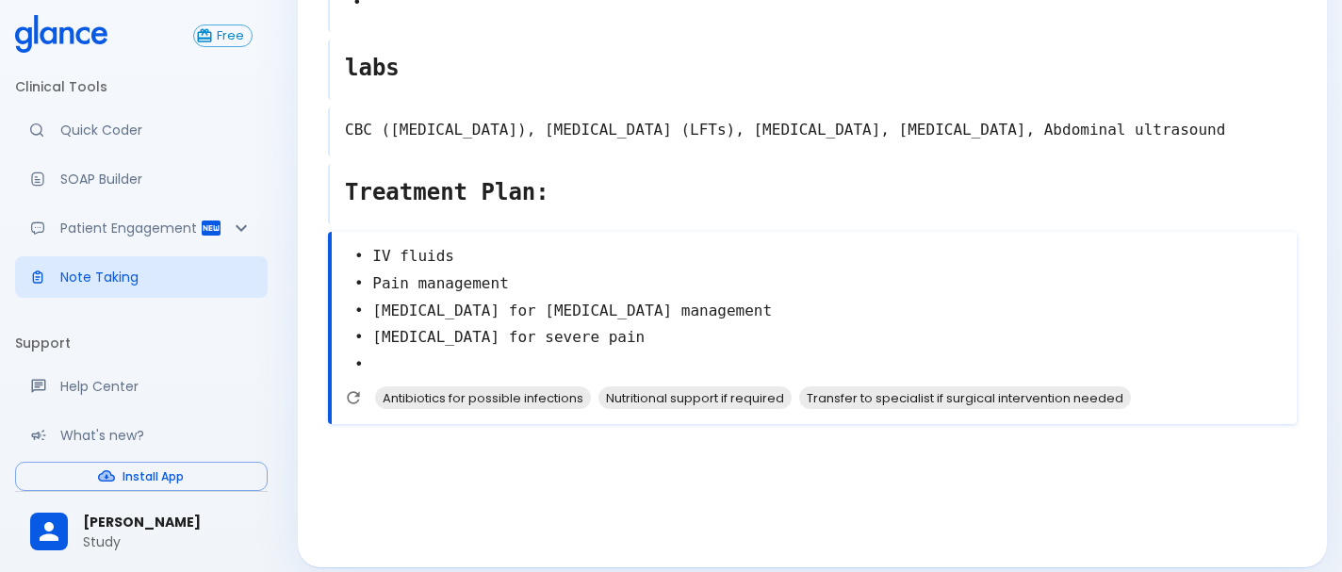
scroll to position [498, 0]
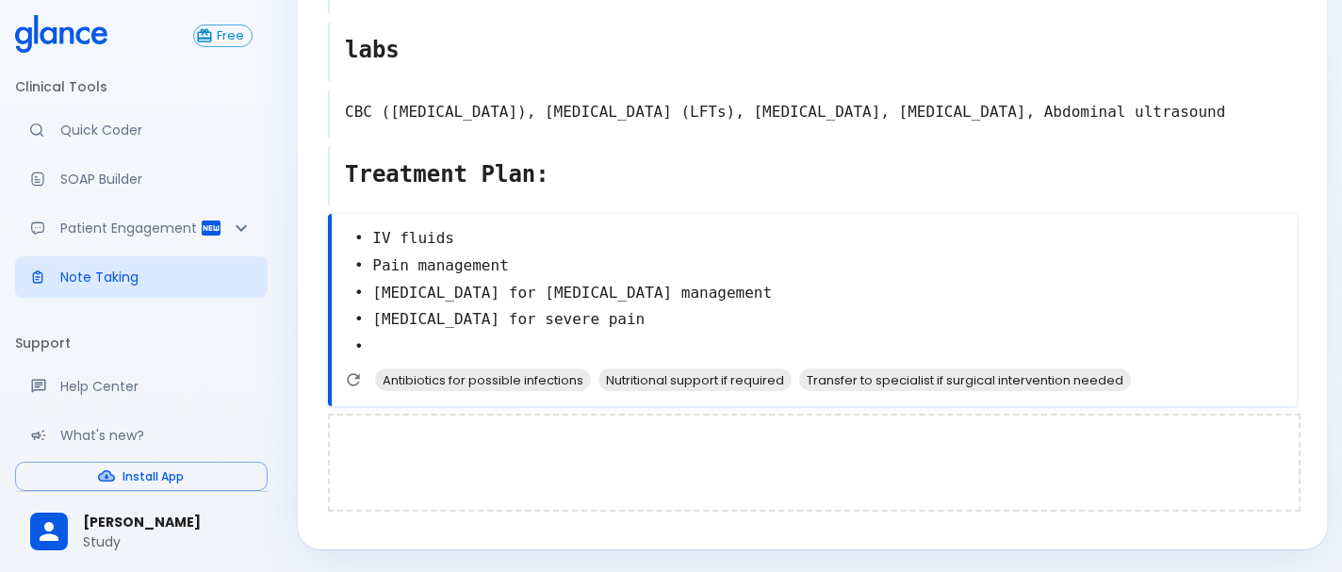
click at [509, 432] on div at bounding box center [814, 463] width 973 height 98
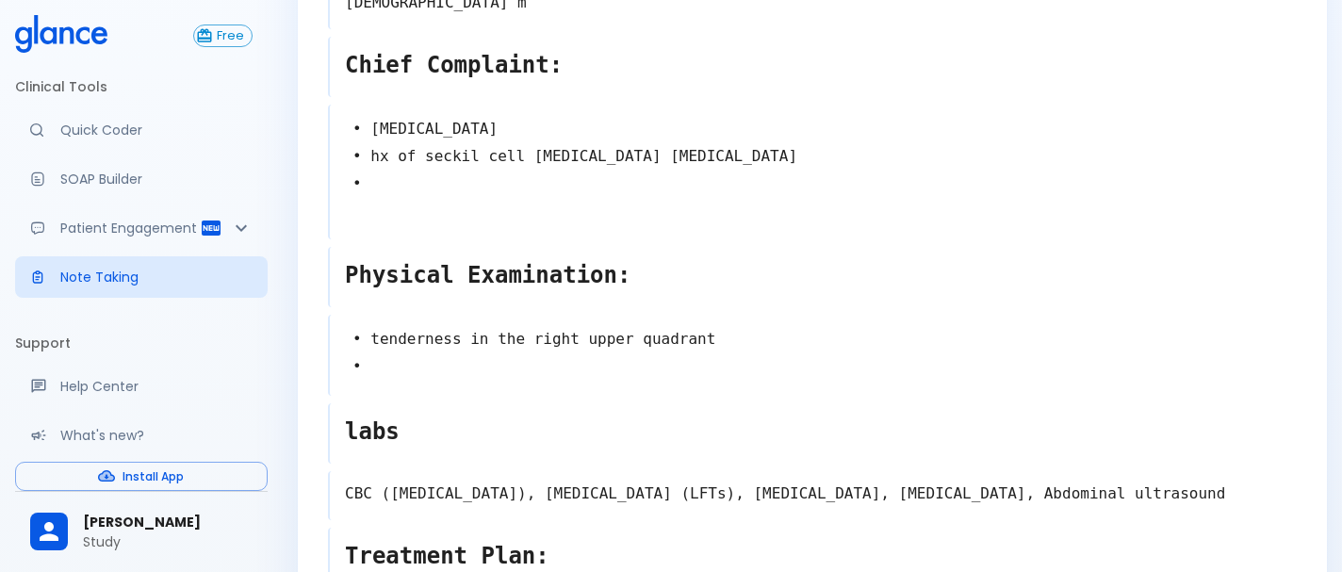
scroll to position [0, 0]
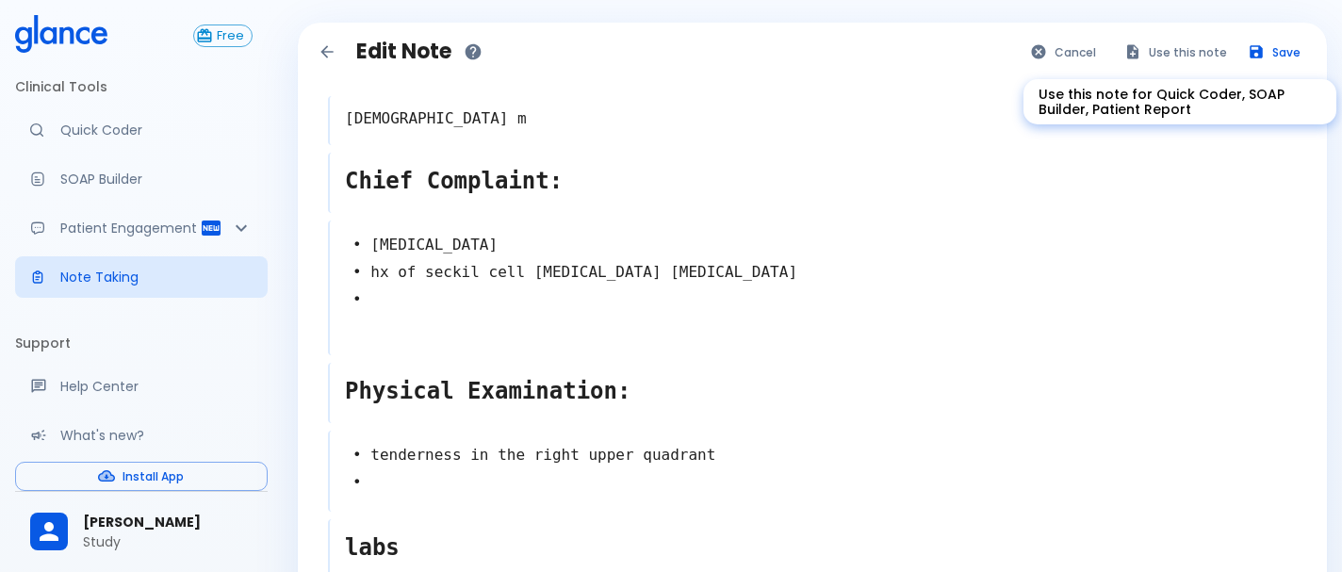
click at [1192, 53] on button "Use this note" at bounding box center [1176, 52] width 123 height 27
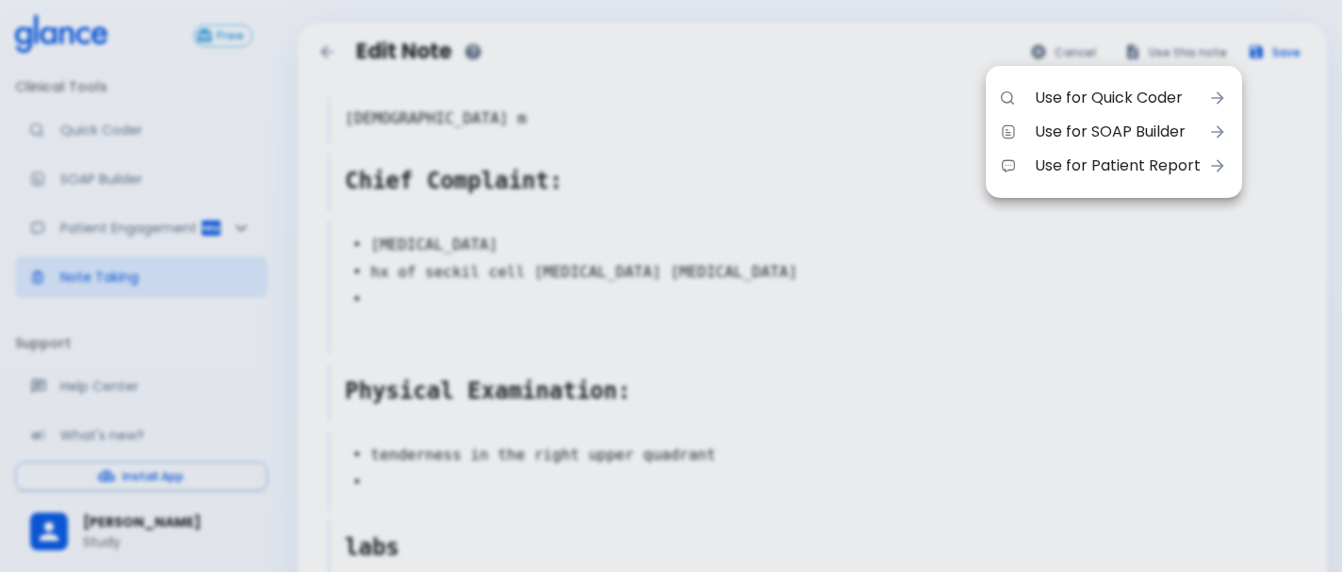
click at [1172, 134] on span "Use for SOAP Builder" at bounding box center [1118, 132] width 166 height 23
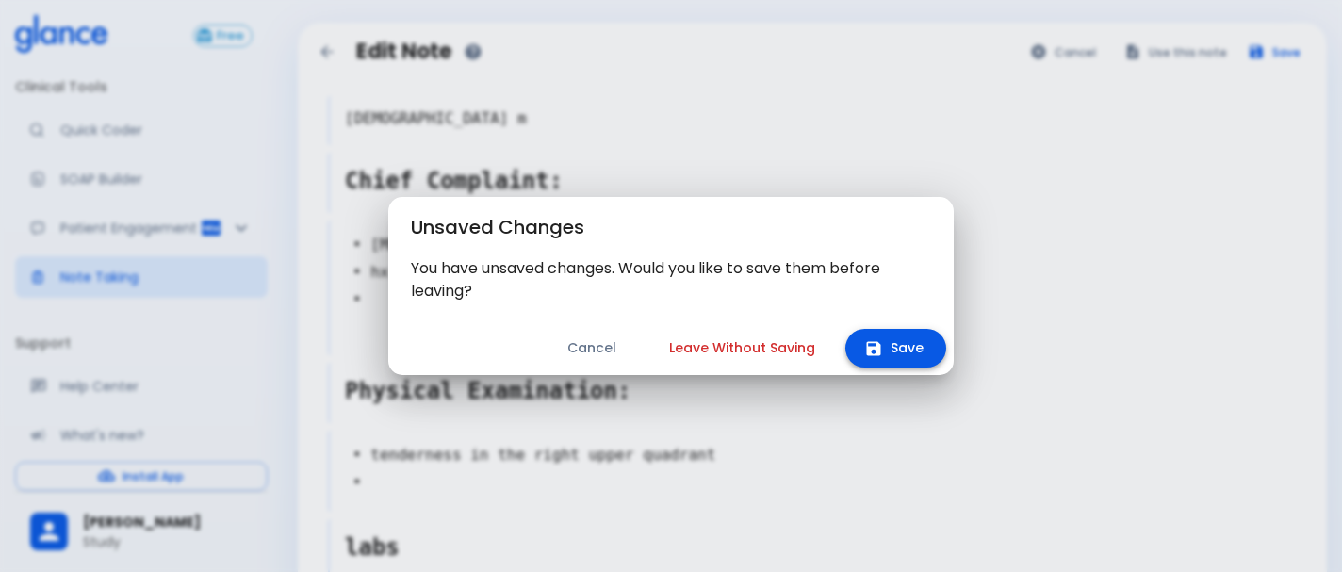
click at [917, 345] on button "Save" at bounding box center [896, 348] width 101 height 39
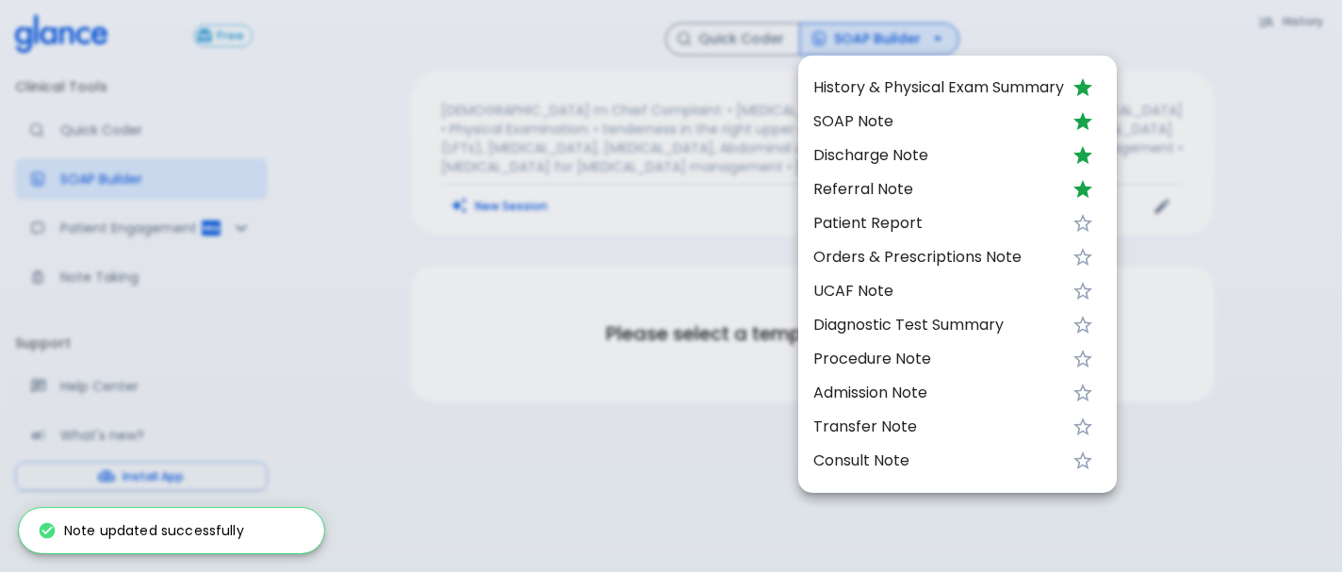
click at [873, 123] on span "SOAP Note" at bounding box center [939, 121] width 251 height 23
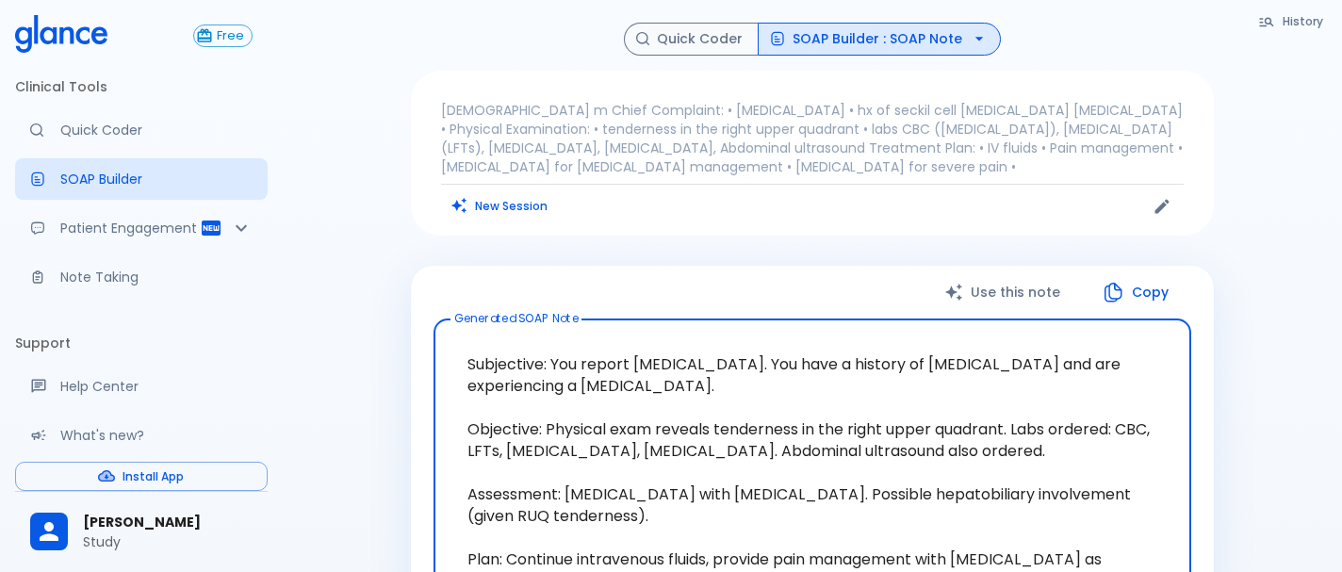
click at [901, 41] on button "SOAP Builder : SOAP Note" at bounding box center [879, 39] width 243 height 33
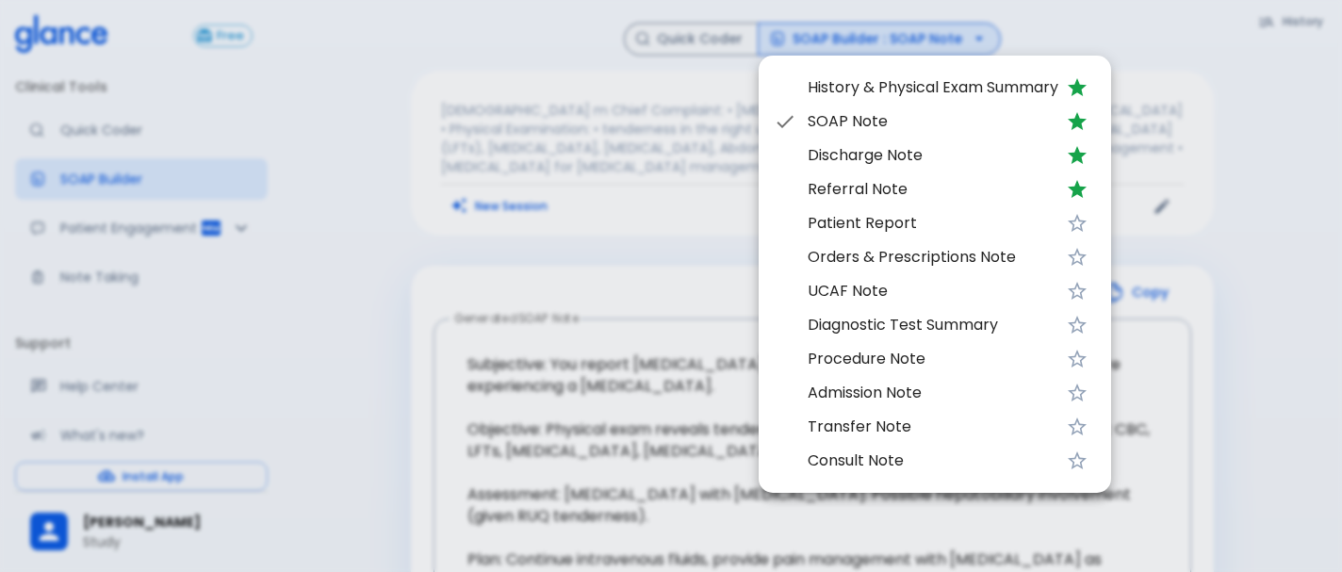
click at [884, 192] on span "Referral Note" at bounding box center [933, 189] width 251 height 23
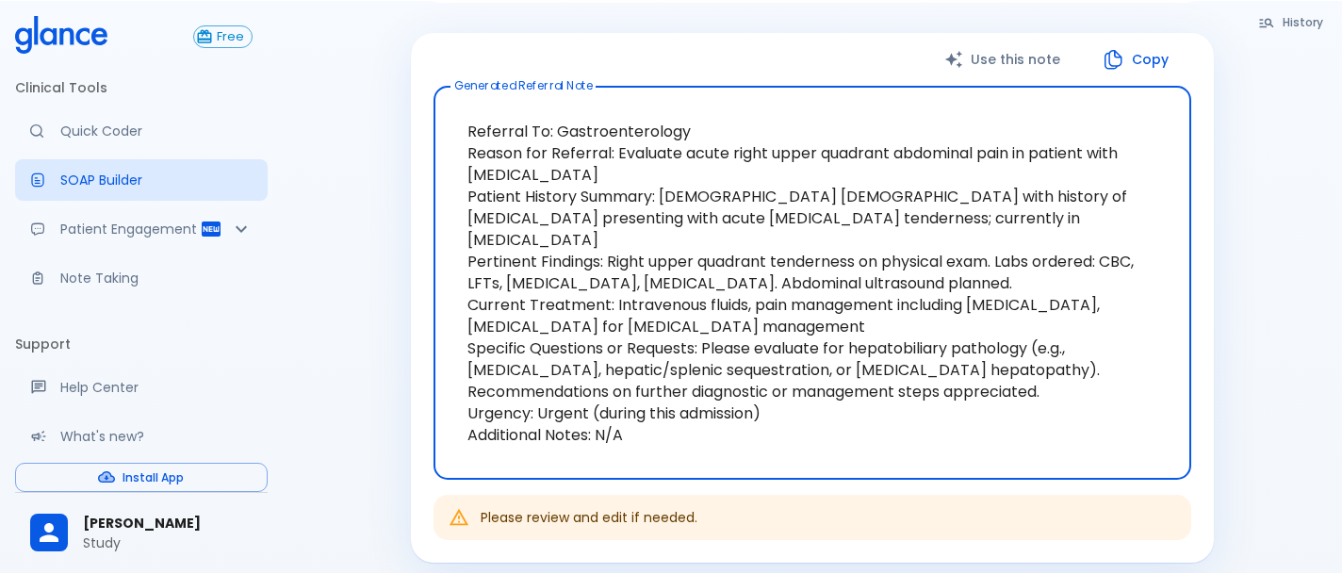
scroll to position [235, 0]
